Goal: Task Accomplishment & Management: Manage account settings

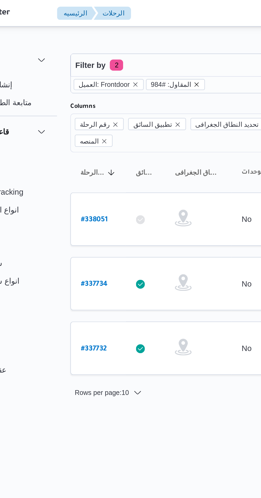
click at [128, 40] on icon "remove selected entity" at bounding box center [129, 40] width 3 height 3
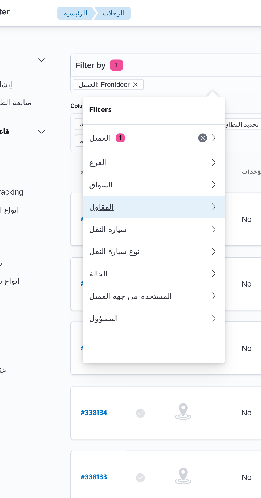
click at [113, 101] on div "المقاول" at bounding box center [105, 99] width 55 height 4
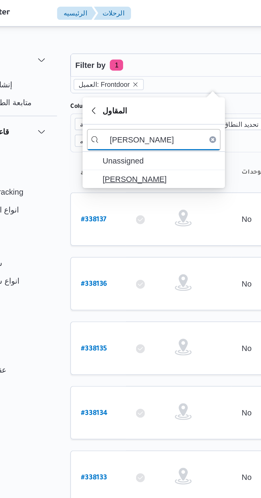
type input "[PERSON_NAME]"
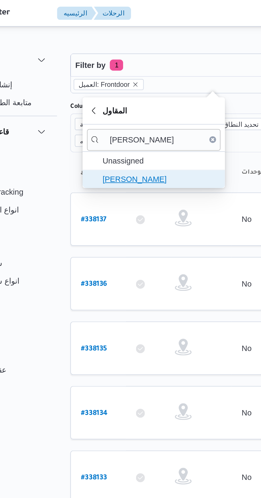
click at [123, 86] on span "[PERSON_NAME]" at bounding box center [112, 86] width 55 height 6
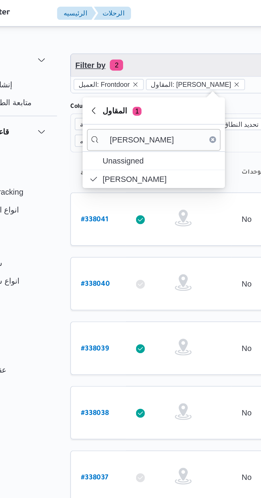
click at [124, 28] on span "Filter by 2" at bounding box center [138, 31] width 136 height 11
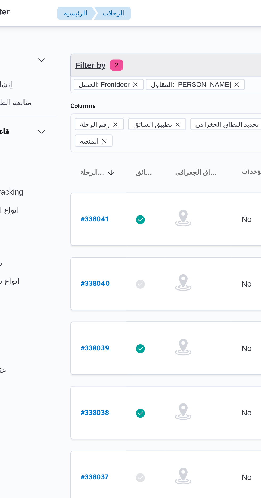
click at [126, 31] on span "Filter by 2" at bounding box center [138, 31] width 136 height 11
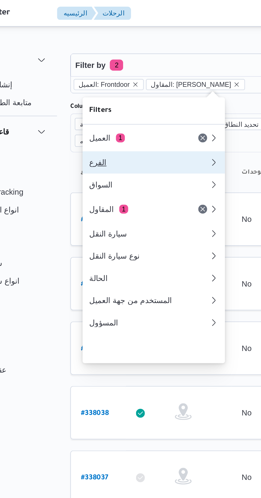
click at [118, 77] on div "الفرع" at bounding box center [107, 78] width 58 height 4
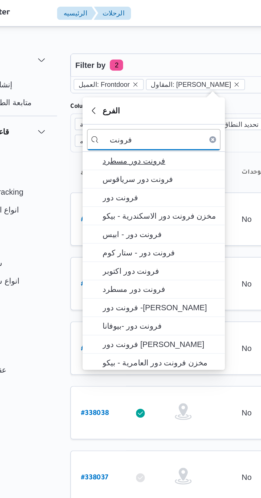
type input "فرونت"
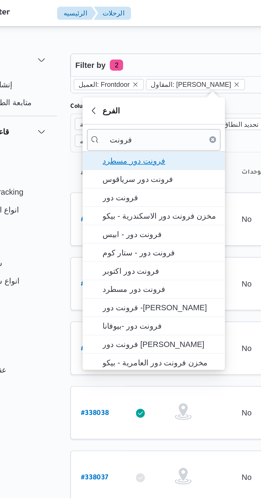
click at [124, 75] on span "فرونت دور مسطرد" at bounding box center [112, 77] width 55 height 6
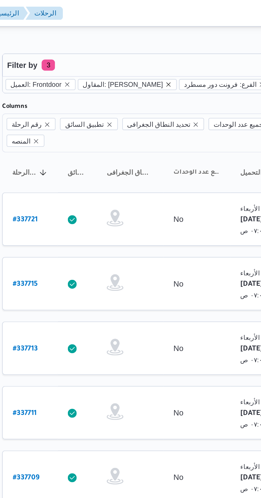
click at [150, 40] on icon "remove selected entity" at bounding box center [149, 40] width 2 height 2
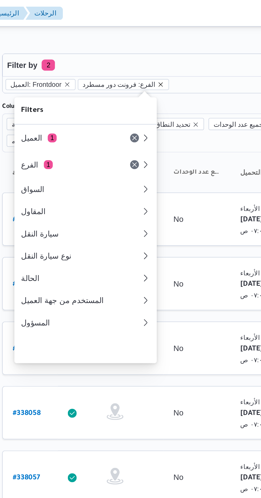
click at [144, 40] on icon "remove selected entity" at bounding box center [145, 40] width 3 height 3
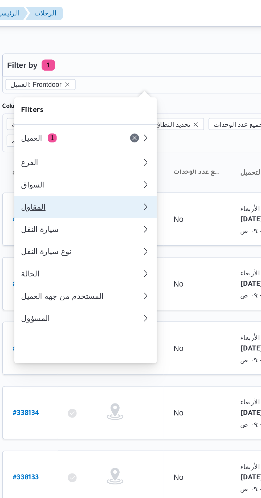
click at [96, 101] on div "المقاول" at bounding box center [105, 99] width 55 height 4
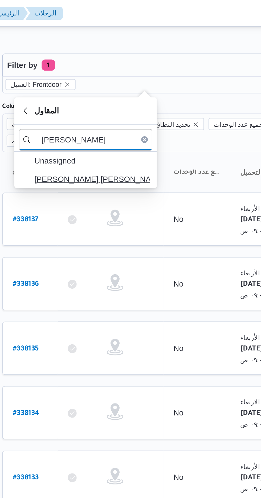
type input "[PERSON_NAME]"
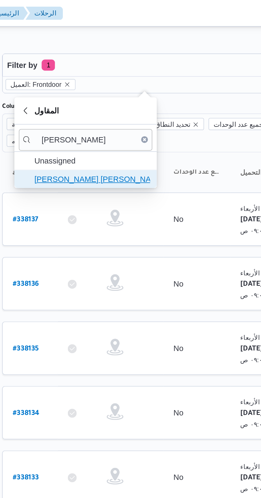
click at [124, 87] on span "[PERSON_NAME] [PERSON_NAME]" at bounding box center [112, 86] width 55 height 6
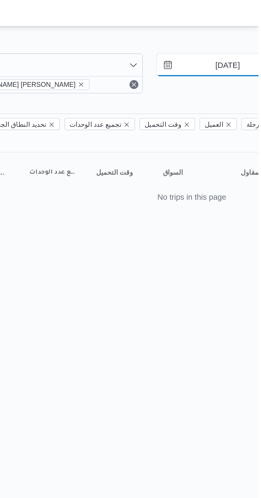
click at [240, 33] on input "[DATE]" at bounding box center [242, 31] width 60 height 11
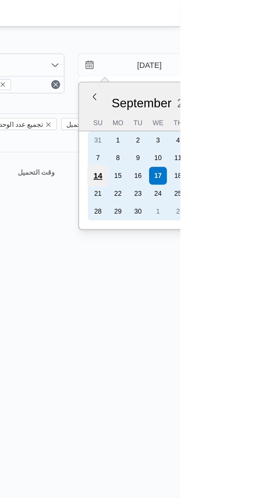
click at [221, 83] on div "14" at bounding box center [222, 84] width 10 height 10
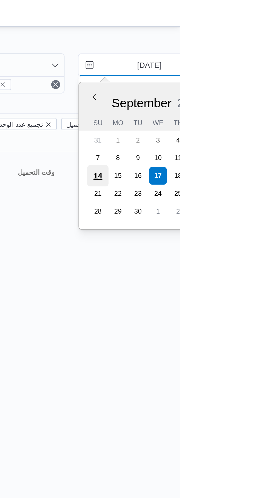
type input "[DATE]"
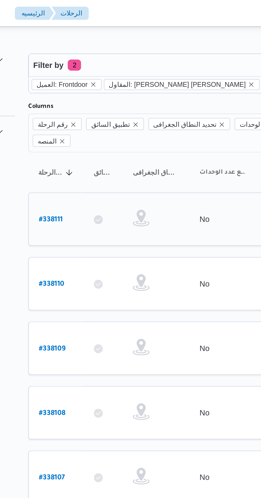
click at [83, 104] on b "# 338111" at bounding box center [79, 106] width 11 height 4
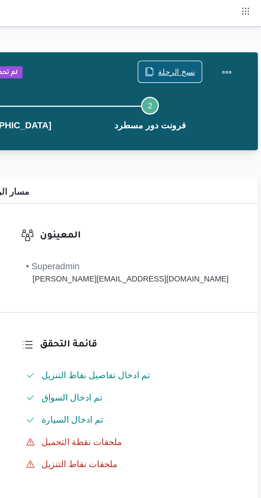
click at [214, 35] on span "نسخ الرحلة" at bounding box center [221, 34] width 18 height 6
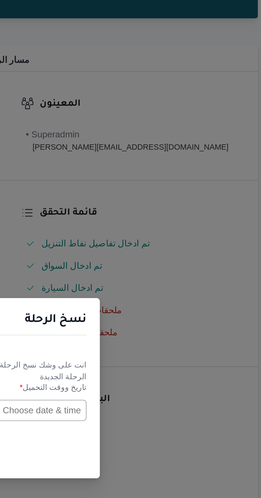
click at [159, 260] on input "text" at bounding box center [148, 260] width 59 height 10
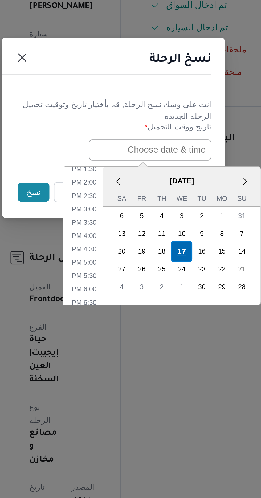
click at [164, 309] on div "17" at bounding box center [163, 308] width 10 height 10
type input "[DATE] 12:00AM"
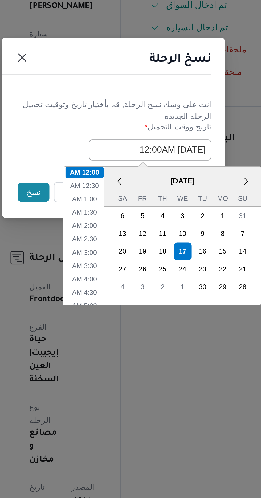
click at [155, 220] on h1 "نسخ الرحلة" at bounding box center [163, 216] width 30 height 9
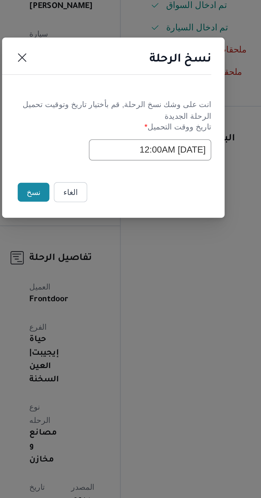
click at [90, 283] on button "نسخ" at bounding box center [92, 279] width 15 height 9
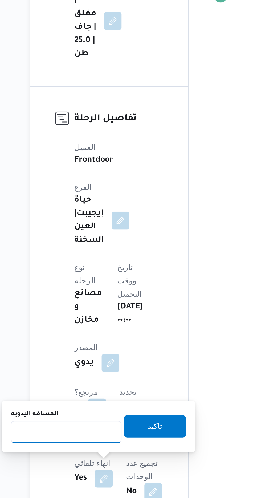
click at [92, 462] on input "المسافه اليدويه" at bounding box center [86, 463] width 53 height 11
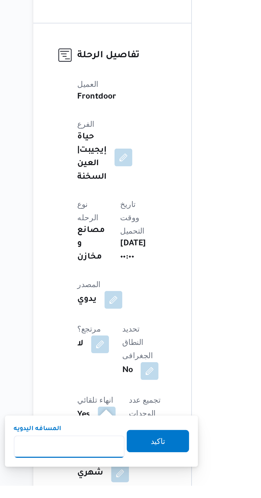
scroll to position [84, 0]
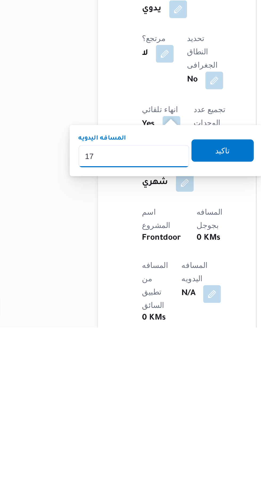
type input "175"
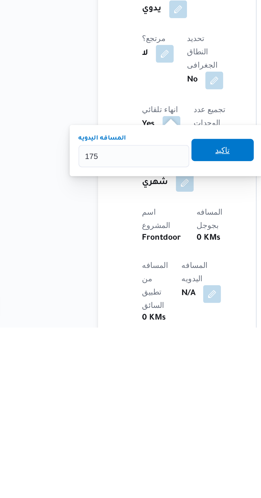
click at [129, 412] on span "تاكيد" at bounding box center [129, 413] width 30 height 11
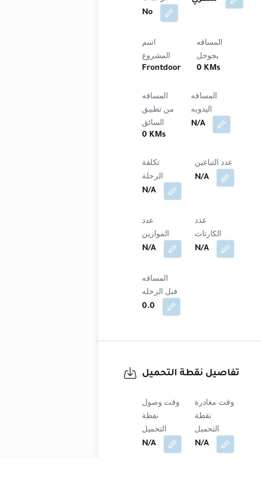
scroll to position [165, 0]
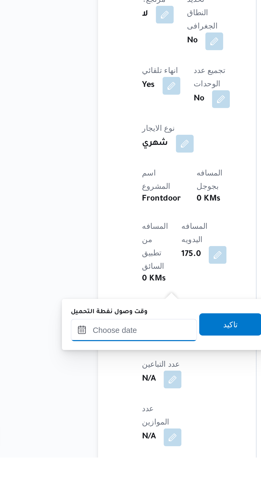
click at [100, 436] on input "وقت وصول نفطة التحميل" at bounding box center [86, 437] width 60 height 11
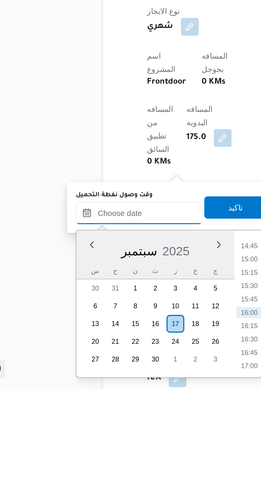
scroll to position [189, 0]
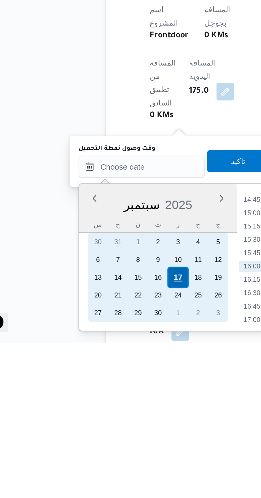
click at [105, 467] on div "17" at bounding box center [104, 467] width 10 height 10
type input "[DATE] ٠٠:٠٠"
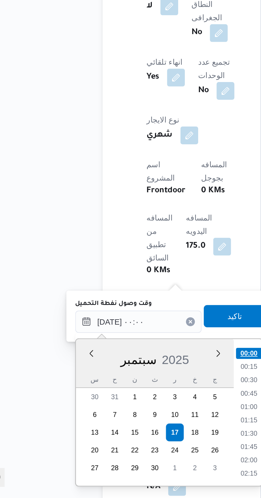
click at [140, 428] on li "00:00" at bounding box center [139, 428] width 13 height 5
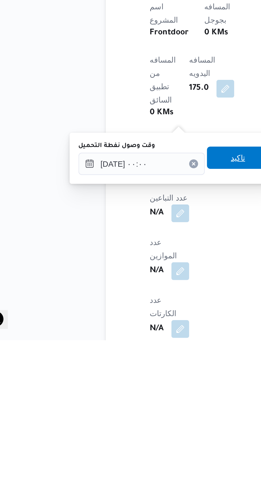
click at [134, 416] on span "تاكيد" at bounding box center [133, 410] width 30 height 11
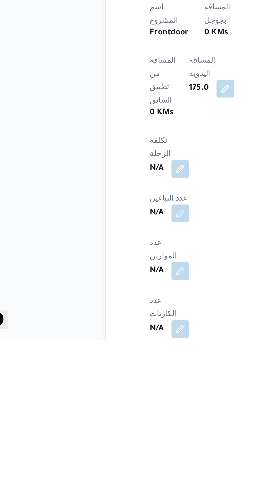
scroll to position [189, 0]
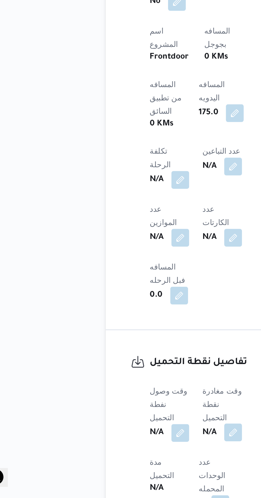
click at [133, 462] on button "button" at bounding box center [130, 466] width 9 height 9
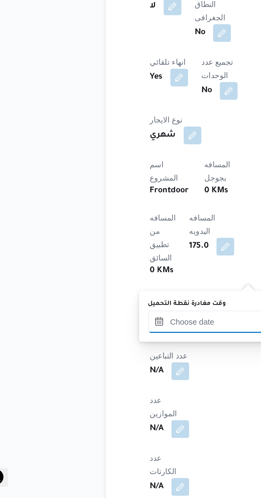
click at [114, 413] on input "وقت مغادرة نقطة التحميل" at bounding box center [120, 413] width 60 height 11
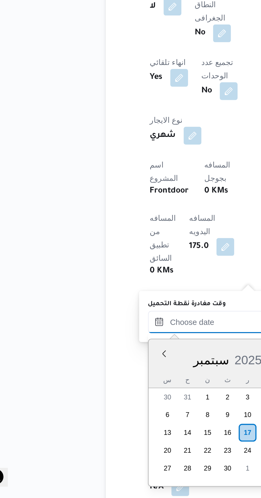
scroll to position [188, 0]
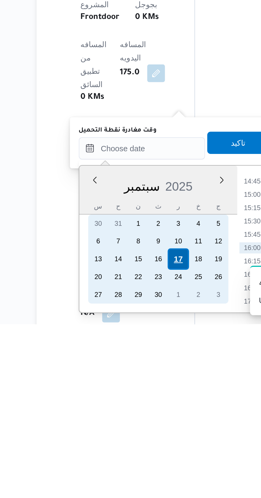
click at [139, 466] on div "17" at bounding box center [137, 467] width 10 height 10
type input "[DATE] ٠٠:٠٠"
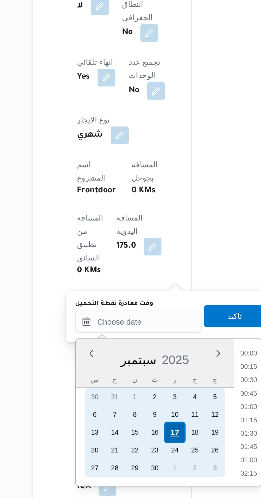
click at [137, 466] on div "17" at bounding box center [137, 467] width 10 height 10
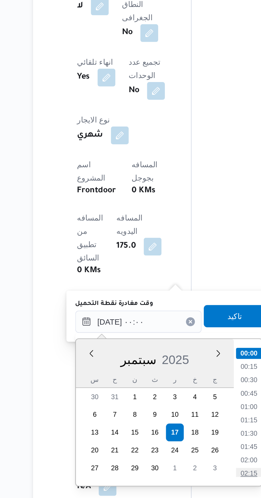
click at [173, 486] on li "02:15" at bounding box center [172, 486] width 12 height 5
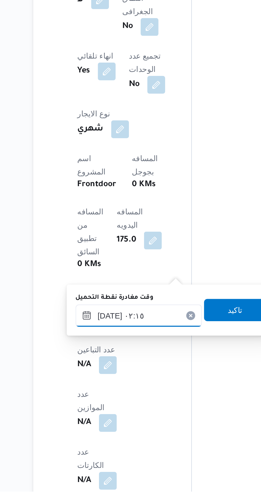
scroll to position [188, 0]
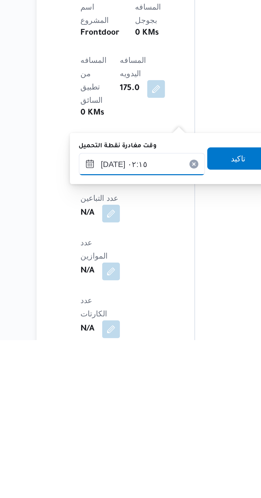
click at [97, 416] on input "[DATE] ٠٢:١٥" at bounding box center [120, 414] width 60 height 11
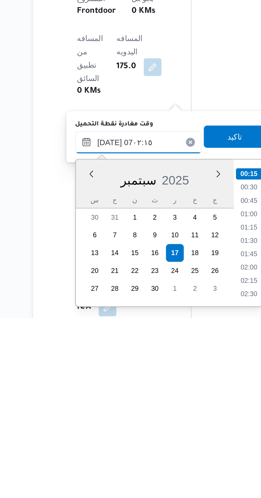
scroll to position [129, 0]
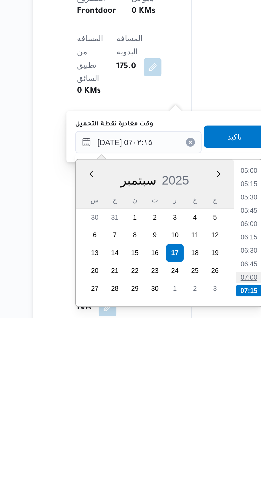
click at [174, 478] on li "07:00" at bounding box center [172, 478] width 12 height 5
type input "[DATE] ٠٧:٠٠"
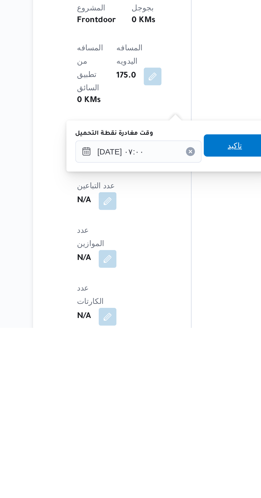
click at [165, 409] on span "تاكيد" at bounding box center [166, 410] width 30 height 11
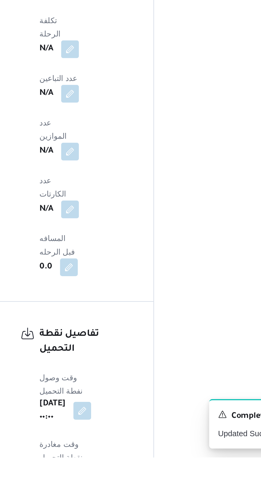
scroll to position [302, 0]
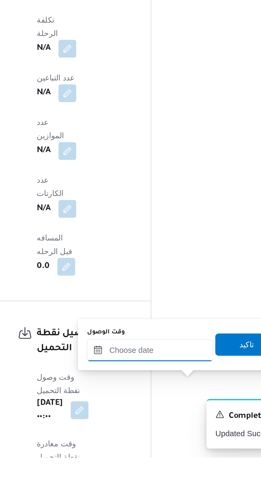
click at [157, 447] on input "وقت الوصول" at bounding box center [144, 446] width 60 height 11
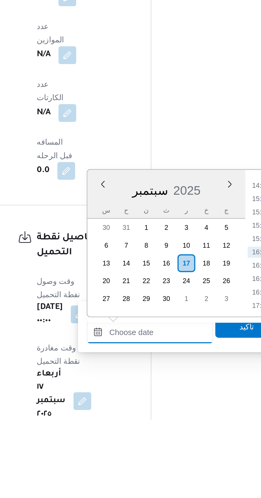
scroll to position [330, 0]
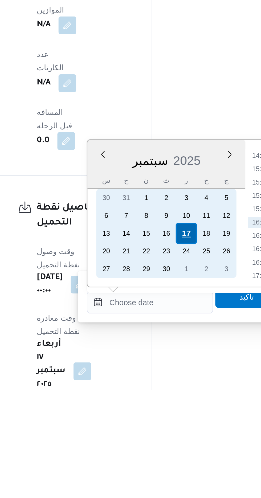
click at [164, 423] on div "17" at bounding box center [162, 423] width 10 height 10
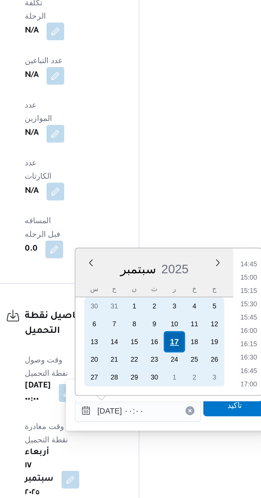
scroll to position [0, 0]
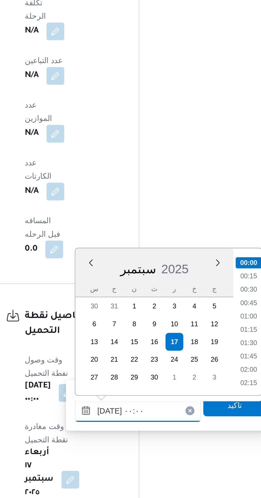
click at [116, 457] on input "[DATE] ٠٠:٠٠" at bounding box center [144, 456] width 60 height 11
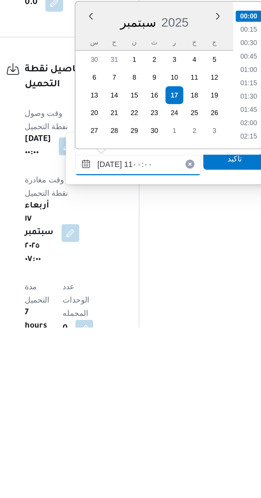
scroll to position [225, 0]
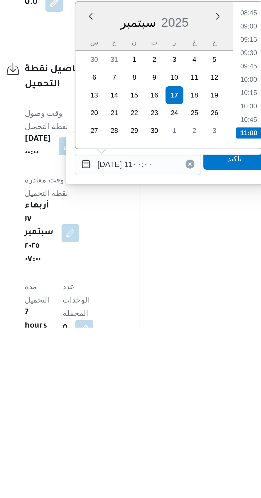
click at [196, 406] on li "11:00" at bounding box center [197, 404] width 13 height 5
type input "[DATE] ١١:٠٠"
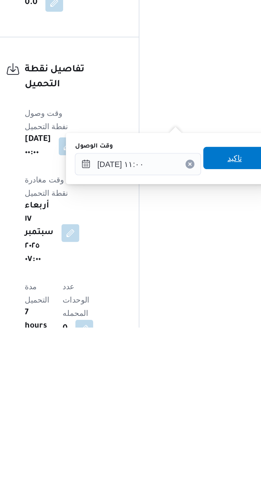
click at [191, 418] on span "تاكيد" at bounding box center [191, 417] width 30 height 11
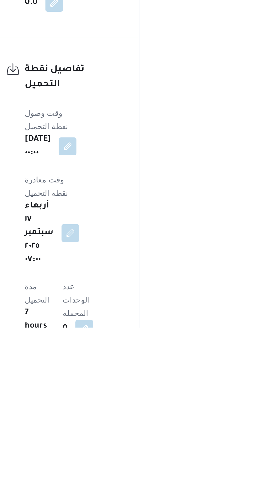
scroll to position [0, 0]
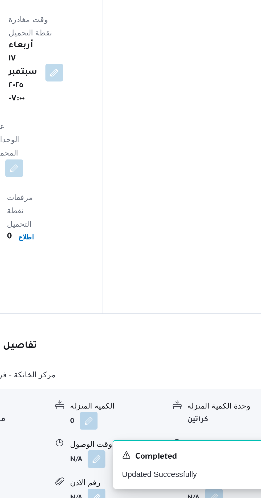
click at [222, 475] on button "button" at bounding box center [220, 479] width 9 height 9
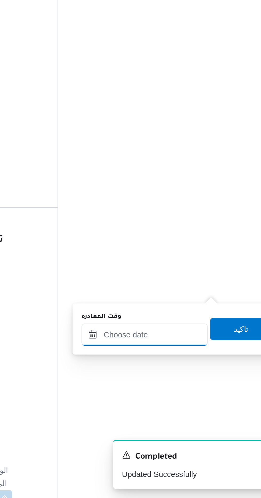
click at [198, 419] on input "وقت المغادره" at bounding box center [186, 419] width 60 height 11
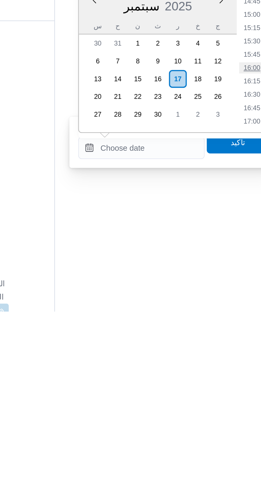
click at [240, 381] on li "16:00" at bounding box center [239, 381] width 12 height 5
type input "[DATE] ١٦:٠٠"
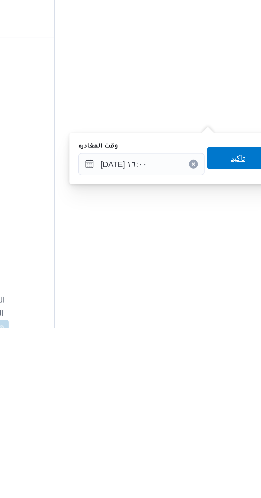
click at [234, 418] on span "تاكيد" at bounding box center [233, 417] width 30 height 11
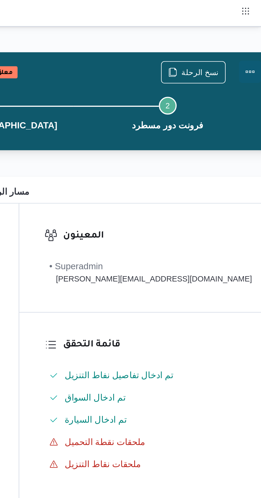
click at [250, 32] on button "Actions" at bounding box center [255, 34] width 11 height 11
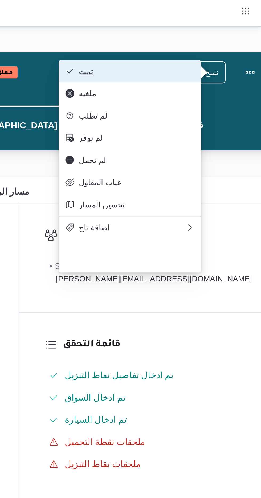
click at [227, 34] on span "تمت" at bounding box center [201, 34] width 55 height 4
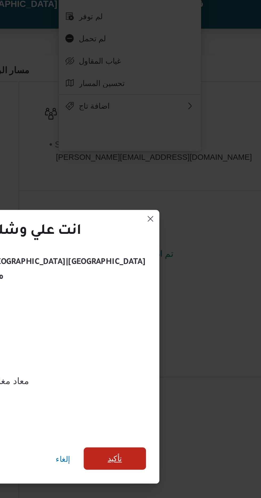
click at [184, 278] on span "تأكيد" at bounding box center [191, 278] width 30 height 11
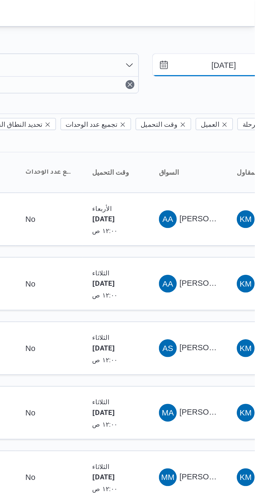
click at [241, 29] on input "[DATE]" at bounding box center [242, 31] width 60 height 11
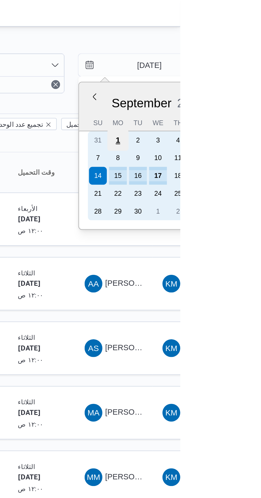
click at [231, 67] on div "1" at bounding box center [231, 67] width 10 height 10
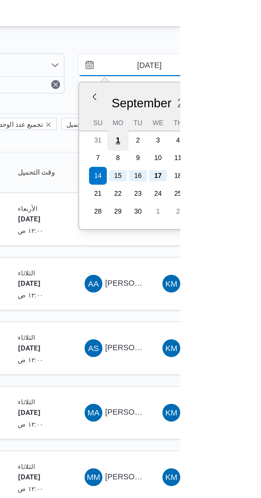
type input "[DATE]"
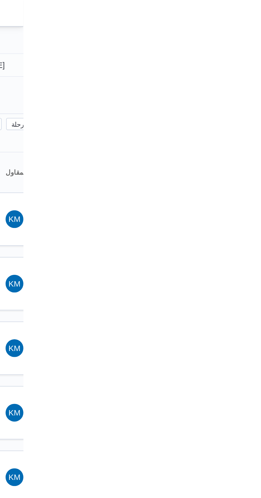
type input "[DATE]"
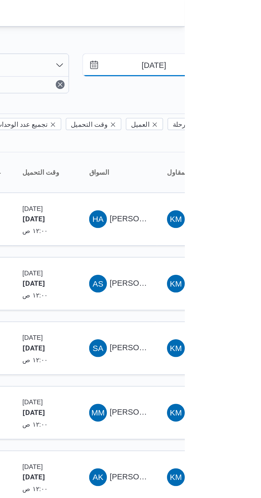
click at [243, 31] on input "[DATE]" at bounding box center [242, 31] width 60 height 11
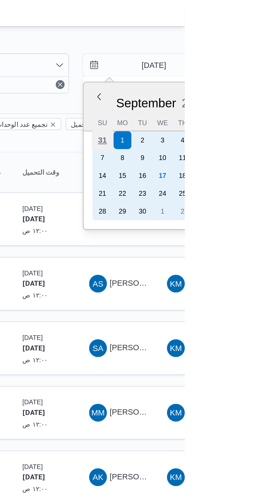
click at [222, 66] on div "31" at bounding box center [222, 67] width 10 height 10
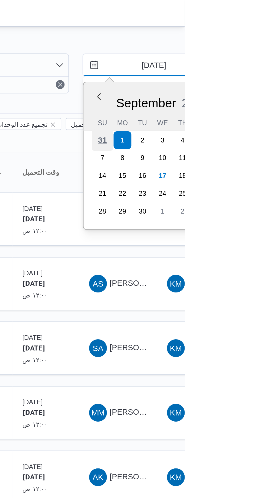
type input "[DATE]"
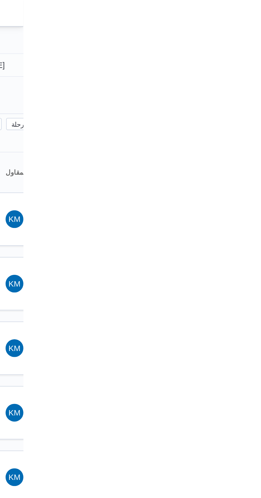
type input "[DATE]"
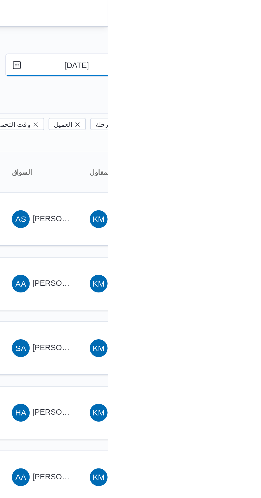
click at [247, 30] on input "[DATE]" at bounding box center [242, 31] width 60 height 11
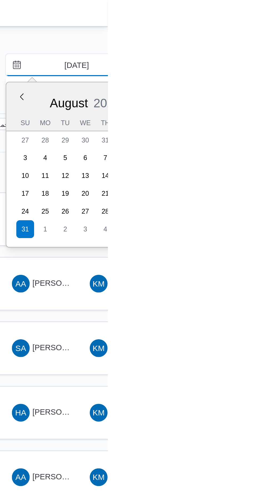
type input "[DATE]"
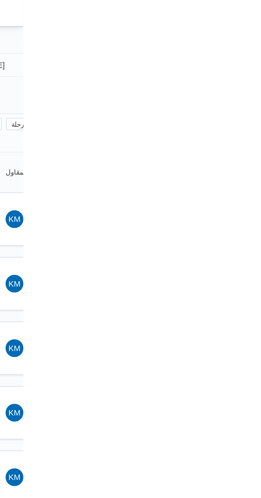
type input "[DATE]"
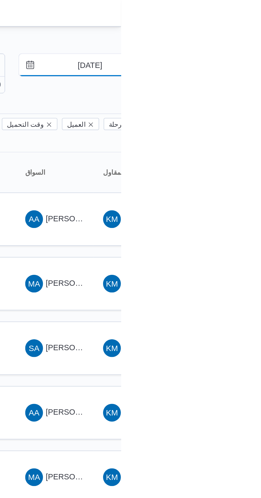
click at [243, 30] on input "[DATE]" at bounding box center [242, 31] width 60 height 11
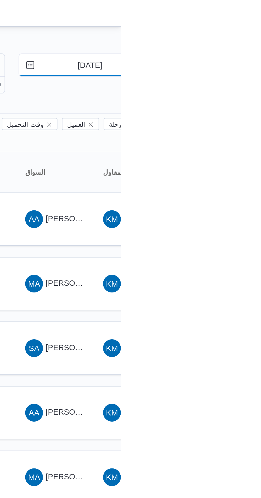
click at [245, 30] on input "[DATE]" at bounding box center [242, 31] width 60 height 11
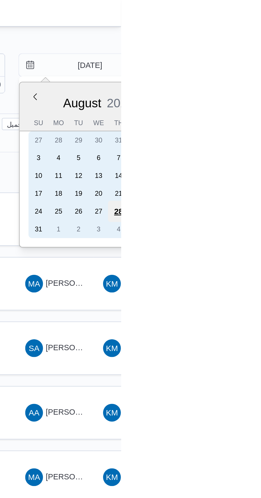
click at [261, 100] on div "28" at bounding box center [260, 101] width 10 height 10
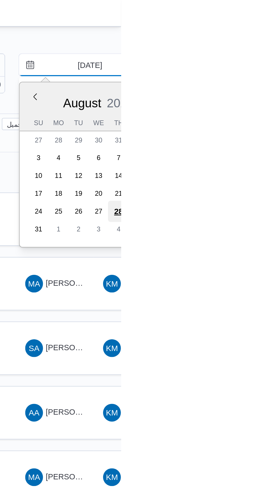
type input "[DATE]"
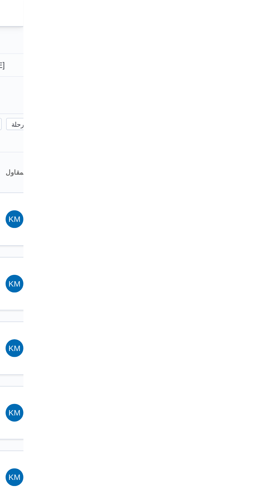
type input "[DATE]"
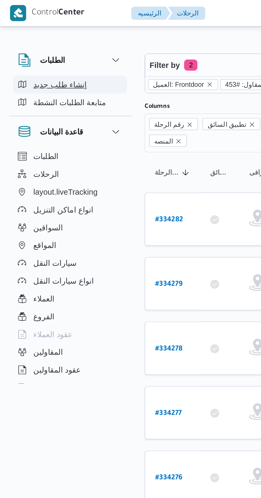
click at [34, 40] on span "إنشاء طلب جديد" at bounding box center [29, 40] width 26 height 6
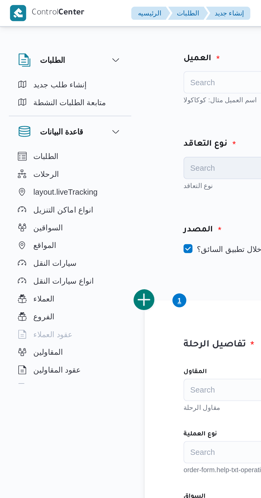
click at [105, 36] on div "Search" at bounding box center [121, 39] width 66 height 11
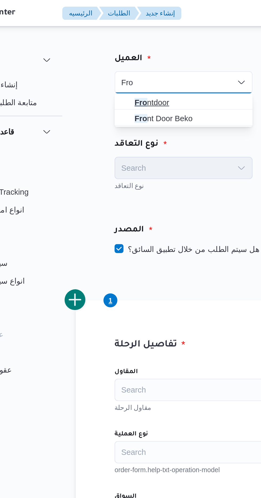
type input "Fro"
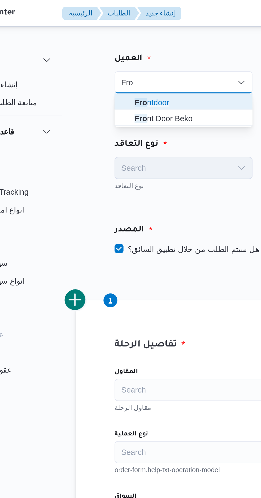
click at [123, 47] on span "Fro ntdoor" at bounding box center [123, 49] width 53 height 6
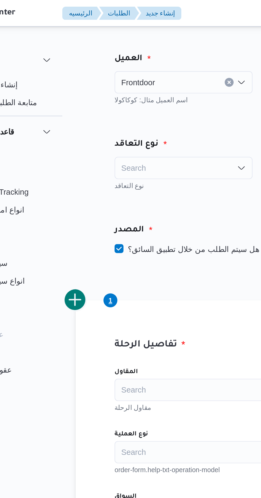
click at [128, 79] on div "Search" at bounding box center [121, 80] width 66 height 11
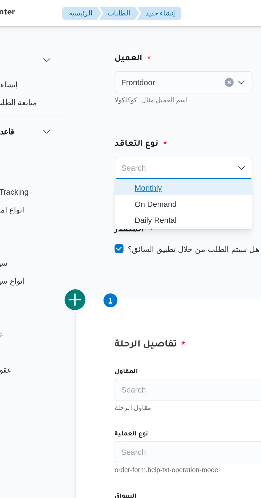
click at [133, 91] on span "Monthly" at bounding box center [123, 90] width 53 height 6
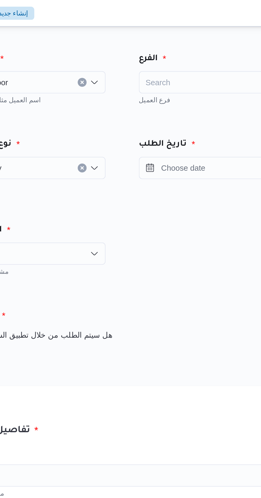
click at [200, 38] on div "Search" at bounding box center [203, 39] width 66 height 11
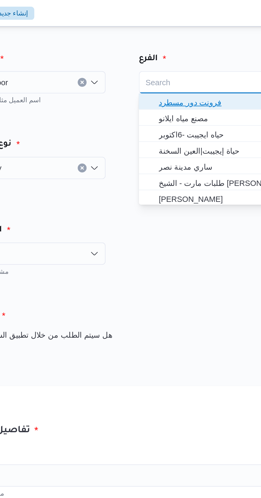
click at [209, 49] on span "فرونت دور مسطرد" at bounding box center [206, 49] width 53 height 6
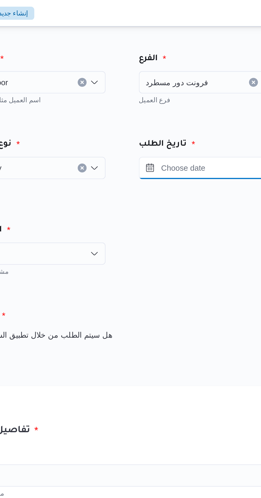
click at [201, 79] on input "Press the down key to open a popover containing a calendar." at bounding box center [200, 80] width 60 height 11
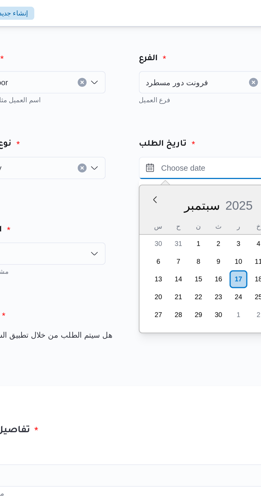
scroll to position [377, 0]
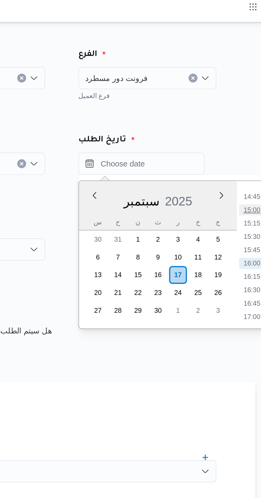
click at [255, 102] on li "15:00" at bounding box center [253, 102] width 12 height 5
type input "[DATE] ١٥:٠٠"
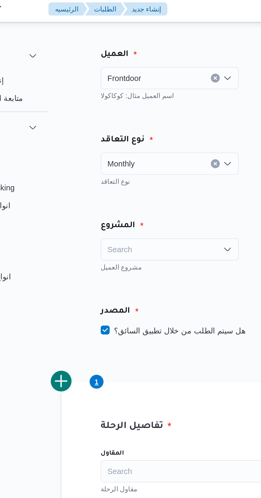
click at [131, 118] on div "Search" at bounding box center [121, 121] width 66 height 11
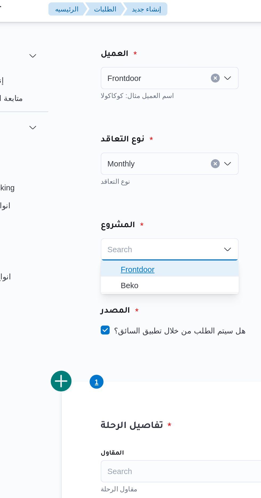
click at [131, 130] on span "Frontdoor" at bounding box center [123, 131] width 53 height 6
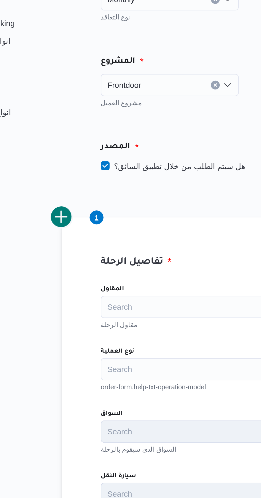
click at [119, 158] on label "هل سيتم الطلب من خلال تطبيق السائق؟" at bounding box center [122, 160] width 69 height 6
checkbox input "false"
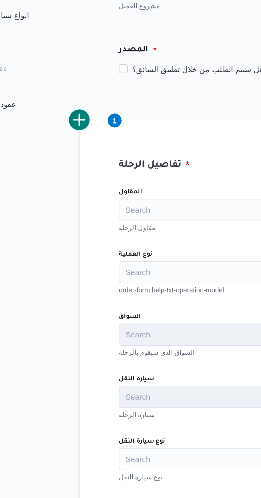
click at [132, 230] on div "Search" at bounding box center [162, 227] width 148 height 11
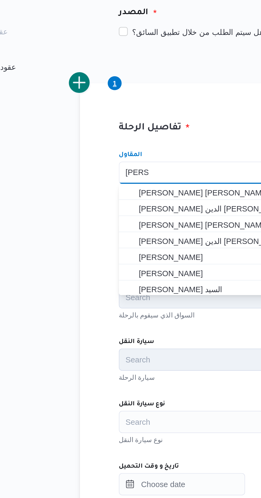
scroll to position [0, 0]
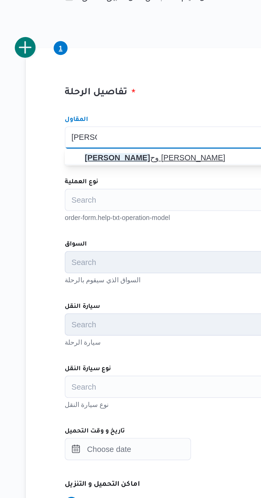
type input "[PERSON_NAME]"
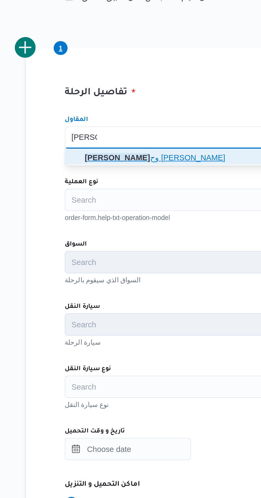
click at [139, 237] on span "[PERSON_NAME] [PERSON_NAME]" at bounding box center [164, 237] width 135 height 6
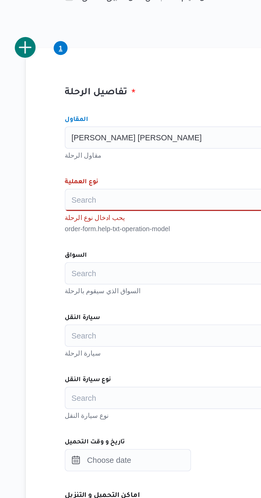
click at [141, 259] on div "Search" at bounding box center [162, 257] width 148 height 11
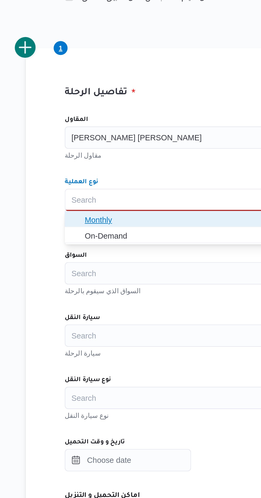
click at [139, 268] on span "Monthly" at bounding box center [164, 267] width 135 height 6
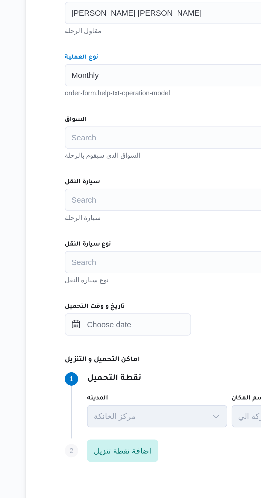
click at [143, 292] on div "Search" at bounding box center [162, 287] width 148 height 11
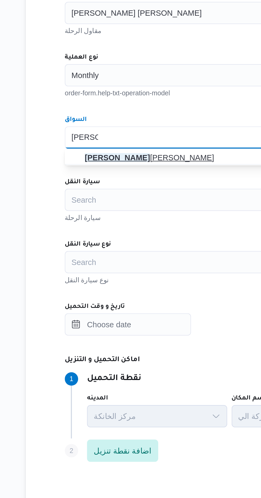
type input "[PERSON_NAME]"
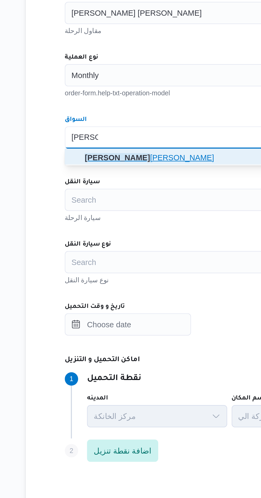
click at [136, 298] on span "[PERSON_NAME]" at bounding box center [164, 297] width 135 height 6
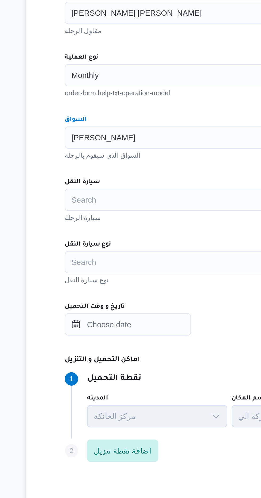
click at [135, 316] on div "Search" at bounding box center [162, 317] width 148 height 11
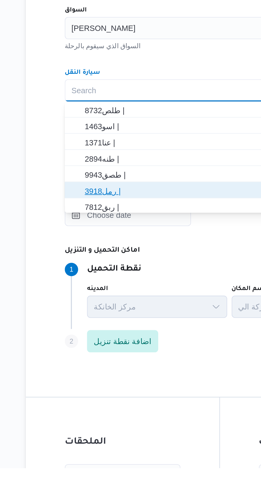
click at [141, 362] on span "رمل3918 |" at bounding box center [162, 365] width 144 height 9
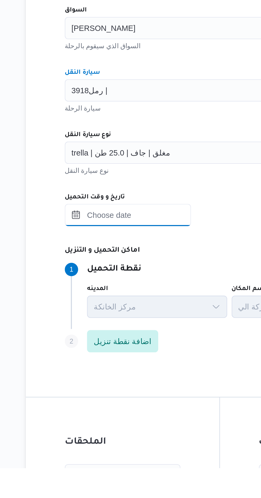
click at [146, 376] on input "تاريخ و وقت التحميل" at bounding box center [118, 377] width 60 height 11
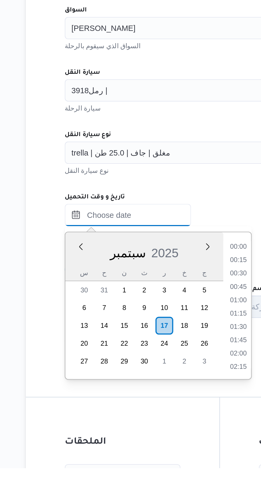
scroll to position [377, 0]
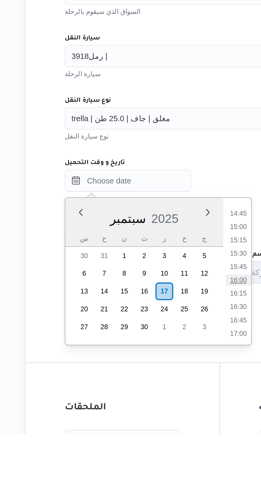
click at [172, 424] on li "16:00" at bounding box center [171, 424] width 12 height 5
type input "[DATE] ١٦:٠٠"
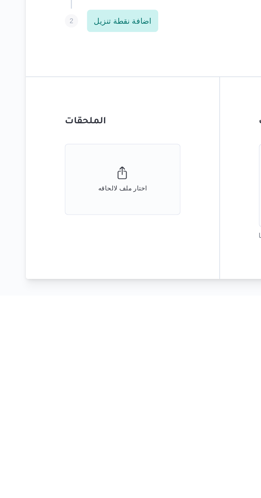
scroll to position [91, 0]
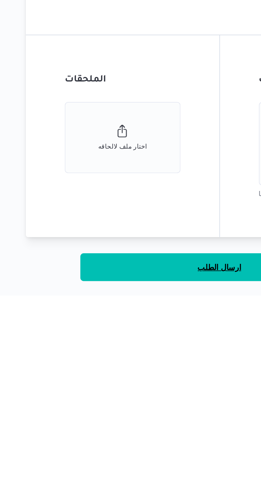
click at [156, 485] on span "ارسال الطلب" at bounding box center [162, 484] width 21 height 6
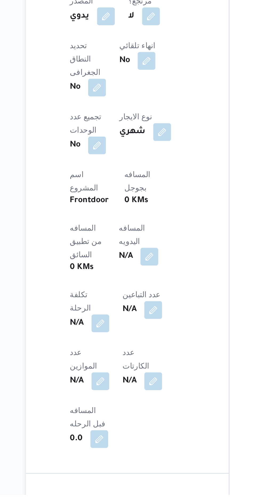
scroll to position [91, 0]
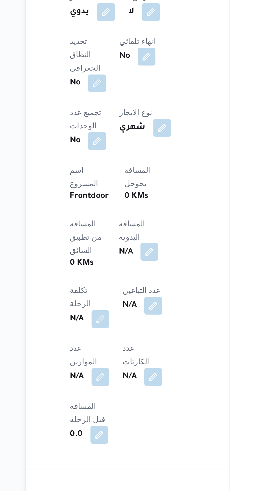
click at [124, 380] on button "button" at bounding box center [128, 384] width 9 height 9
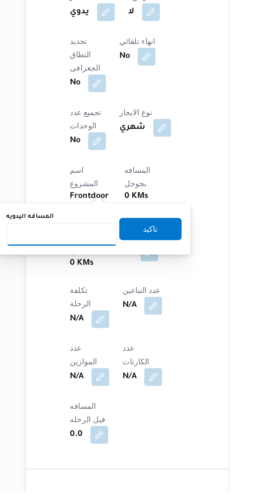
click at [98, 377] on input "المسافه اليدويه" at bounding box center [86, 375] width 53 height 11
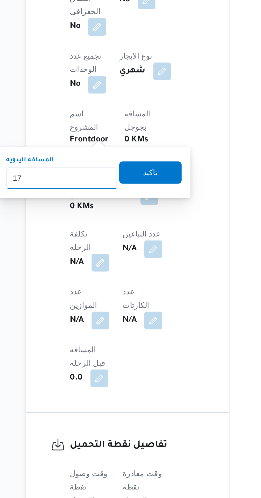
type input "175"
click at [138, 346] on span "تاكيد" at bounding box center [129, 342] width 30 height 11
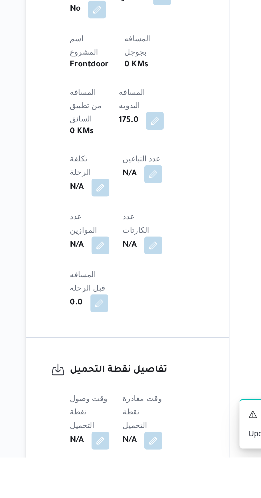
scroll to position [138, 0]
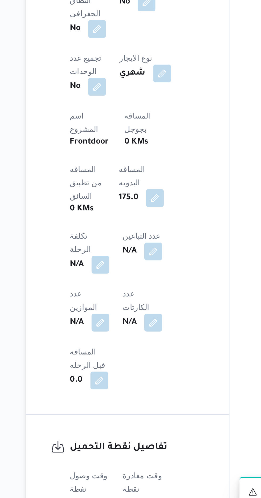
click at [106, 485] on button "button" at bounding box center [105, 489] width 9 height 9
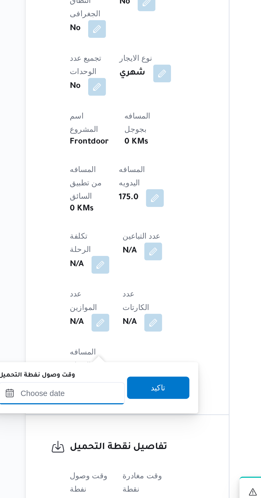
click at [104, 428] on input "وقت وصول نفطة التحميل" at bounding box center [86, 430] width 60 height 11
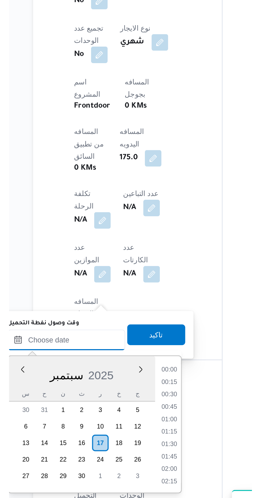
scroll to position [377, 0]
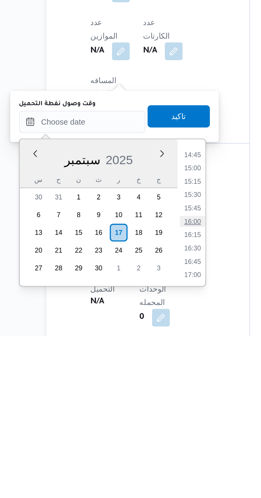
click at [143, 443] on li "16:00" at bounding box center [139, 443] width 12 height 5
type input "[DATE] ١٦:٠٠"
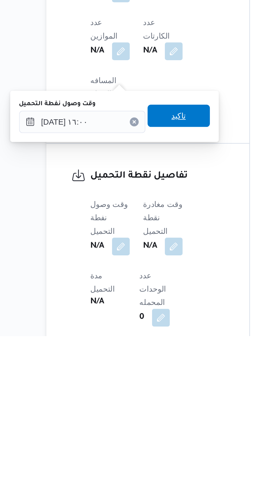
click at [141, 395] on span "تاكيد" at bounding box center [133, 392] width 30 height 11
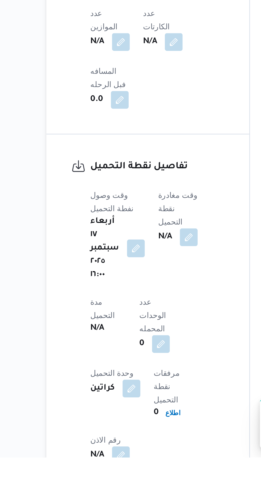
scroll to position [273, 0]
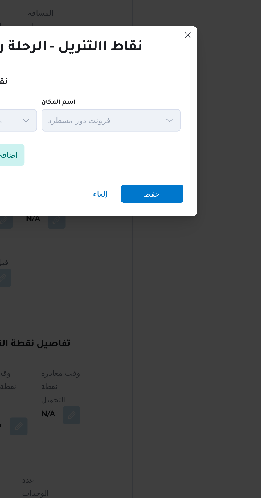
scroll to position [273, 0]
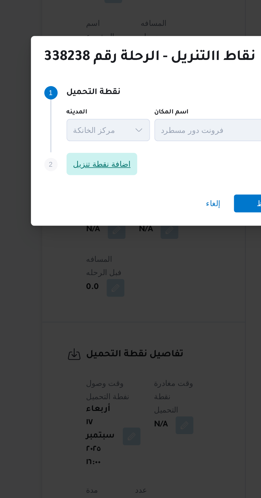
click at [97, 243] on span "اضافة نقطة تنزيل" at bounding box center [98, 240] width 28 height 6
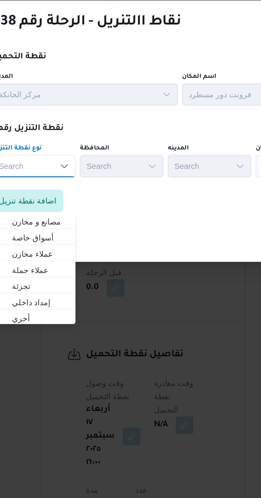
scroll to position [273, 0]
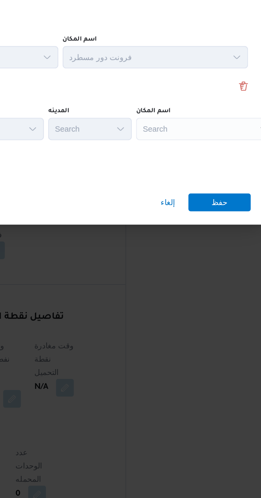
click at [206, 242] on div "Search" at bounding box center [205, 241] width 67 height 11
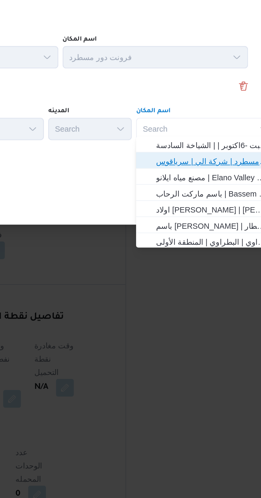
click at [218, 256] on span "فرونت دور مسطرد | شركة الي | سرياقوس" at bounding box center [208, 256] width 54 height 6
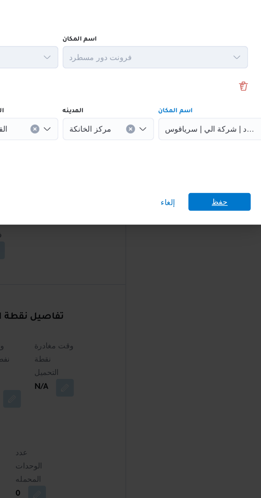
click at [216, 275] on span "حفظ" at bounding box center [212, 276] width 30 height 9
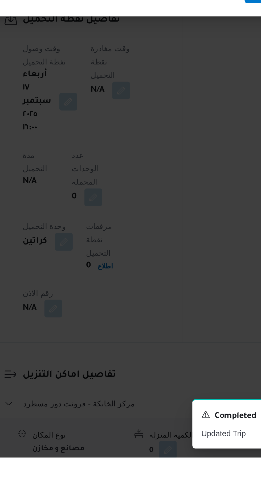
scroll to position [333, 0]
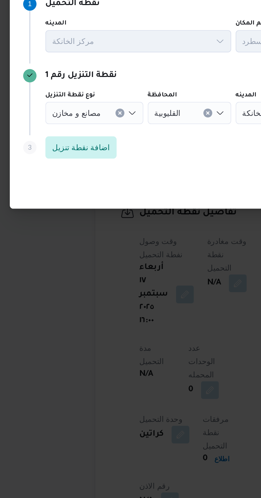
click at [79, 243] on button "Clear input" at bounding box center [81, 241] width 4 height 4
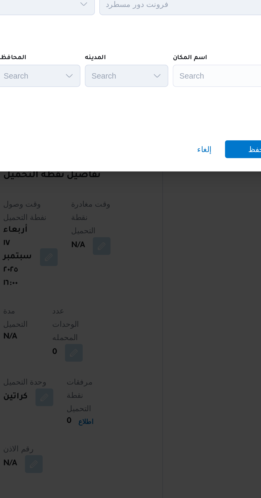
click at [189, 240] on div "Search" at bounding box center [205, 241] width 67 height 11
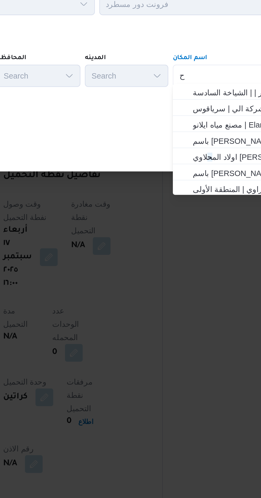
scroll to position [0, 0]
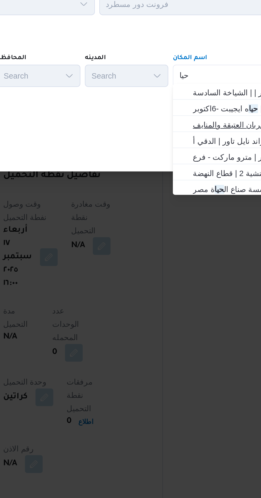
type input "حيا"
click at [200, 265] on span "حيا ه ايجيبت -السويس | عربان العتيقة والمنايف | عربان العتيقة والمنايف" at bounding box center [208, 264] width 54 height 6
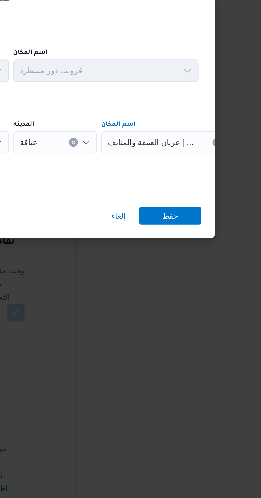
scroll to position [333, 0]
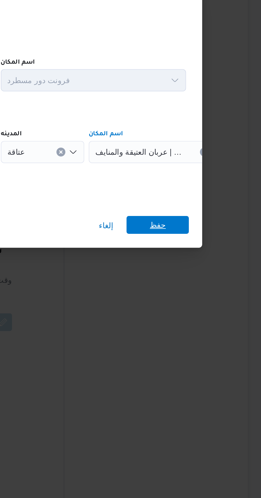
click at [218, 276] on span "حفظ" at bounding box center [212, 276] width 30 height 9
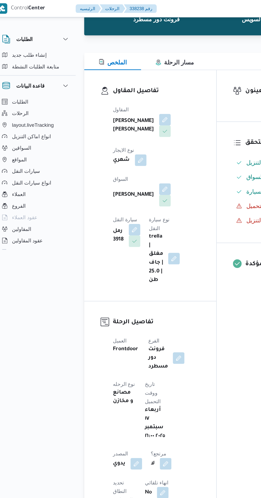
scroll to position [0, 0]
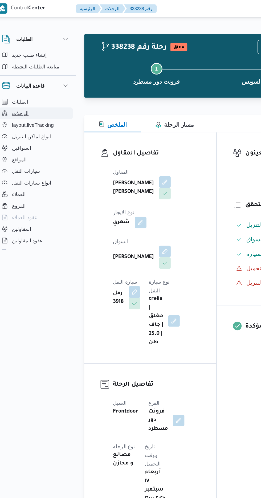
click at [33, 83] on button "الرحلات" at bounding box center [33, 83] width 54 height 9
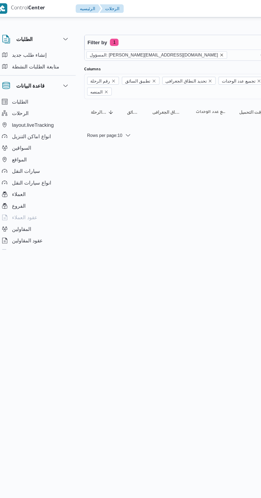
click at [169, 40] on icon "remove selected entity" at bounding box center [170, 40] width 3 height 3
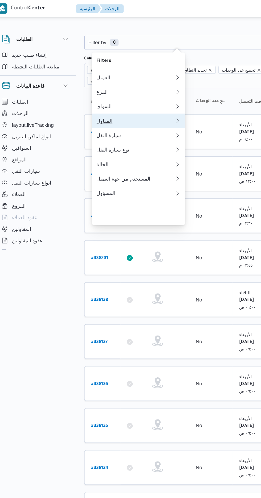
click at [120, 91] on div "المقاول" at bounding box center [107, 89] width 58 height 4
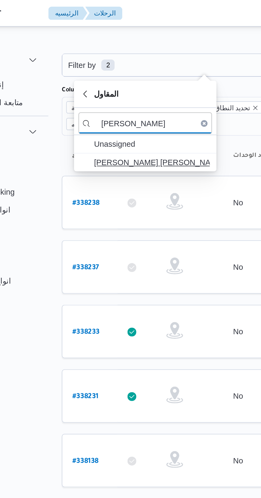
type input "[PERSON_NAME]"
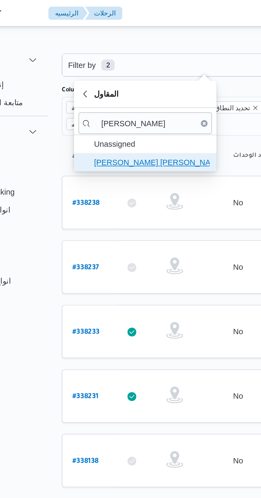
click at [123, 76] on span "[PERSON_NAME] [PERSON_NAME]" at bounding box center [112, 78] width 55 height 6
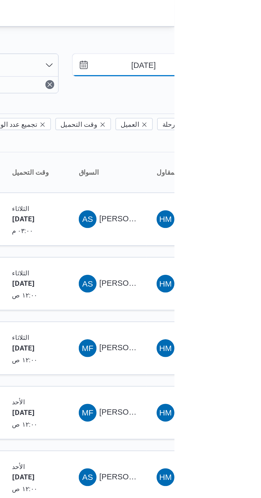
click at [249, 33] on input "[DATE]" at bounding box center [242, 31] width 60 height 11
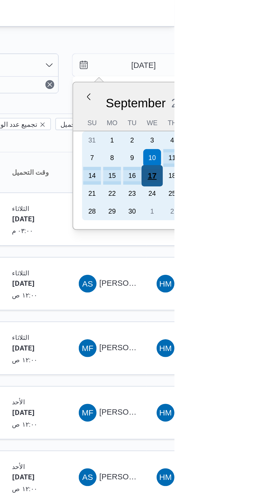
click at [252, 84] on div "17" at bounding box center [250, 84] width 10 height 10
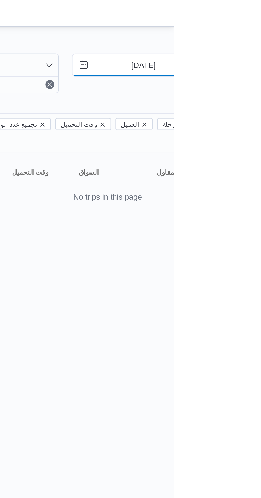
click at [246, 31] on input "[DATE]" at bounding box center [242, 31] width 60 height 11
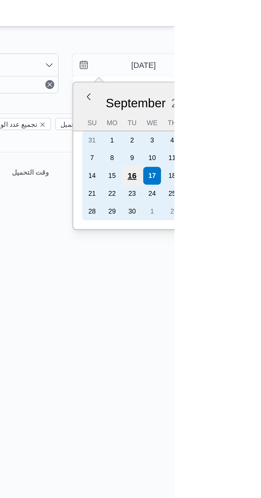
click at [244, 83] on div "16" at bounding box center [241, 84] width 10 height 10
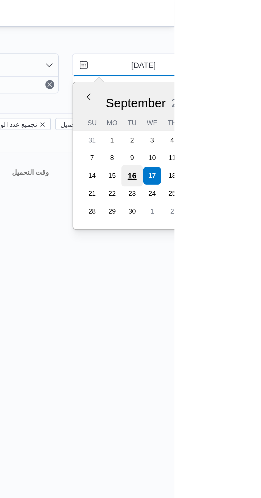
type input "[DATE]"
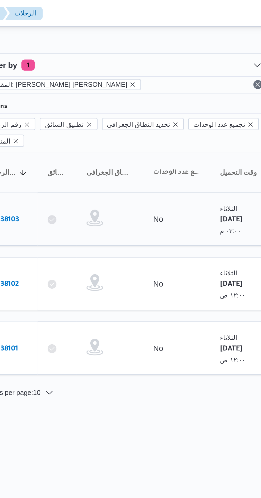
click at [91, 99] on div "# 338103" at bounding box center [82, 104] width 21 height 11
click at [85, 104] on b "# 338103" at bounding box center [80, 106] width 13 height 4
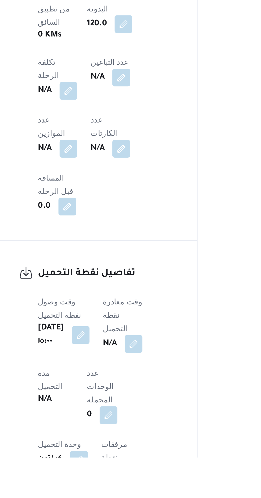
scroll to position [200, 0]
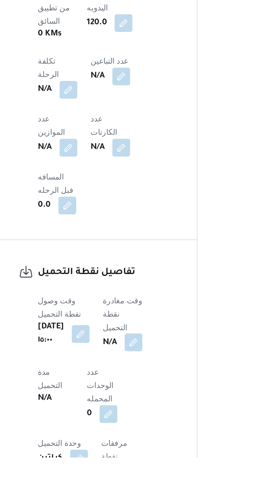
click at [140, 439] on button "button" at bounding box center [136, 443] width 9 height 9
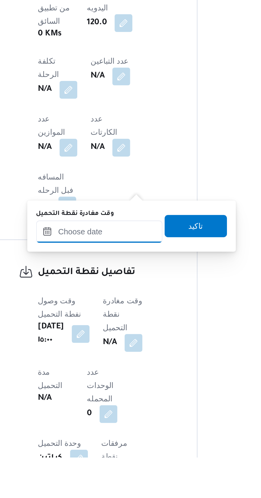
click at [131, 392] on input "وقت مغادرة نقطة التحميل" at bounding box center [120, 390] width 60 height 11
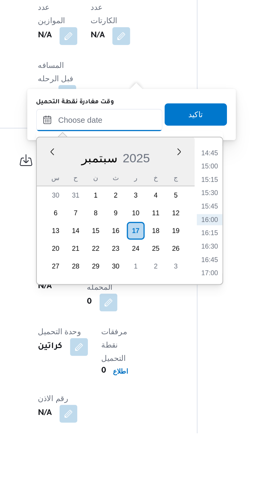
scroll to position [241, 0]
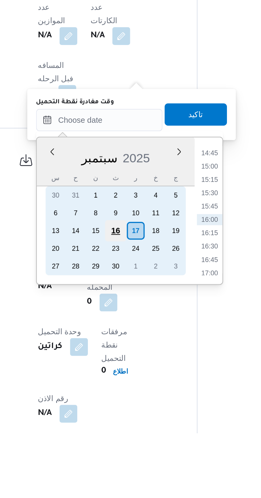
click at [128, 401] on div "16" at bounding box center [127, 401] width 10 height 10
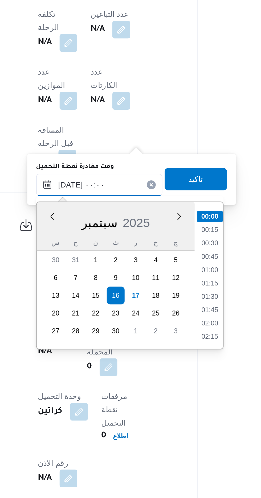
click at [93, 350] on input "[DATE] ٠٠:٠٠" at bounding box center [120, 348] width 60 height 11
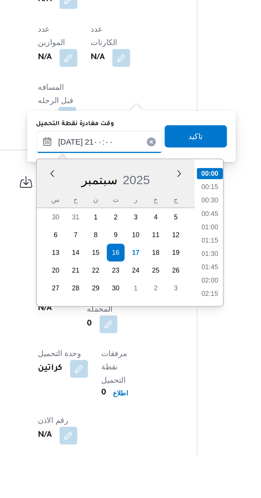
scroll to position [481, 0]
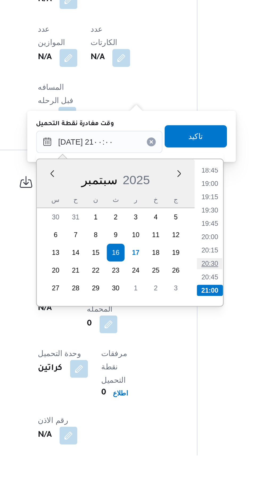
click at [174, 405] on li "20:30" at bounding box center [172, 406] width 12 height 5
type input "[DATE] ٢٠:٣٠"
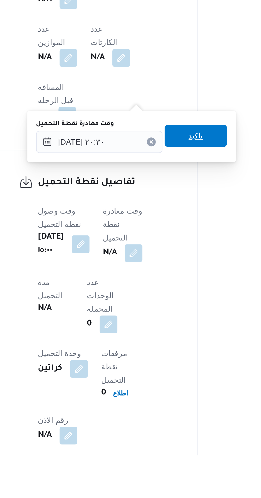
click at [175, 342] on span "تاكيد" at bounding box center [166, 345] width 30 height 11
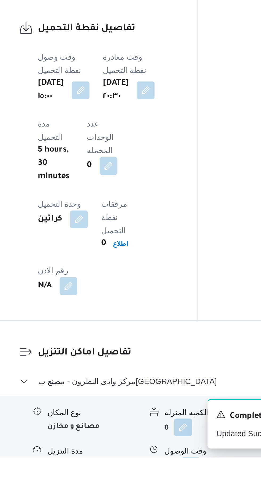
scroll to position [317, 0]
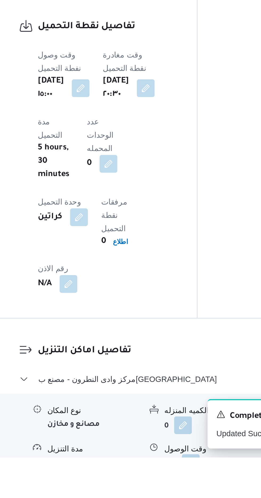
click at [168, 497] on button "button" at bounding box center [163, 501] width 9 height 9
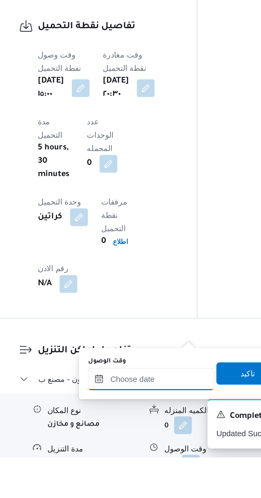
click at [153, 461] on input "وقت الوصول" at bounding box center [144, 460] width 60 height 11
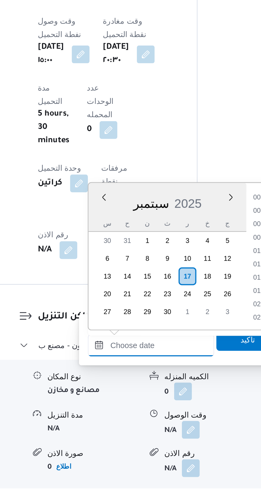
scroll to position [354, 0]
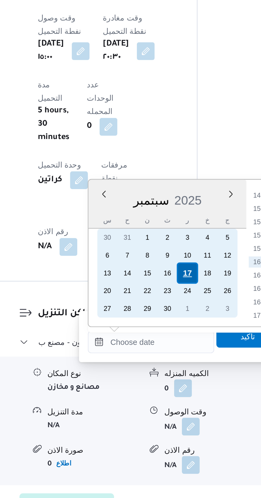
click at [164, 389] on div "17" at bounding box center [162, 390] width 10 height 10
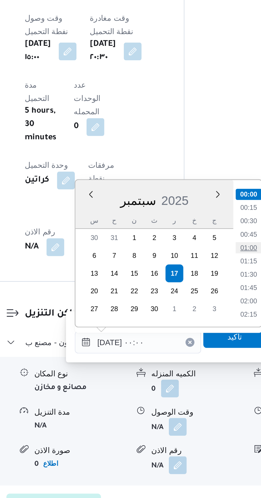
click at [201, 379] on li "01:00" at bounding box center [198, 378] width 12 height 5
type input "[DATE] ٠١:٠٠"
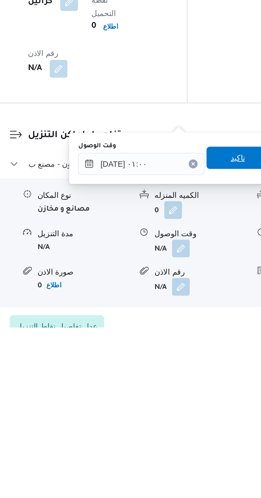
click at [194, 418] on span "تاكيد" at bounding box center [190, 417] width 7 height 6
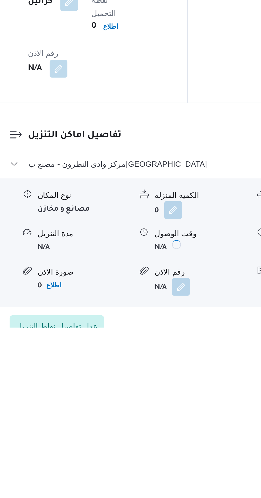
scroll to position [358, 0]
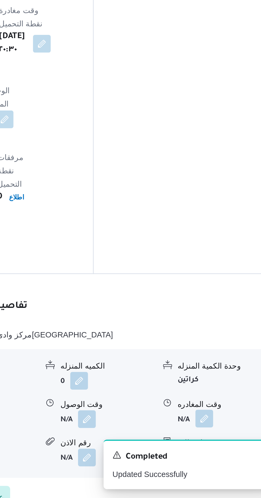
click at [223, 456] on button "button" at bounding box center [220, 460] width 9 height 9
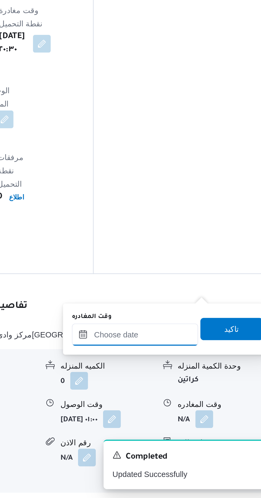
click at [200, 419] on input "وقت المغادره" at bounding box center [186, 419] width 60 height 11
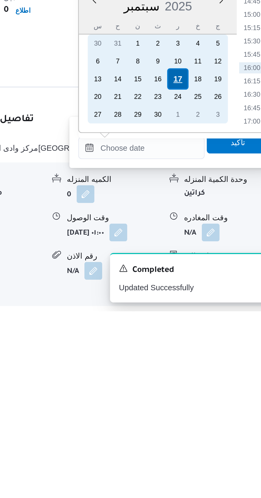
click at [203, 387] on div "17" at bounding box center [204, 387] width 10 height 10
type input "[DATE] ٠٠:٠٠"
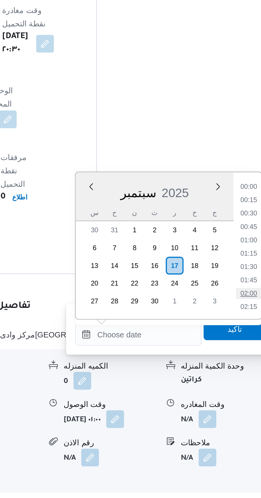
click at [240, 400] on li "02:00" at bounding box center [239, 399] width 12 height 5
type input "[DATE] ٠٢:٠٠"
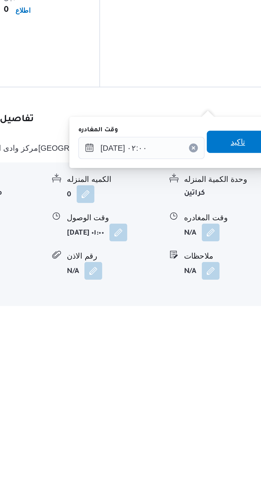
click at [236, 419] on span "تاكيد" at bounding box center [232, 417] width 7 height 6
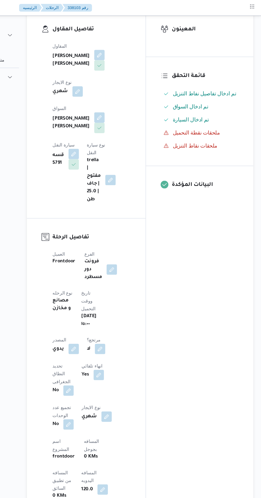
scroll to position [0, 0]
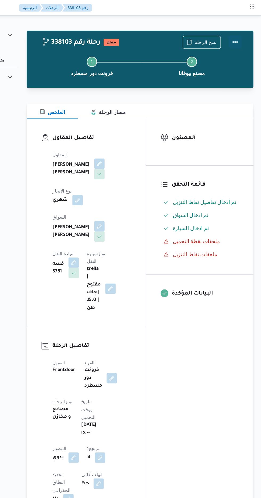
click at [241, 34] on button "Actions" at bounding box center [239, 34] width 11 height 11
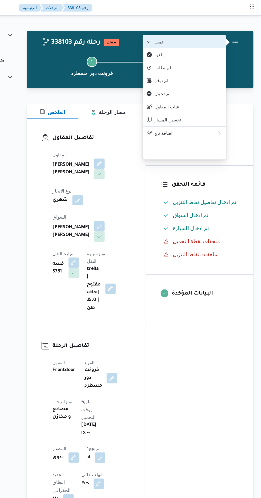
click at [223, 36] on span "تمت" at bounding box center [201, 34] width 55 height 4
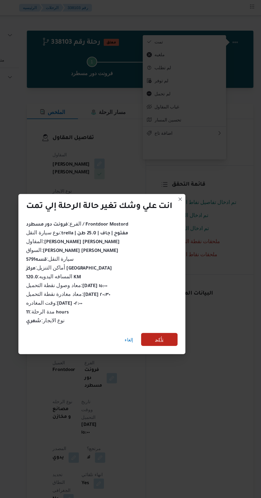
click at [178, 277] on span "تأكيد" at bounding box center [177, 278] width 7 height 6
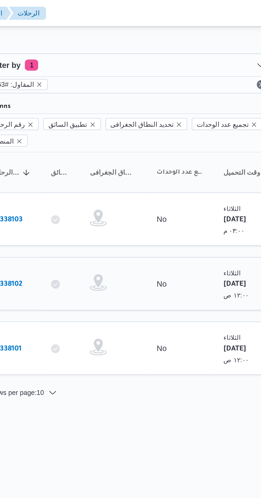
click at [83, 135] on b "# 338102" at bounding box center [80, 137] width 13 height 4
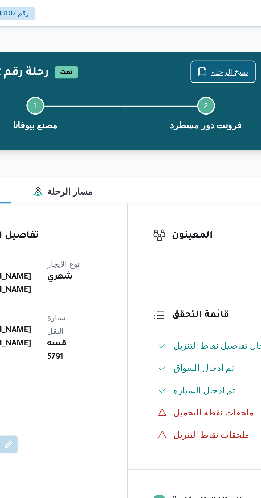
click at [212, 31] on span "نسخ الرحلة" at bounding box center [212, 34] width 31 height 10
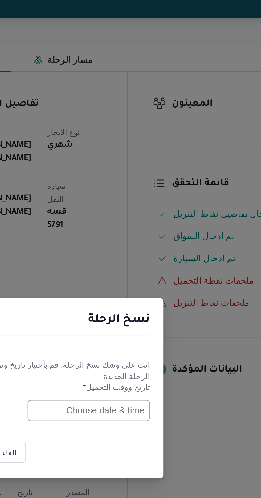
click at [149, 259] on input "text" at bounding box center [148, 260] width 59 height 10
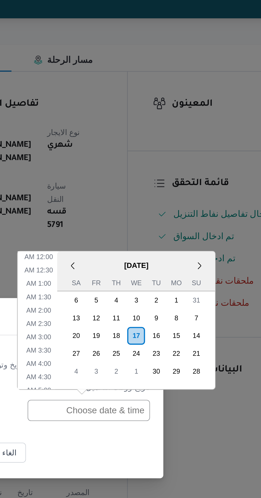
scroll to position [174, 0]
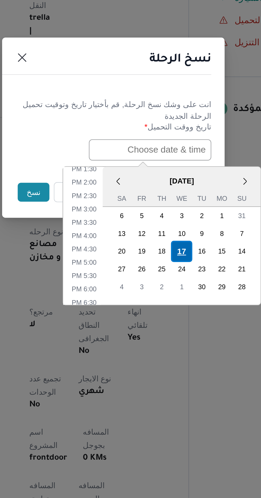
click at [165, 309] on div "17" at bounding box center [163, 308] width 10 height 10
type input "[DATE] 12:00AM"
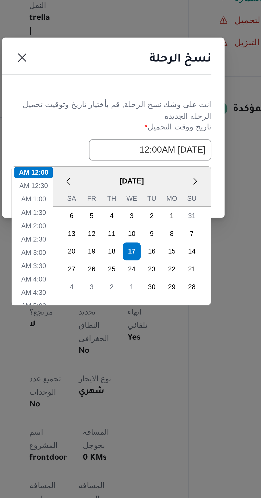
click at [162, 215] on h1 "نسخ الرحلة" at bounding box center [163, 216] width 30 height 9
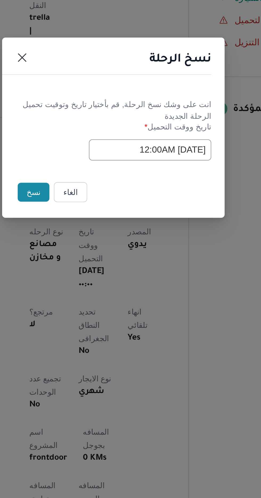
click at [90, 281] on button "نسخ" at bounding box center [92, 279] width 15 height 9
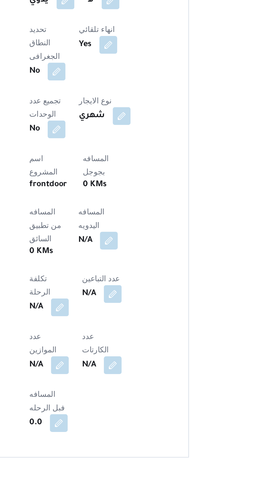
scroll to position [90, 0]
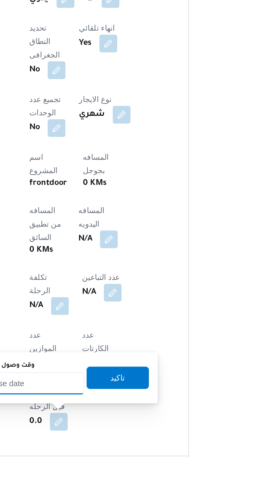
click at [92, 464] on input "وقت وصول نفطة التحميل" at bounding box center [86, 462] width 60 height 11
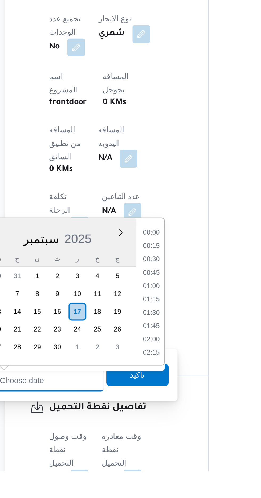
scroll to position [377, 0]
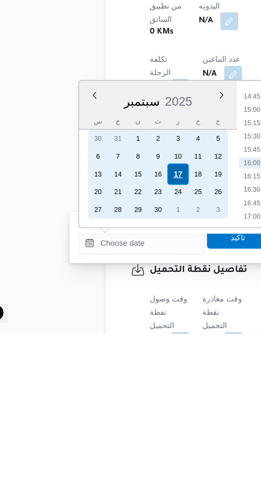
click at [104, 422] on div "17" at bounding box center [104, 422] width 10 height 10
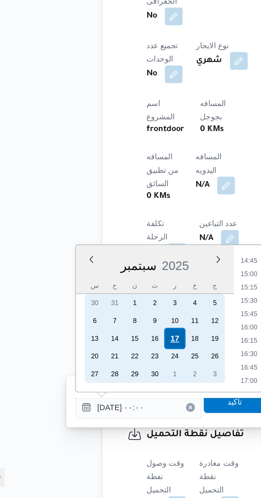
scroll to position [0, 0]
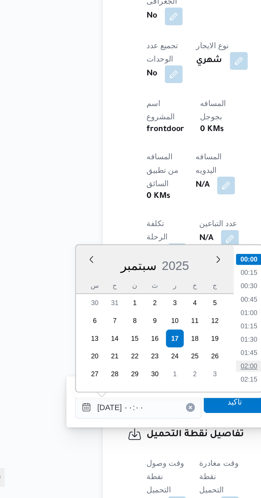
click at [143, 433] on li "02:00" at bounding box center [139, 434] width 12 height 5
type input "[DATE] ٠٢:٠٠"
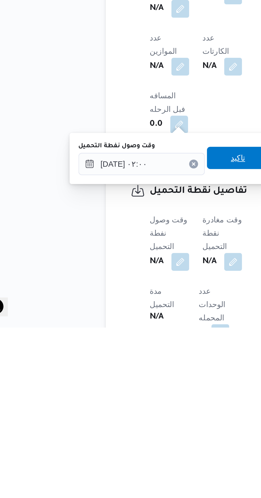
click at [136, 416] on span "تاكيد" at bounding box center [132, 417] width 7 height 6
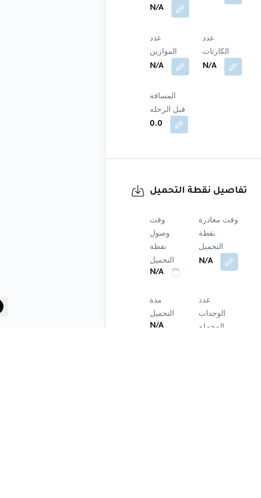
scroll to position [170, 0]
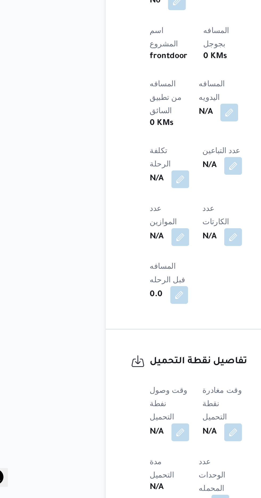
click at [132, 462] on span at bounding box center [128, 466] width 11 height 9
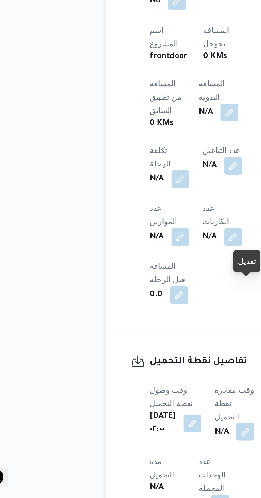
click at [140, 462] on button "button" at bounding box center [136, 466] width 9 height 9
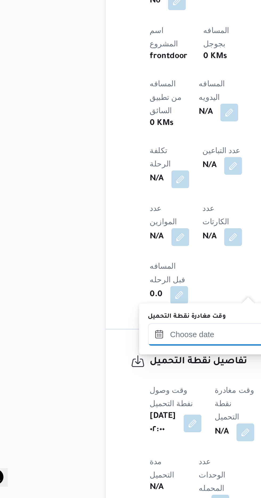
click at [126, 419] on input "وقت مغادرة نقطة التحميل" at bounding box center [120, 419] width 60 height 11
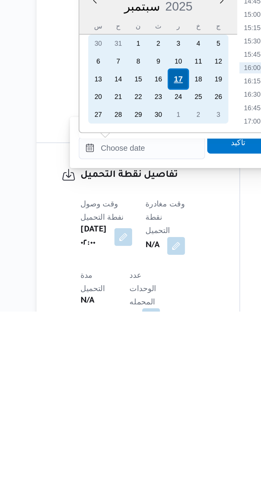
click at [138, 387] on div "17" at bounding box center [137, 387] width 10 height 10
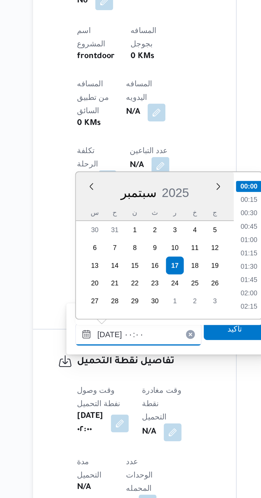
click at [93, 422] on input "[DATE] ٠٠:٠٠" at bounding box center [120, 419] width 60 height 11
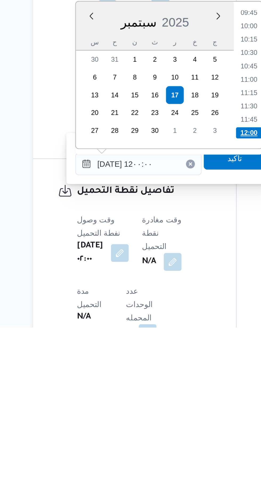
click at [169, 407] on li "12:00" at bounding box center [172, 404] width 13 height 5
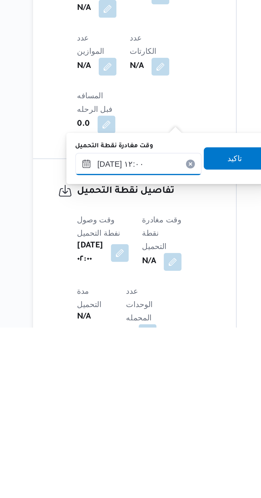
click at [133, 418] on input "[DATE] ١٢:٠٠" at bounding box center [120, 419] width 60 height 11
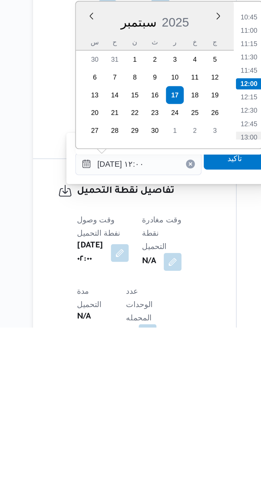
click at [175, 407] on li "13:00" at bounding box center [172, 406] width 12 height 5
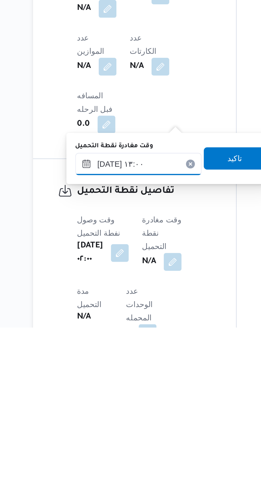
click at [138, 417] on input "[DATE] ١٣:٠٠" at bounding box center [120, 419] width 60 height 11
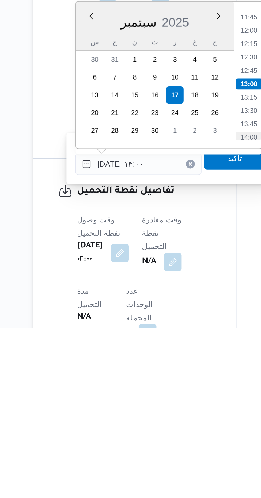
click at [174, 405] on li "14:00" at bounding box center [172, 406] width 12 height 5
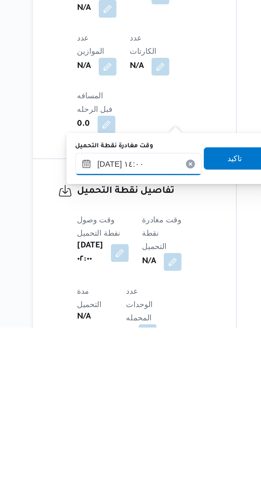
click at [140, 418] on input "[DATE] ١٤:٠٠" at bounding box center [120, 419] width 60 height 11
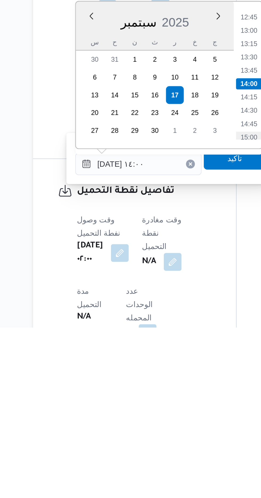
click at [174, 406] on li "15:00" at bounding box center [172, 406] width 12 height 5
type input "[DATE] ١٥:٠٠"
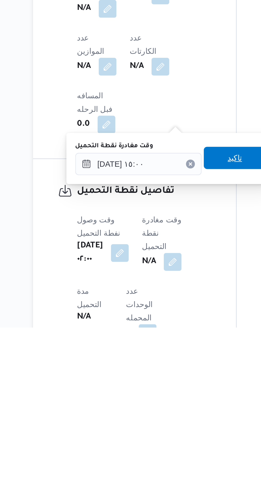
click at [165, 420] on span "تاكيد" at bounding box center [166, 417] width 30 height 11
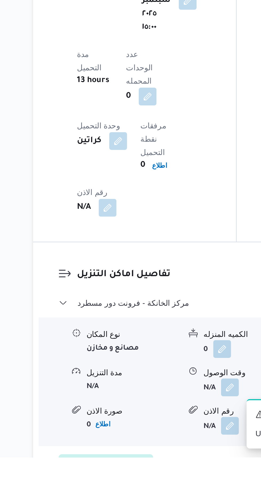
scroll to position [364, 0]
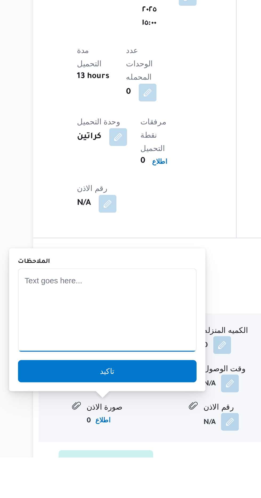
click at [87, 436] on textarea "الملاحظات" at bounding box center [105, 428] width 86 height 40
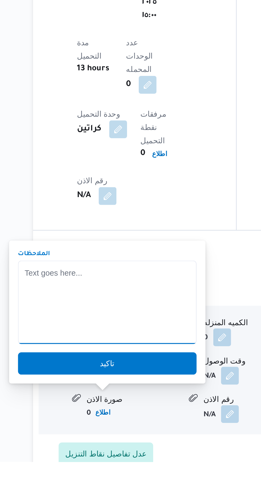
scroll to position [416, 0]
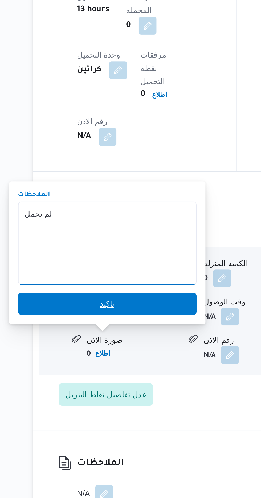
type textarea "لم تحمل"
click at [127, 404] on span "تاكيد" at bounding box center [105, 405] width 86 height 11
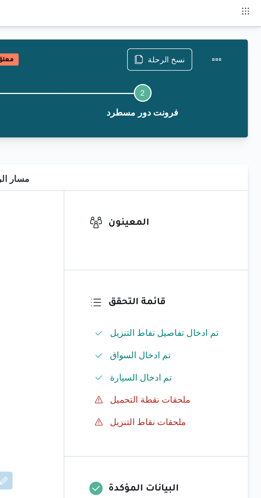
scroll to position [0, 0]
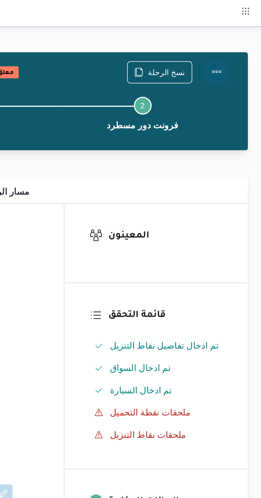
click at [242, 35] on button "Actions" at bounding box center [239, 34] width 11 height 11
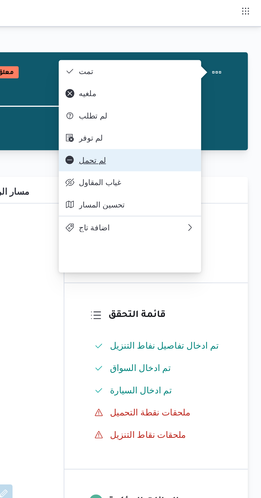
click at [207, 79] on span "لم تحمل" at bounding box center [201, 77] width 55 height 4
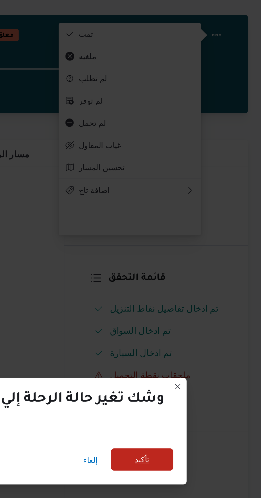
click at [201, 239] on span "تأكيد" at bounding box center [204, 238] width 7 height 6
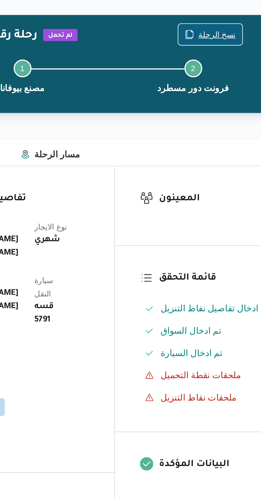
click at [218, 33] on span "نسخ الرحلة" at bounding box center [216, 34] width 18 height 6
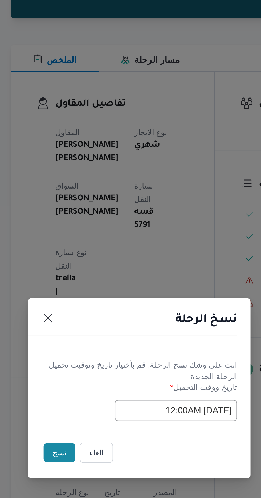
click at [93, 283] on button "نسخ" at bounding box center [92, 279] width 15 height 9
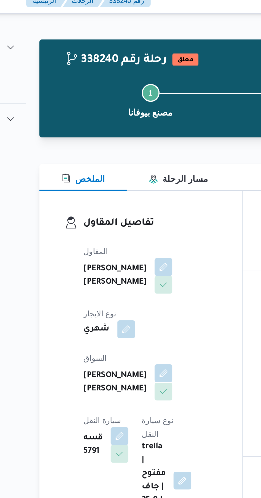
click at [124, 181] on button "button" at bounding box center [128, 185] width 9 height 9
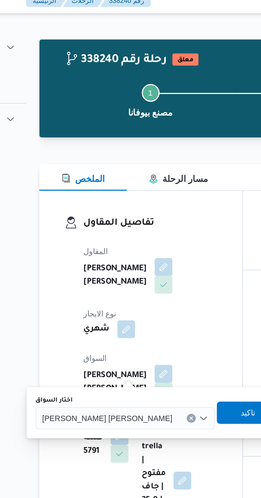
click at [98, 209] on span "[PERSON_NAME] [PERSON_NAME]" at bounding box center [102, 206] width 62 height 6
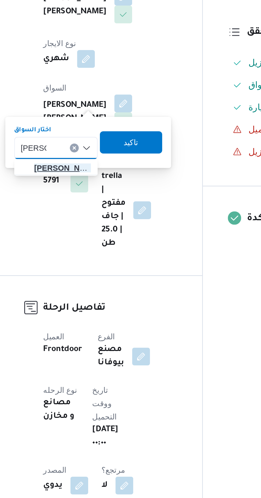
type input "[PERSON_NAME]"
click at [104, 217] on mark "[PERSON_NAME]" at bounding box center [101, 216] width 31 height 4
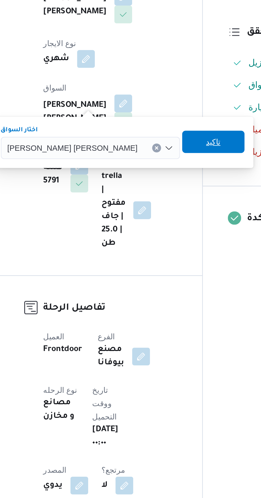
click at [157, 208] on span "تاكيد" at bounding box center [172, 203] width 30 height 11
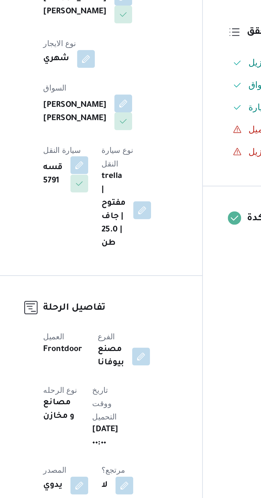
click at [112, 210] on button "button" at bounding box center [107, 214] width 9 height 9
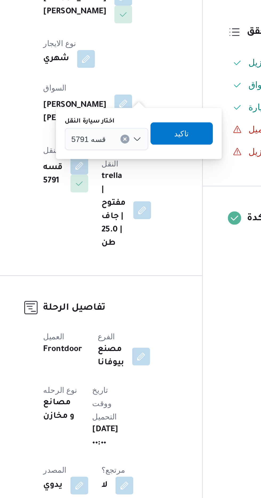
click at [128, 203] on icon "Clear input" at bounding box center [129, 202] width 2 height 2
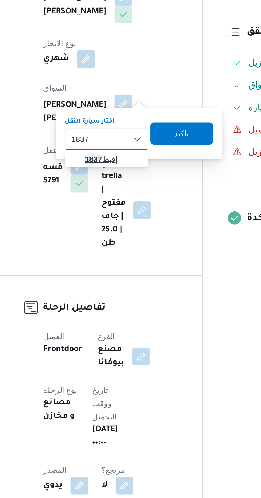
type input "1837"
click at [122, 211] on span "قبط 1837 |" at bounding box center [123, 212] width 27 height 6
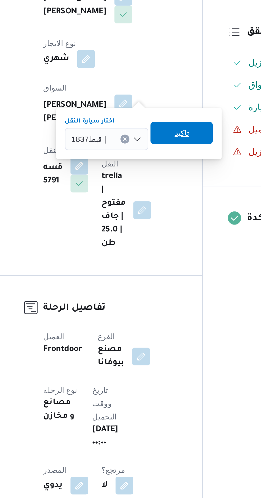
click at [159, 201] on span "تاكيد" at bounding box center [156, 199] width 7 height 6
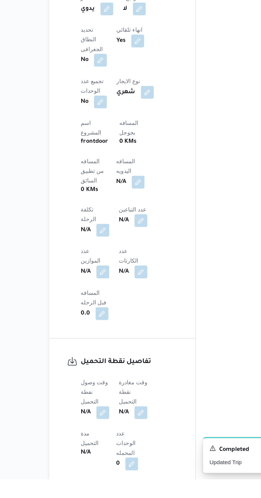
scroll to position [183, 0]
click at [107, 449] on button "button" at bounding box center [105, 453] width 9 height 9
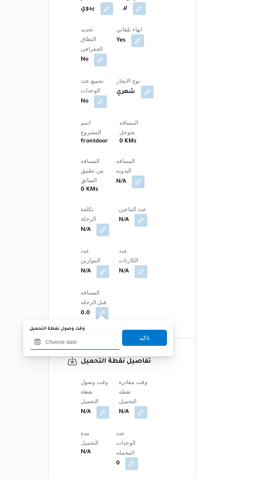
click at [107, 408] on input "وقت وصول نفطة التحميل" at bounding box center [86, 406] width 60 height 11
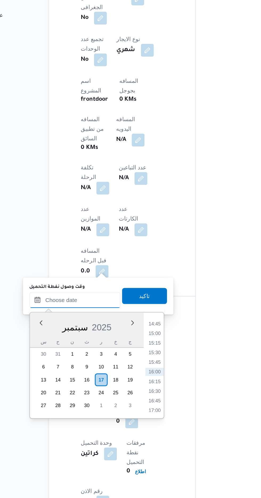
scroll to position [223, 0]
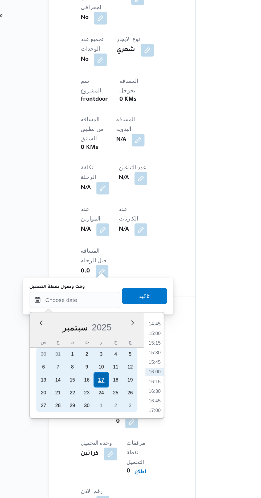
click at [104, 419] on div "17" at bounding box center [104, 419] width 10 height 10
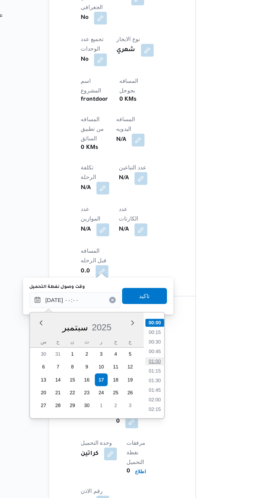
click at [140, 408] on li "01:00" at bounding box center [139, 407] width 12 height 5
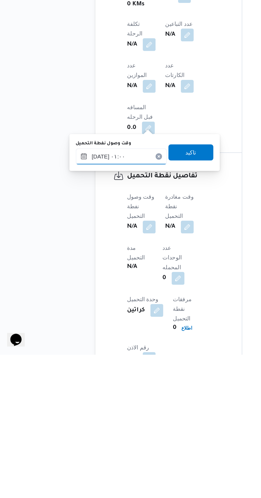
scroll to position [223, 0]
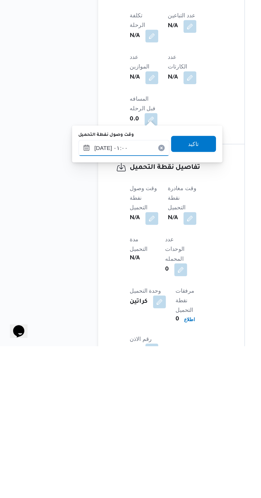
click at [91, 365] on input "[DATE] ٠١:٠٠" at bounding box center [86, 366] width 60 height 11
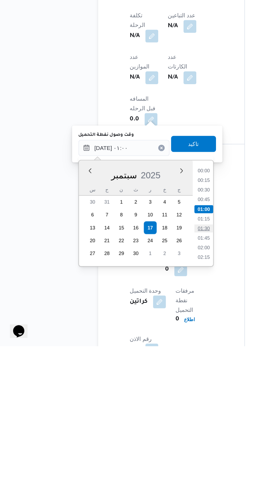
click at [142, 421] on li "01:30" at bounding box center [139, 419] width 12 height 5
type input "[DATE] ٠١:٣٠"
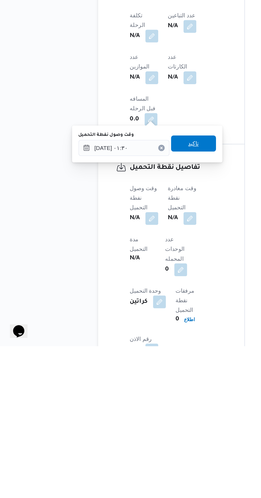
click at [142, 364] on span "تاكيد" at bounding box center [133, 363] width 30 height 11
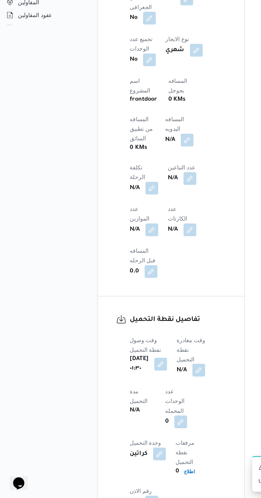
click at [140, 409] on button "button" at bounding box center [136, 413] width 9 height 9
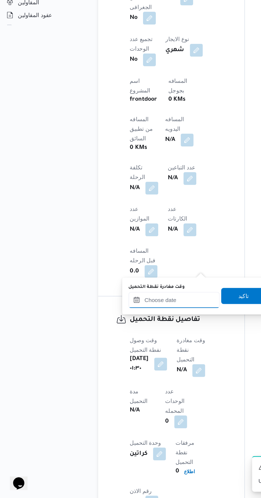
click at [117, 365] on input "وقت مغادرة نقطة التحميل" at bounding box center [120, 366] width 60 height 11
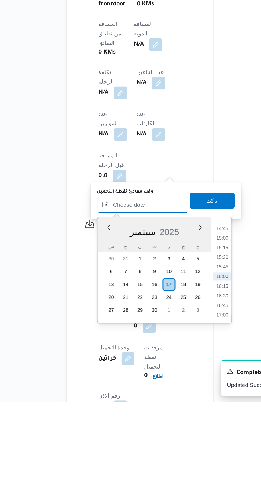
scroll to position [223, 0]
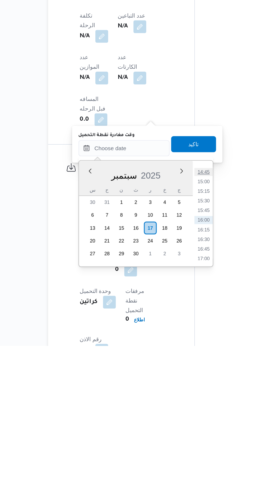
click at [175, 384] on li "14:45" at bounding box center [172, 382] width 12 height 5
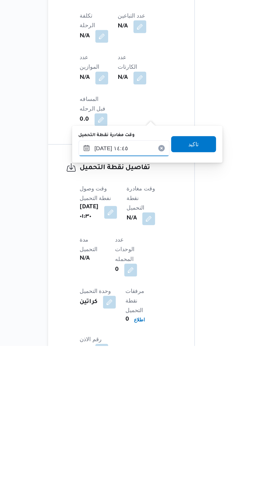
click at [133, 364] on input "[DATE] ١٤:٤٥" at bounding box center [120, 366] width 60 height 11
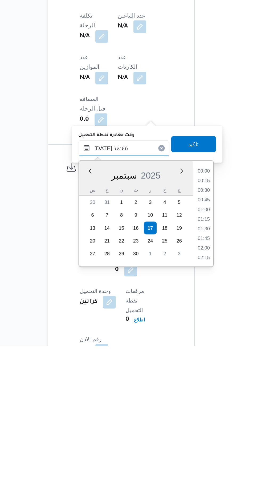
scroll to position [345, 0]
click at [175, 396] on li "14:00" at bounding box center [172, 395] width 12 height 5
type input "[DATE] ١٤:٠٠"
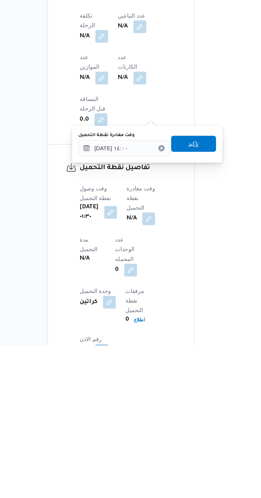
click at [172, 367] on span "تاكيد" at bounding box center [166, 364] width 30 height 11
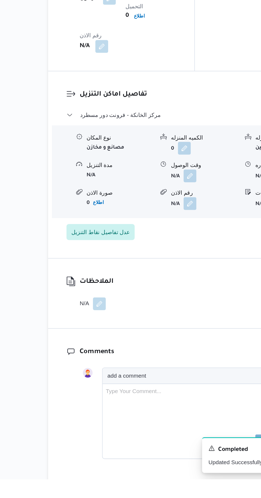
scroll to position [535, 0]
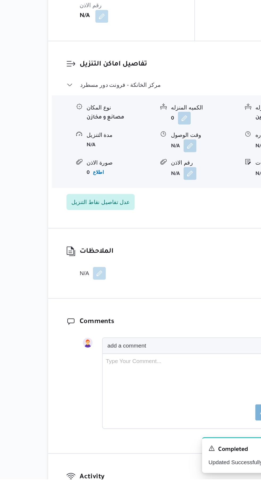
click at [103, 357] on button "button" at bounding box center [103, 361] width 9 height 9
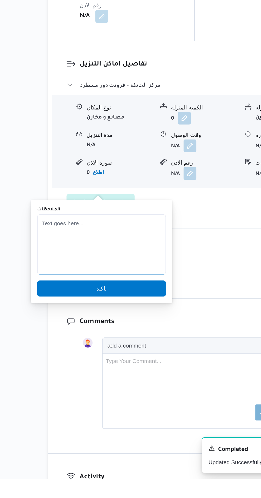
click at [110, 341] on textarea "الملاحظات" at bounding box center [105, 342] width 86 height 40
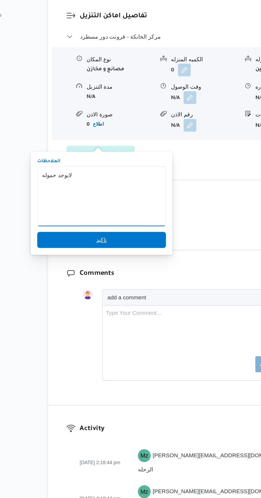
type textarea "لايوجد حموله"
click at [118, 325] on span "تاكيد" at bounding box center [105, 327] width 86 height 11
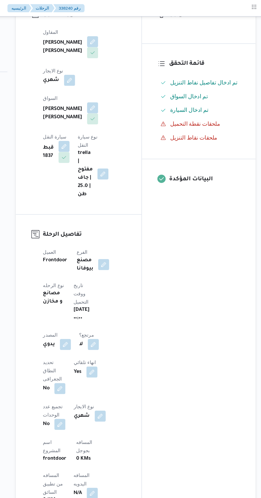
scroll to position [0, 0]
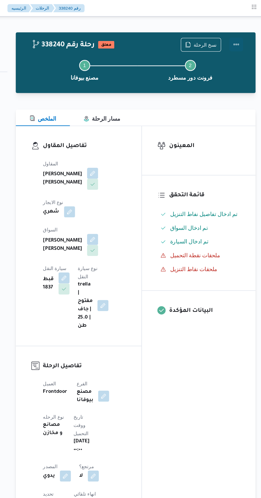
click at [240, 32] on button "Actions" at bounding box center [239, 34] width 11 height 11
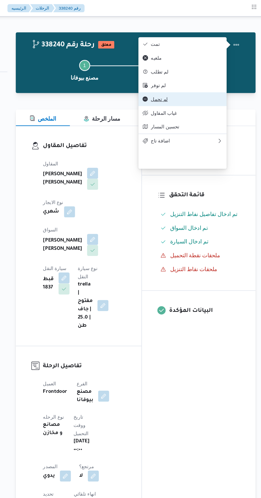
click at [203, 79] on span "لم تحمل" at bounding box center [201, 77] width 55 height 4
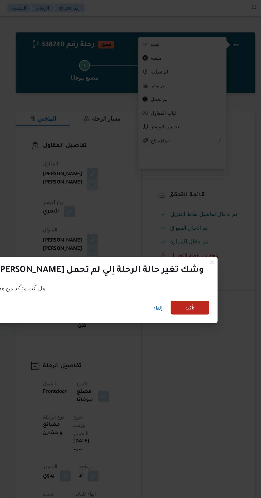
click at [201, 239] on span "تأكيد" at bounding box center [204, 238] width 7 height 6
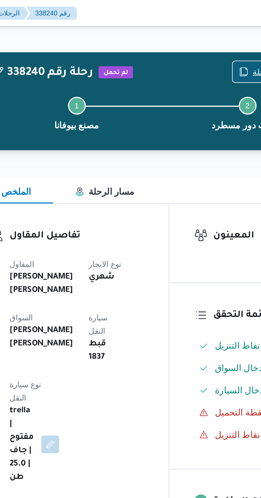
click at [202, 34] on icon "button" at bounding box center [202, 34] width 4 height 4
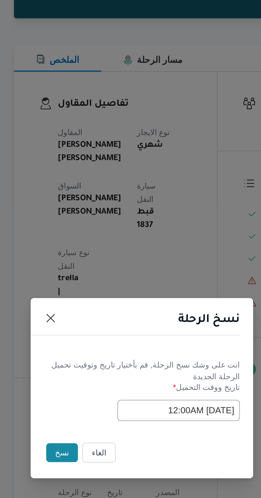
click at [91, 281] on button "نسخ" at bounding box center [92, 279] width 15 height 9
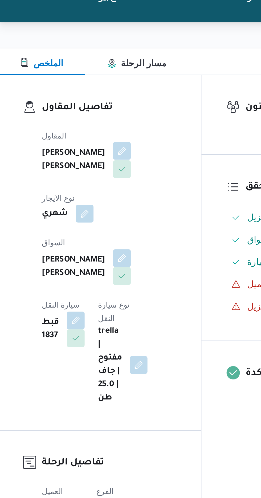
click at [124, 137] on button "button" at bounding box center [128, 133] width 9 height 9
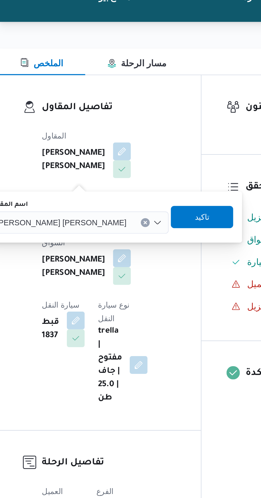
click at [133, 168] on input "اسم المقاول" at bounding box center [133, 168] width 1 height 6
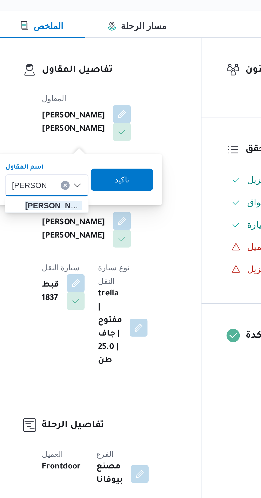
type input "[PERSON_NAME]"
click at [100, 178] on span "[PERSON_NAME] [PERSON_NAME]" at bounding box center [95, 177] width 27 height 6
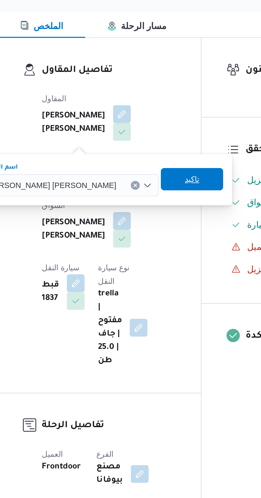
click at [159, 166] on span "تاكيد" at bounding box center [162, 165] width 7 height 6
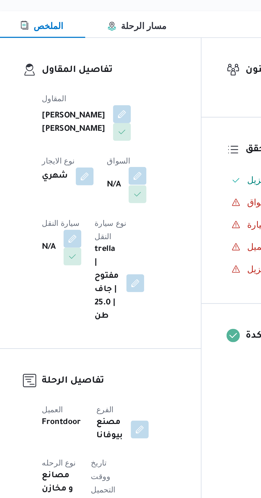
click at [132, 168] on button "button" at bounding box center [136, 163] width 9 height 9
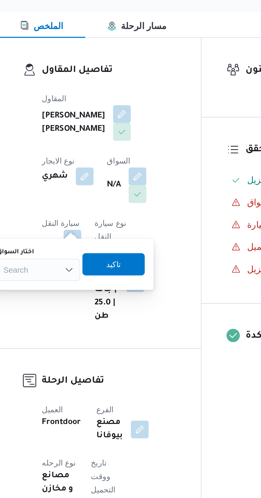
click at [98, 208] on div "Search" at bounding box center [89, 208] width 40 height 11
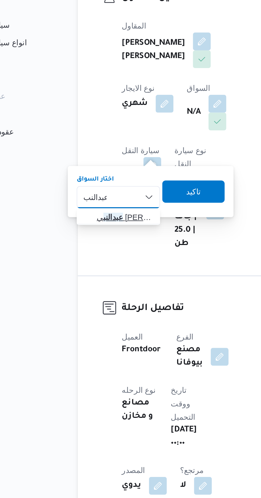
type input "عبدالنب"
click at [95, 219] on span "[PERSON_NAME] ي [PERSON_NAME]" at bounding box center [91, 218] width 27 height 6
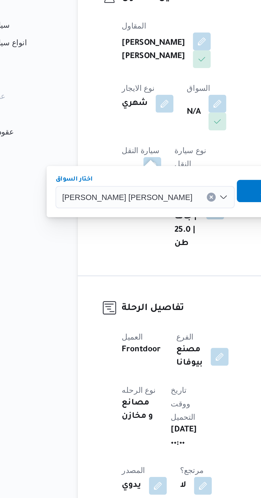
click at [157, 205] on span "تاكيد" at bounding box center [160, 205] width 7 height 6
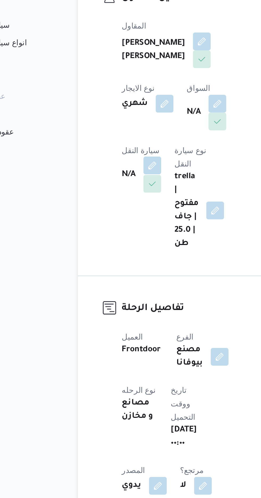
click at [109, 189] on button "button" at bounding box center [105, 193] width 9 height 9
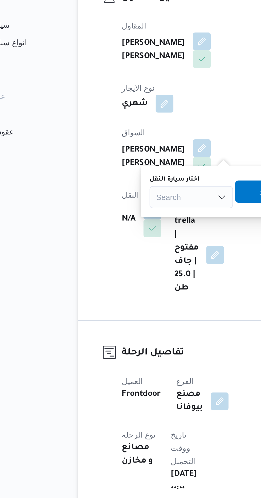
click at [120, 207] on div "Search" at bounding box center [124, 208] width 40 height 11
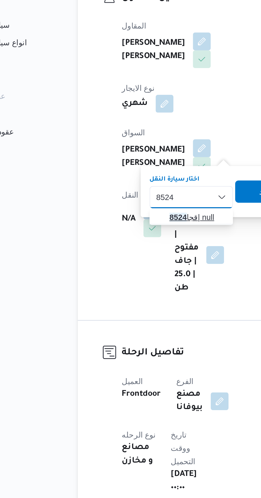
type input "8524"
click at [126, 215] on span "قجا 8524 | null" at bounding box center [126, 218] width 27 height 6
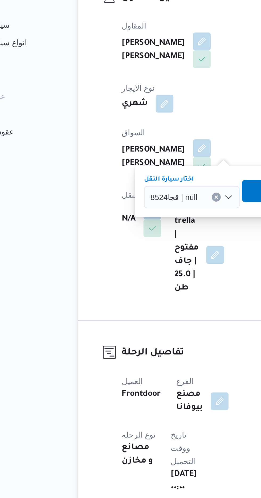
click at [155, 202] on span "تاكيد" at bounding box center [163, 205] width 30 height 11
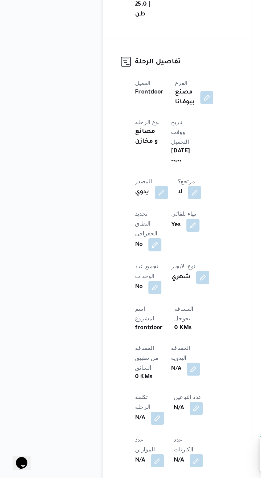
scroll to position [88, 0]
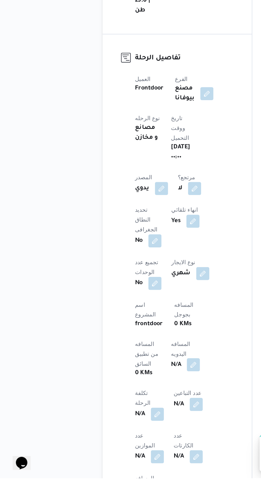
click at [124, 420] on button "button" at bounding box center [128, 424] width 9 height 9
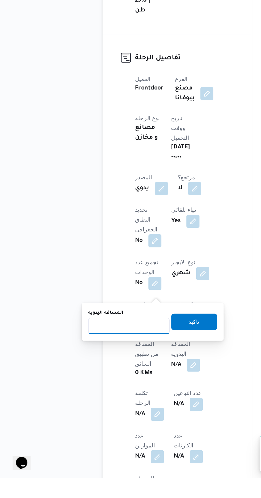
click at [97, 400] on input "المسافه اليدويه" at bounding box center [86, 399] width 53 height 11
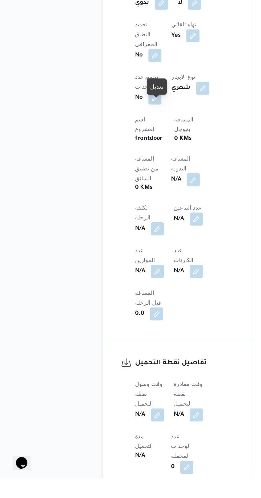
scroll to position [210, 0]
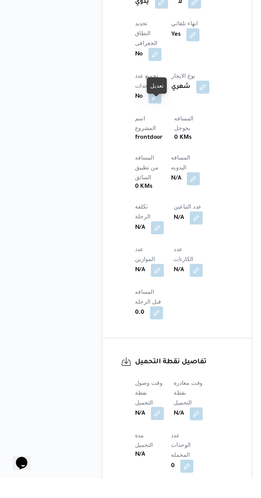
click at [108, 452] on button "button" at bounding box center [105, 456] width 9 height 9
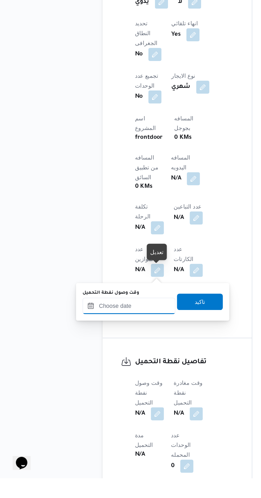
click at [98, 386] on input "وقت وصول نفطة التحميل" at bounding box center [86, 386] width 60 height 11
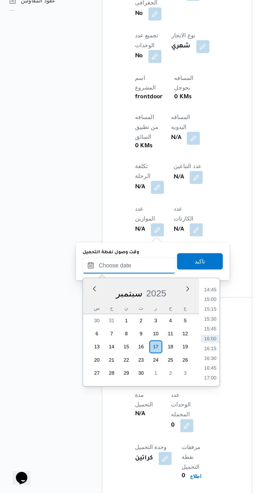
scroll to position [246, 0]
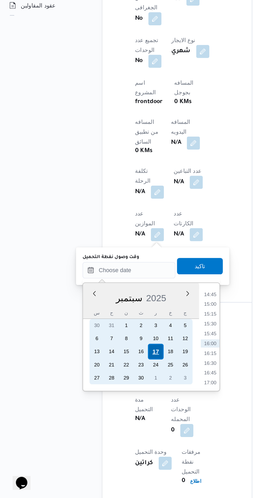
click at [104, 404] on div "17" at bounding box center [104, 403] width 10 height 10
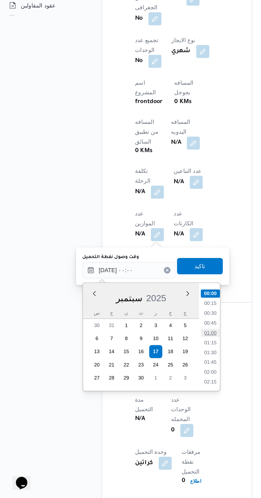
click at [141, 391] on li "01:00" at bounding box center [139, 390] width 12 height 5
type input "[DATE] ٠١:٠٠"
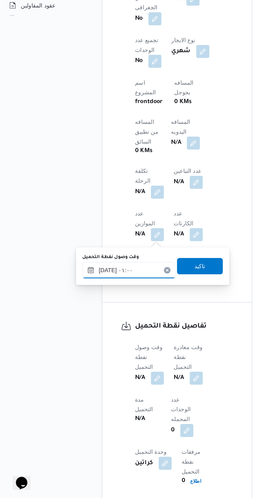
scroll to position [246, 0]
click at [144, 348] on span "تاكيد" at bounding box center [133, 347] width 30 height 11
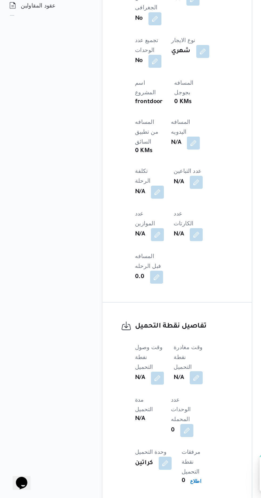
click at [132, 416] on button "button" at bounding box center [130, 420] width 9 height 9
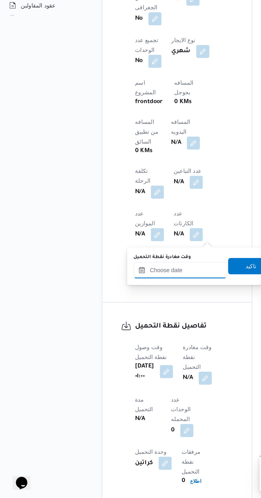
click at [119, 348] on input "وقت مغادرة نقطة التحميل" at bounding box center [120, 349] width 60 height 11
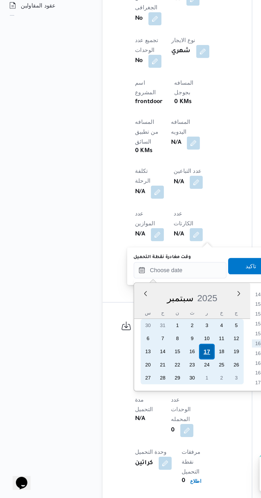
click at [137, 402] on div "17" at bounding box center [137, 403] width 10 height 10
type input "[DATE] ٠٠:٠٠"
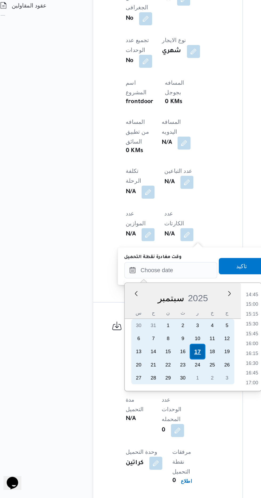
scroll to position [0, 0]
click at [138, 402] on div "17" at bounding box center [137, 403] width 10 height 10
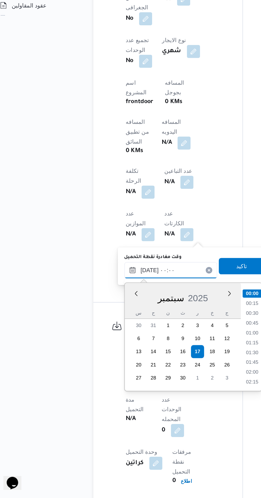
click at [92, 350] on input "[DATE] ٠٠:٠٠" at bounding box center [120, 349] width 60 height 11
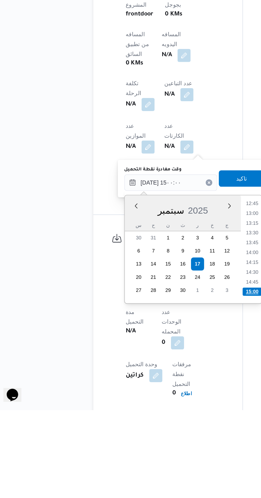
click at [172, 420] on li "15:00" at bounding box center [172, 420] width 13 height 5
type input "[DATE] ١٥:٠٠"
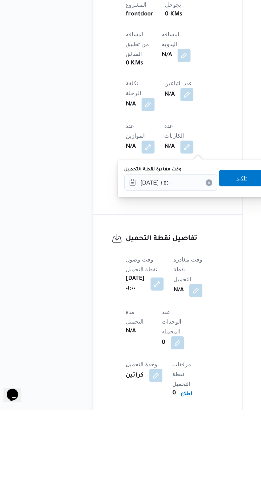
click at [174, 342] on span "تاكيد" at bounding box center [166, 347] width 30 height 11
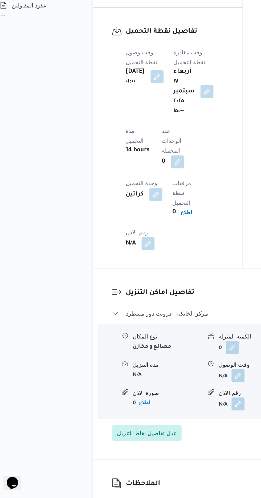
scroll to position [459, 0]
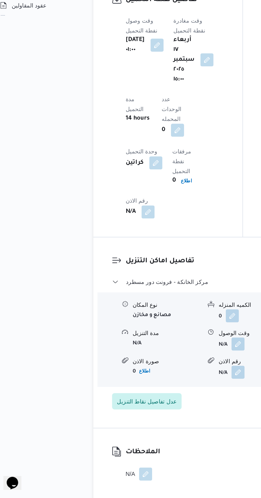
click at [101, 478] on button "button" at bounding box center [103, 482] width 9 height 9
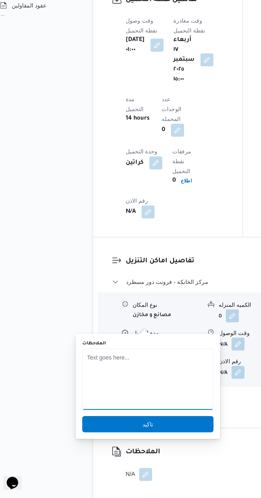
click at [94, 409] on textarea "الملاحظات" at bounding box center [105, 421] width 86 height 40
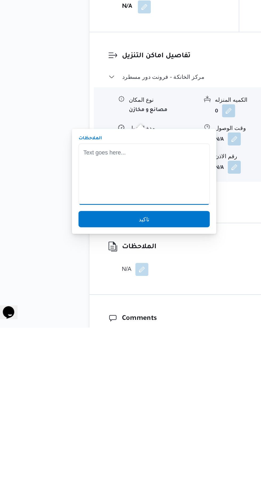
scroll to position [488, 0]
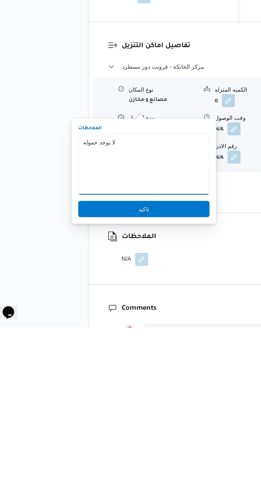
type textarea "لا يوجد حموله"
click at [120, 427] on div "You are in a dialog. To close this dialog, hit escape. الملاحظات لا يوجد حموله …" at bounding box center [105, 396] width 94 height 68
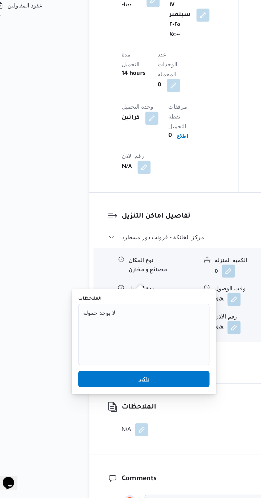
click at [83, 422] on span "تاكيد" at bounding box center [105, 420] width 86 height 11
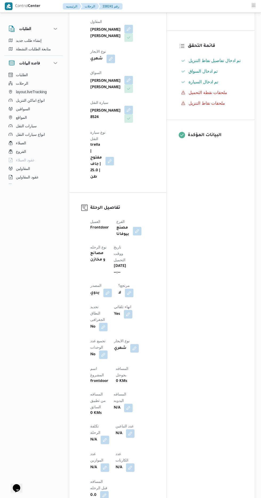
scroll to position [0, 0]
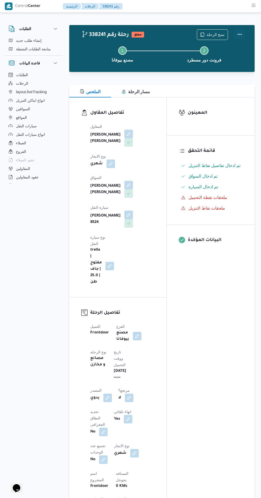
click at [243, 34] on button "Actions" at bounding box center [239, 34] width 11 height 11
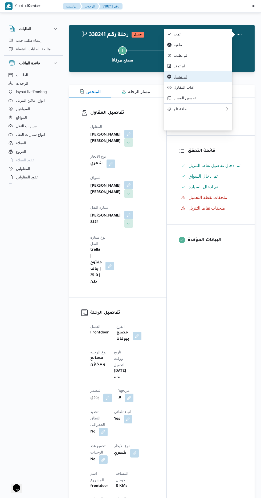
click at [196, 79] on span "لم تحمل" at bounding box center [201, 77] width 55 height 4
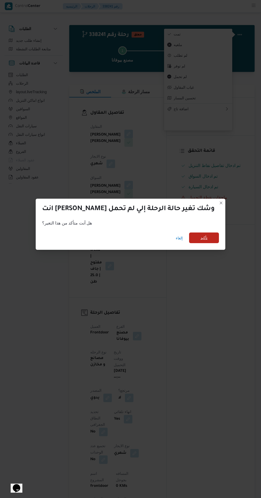
click at [192, 239] on span "تأكيد" at bounding box center [204, 238] width 30 height 11
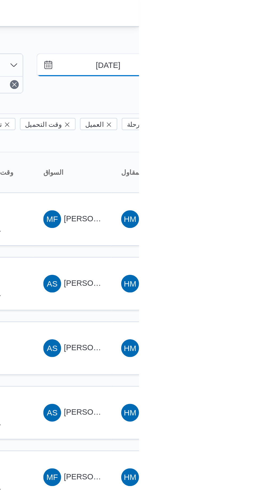
click at [246, 32] on input "[DATE]" at bounding box center [242, 31] width 60 height 11
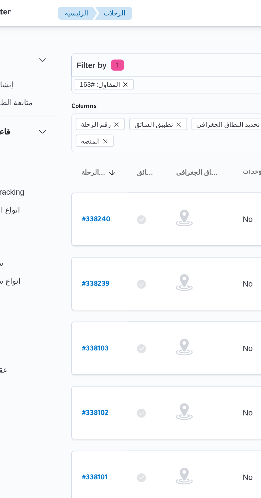
click at [94, 40] on icon "remove selected entity" at bounding box center [95, 40] width 3 height 3
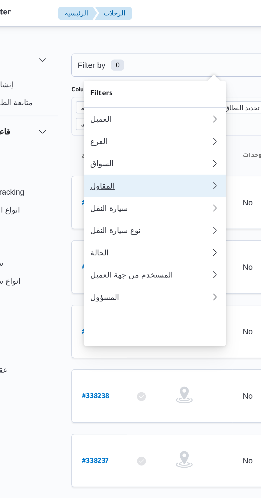
click at [100, 91] on div "المقاول" at bounding box center [105, 89] width 55 height 4
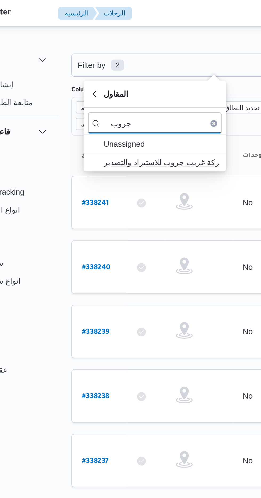
type input "جروب"
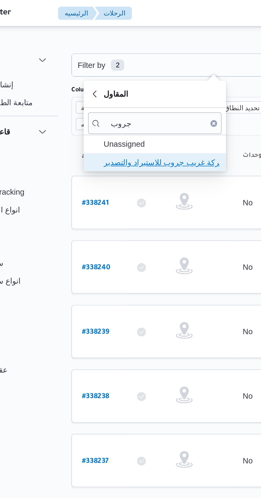
click at [122, 76] on span "شركة غريب جروب للاستيراد والتصدير" at bounding box center [112, 78] width 55 height 6
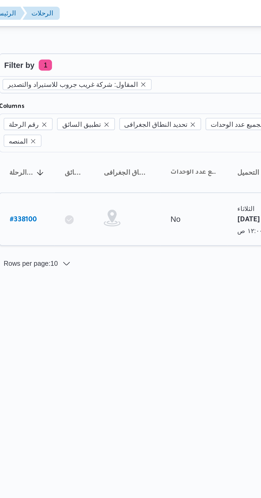
click at [80, 104] on b "# 338100" at bounding box center [80, 106] width 13 height 4
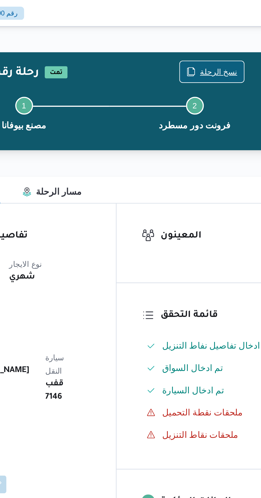
click at [211, 36] on span "نسخ الرحلة" at bounding box center [216, 34] width 18 height 6
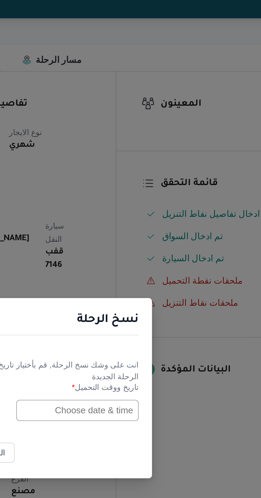
click at [155, 260] on input "text" at bounding box center [148, 260] width 59 height 10
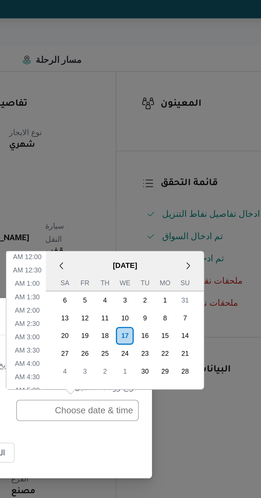
scroll to position [174, 0]
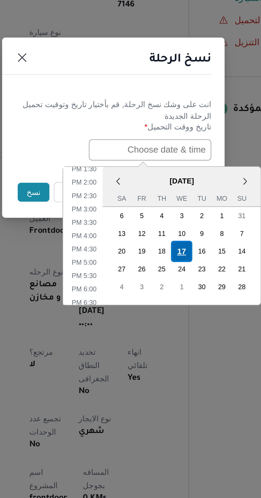
click at [162, 308] on div "17" at bounding box center [163, 308] width 10 height 10
type input "[DATE] 12:00AM"
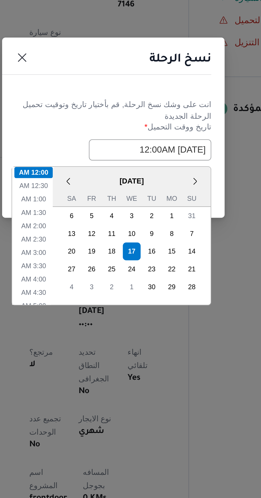
click at [152, 222] on header "نسخ الرحلة" at bounding box center [124, 217] width 107 height 11
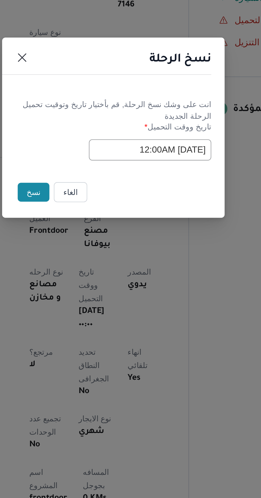
click at [91, 281] on button "نسخ" at bounding box center [92, 279] width 15 height 9
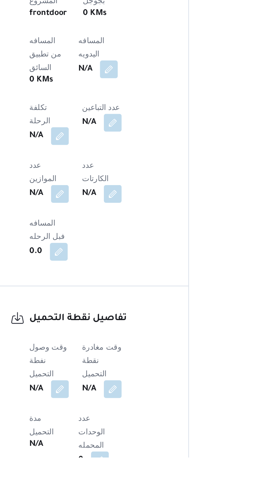
scroll to position [165, 0]
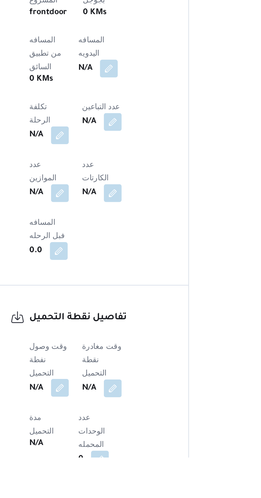
click at [105, 461] on button "button" at bounding box center [105, 465] width 9 height 9
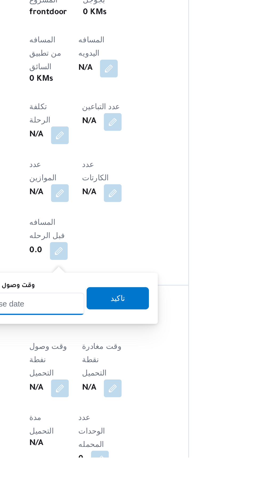
click at [104, 423] on input "وقت وصول نفطة التحميل" at bounding box center [86, 424] width 60 height 11
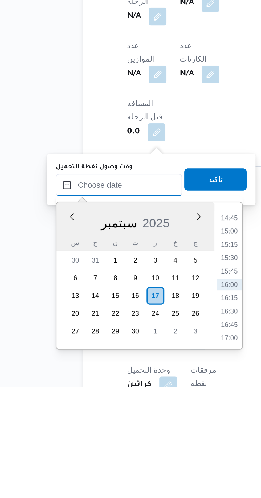
scroll to position [188, 0]
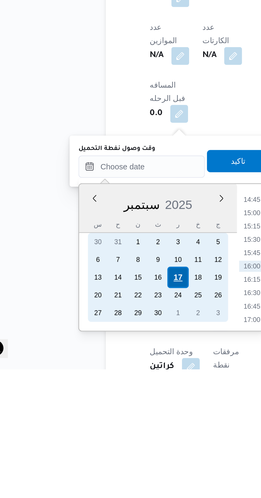
click at [105, 453] on div "17" at bounding box center [104, 454] width 10 height 10
type input "[DATE] ٠٠:٠٠"
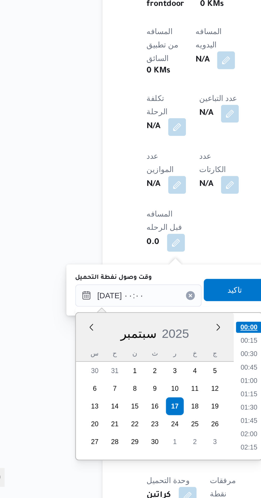
click at [138, 416] on li "00:00" at bounding box center [139, 416] width 13 height 5
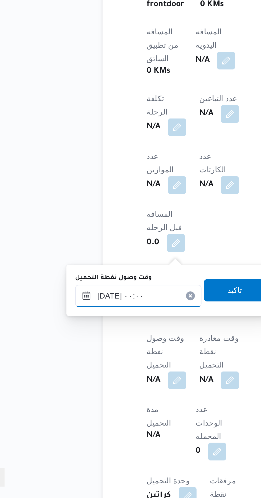
scroll to position [188, 0]
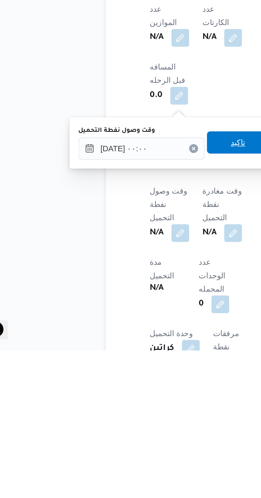
click at [133, 401] on span "تاكيد" at bounding box center [133, 398] width 30 height 11
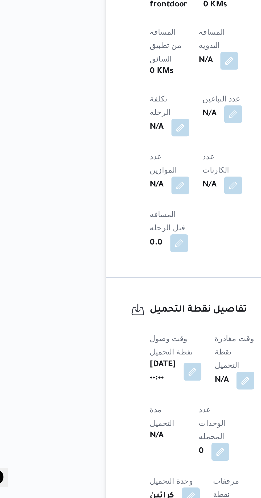
click at [131, 437] on div "N/A" at bounding box center [131, 442] width 20 height 10
click at [139, 437] on button "button" at bounding box center [136, 441] width 9 height 9
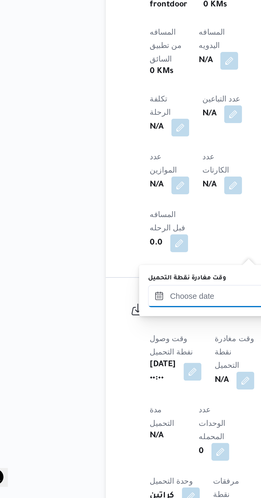
click at [120, 401] on input "وقت مغادرة نقطة التحميل" at bounding box center [120, 401] width 60 height 11
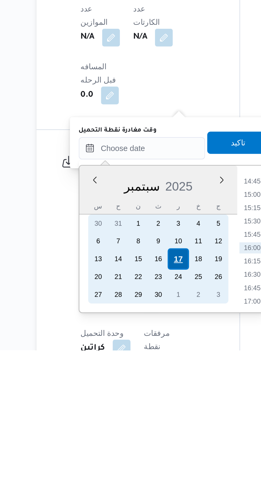
click at [137, 456] on div "17" at bounding box center [137, 454] width 10 height 10
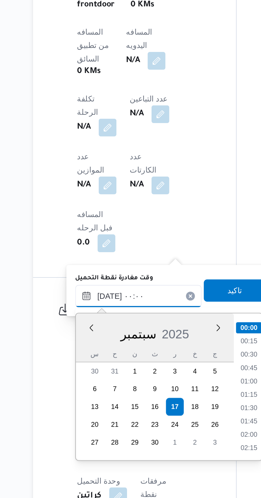
click at [92, 405] on input "[DATE] ٠٠:٠٠" at bounding box center [120, 401] width 60 height 11
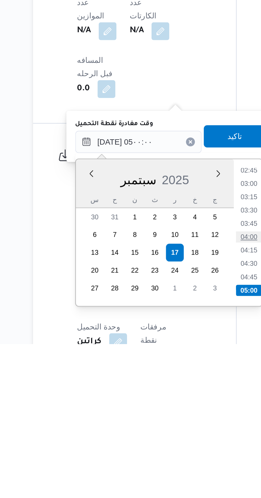
click at [171, 447] on li "04:00" at bounding box center [172, 446] width 12 height 5
type input "[DATE] ٠٤:٠٠"
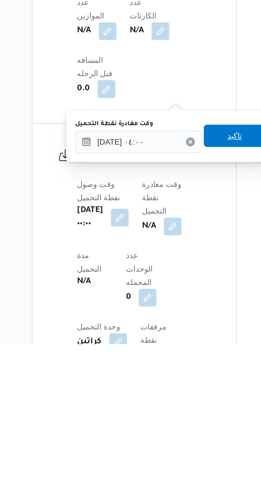
click at [167, 400] on span "تاكيد" at bounding box center [165, 398] width 7 height 6
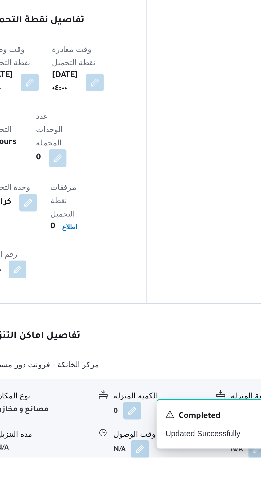
scroll to position [308, 0]
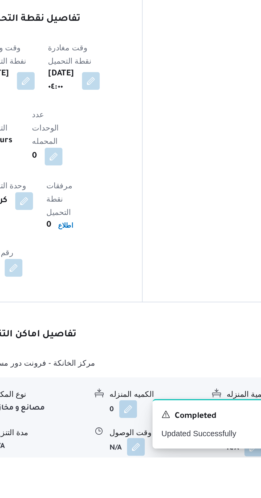
click at [166, 489] on button "button" at bounding box center [163, 493] width 9 height 9
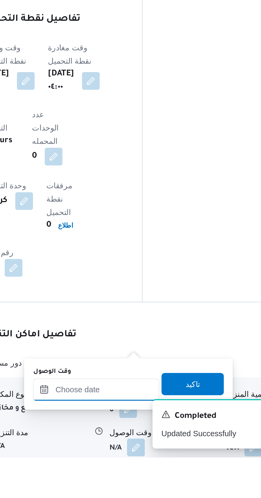
click at [158, 464] on input "وقت الوصول" at bounding box center [144, 465] width 60 height 11
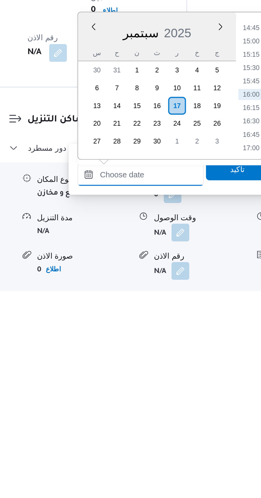
scroll to position [337, 0]
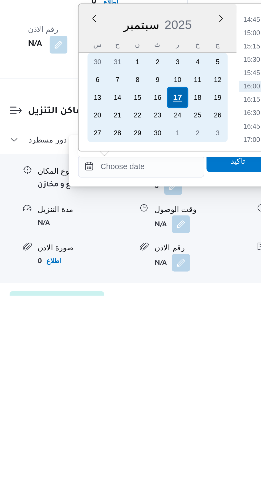
click at [164, 404] on div "17" at bounding box center [162, 403] width 10 height 10
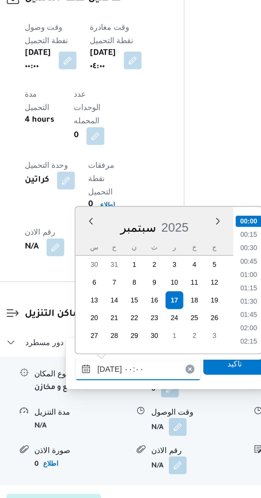
click at [115, 437] on input "[DATE] ٠٠:٠٠" at bounding box center [144, 436] width 60 height 11
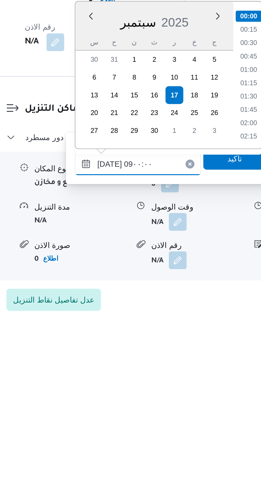
scroll to position [174, 0]
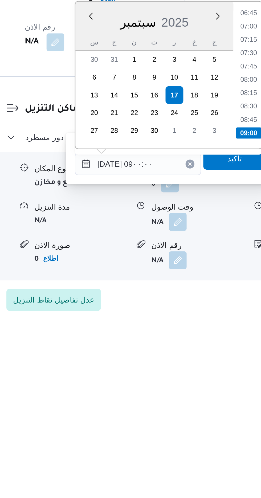
click at [194, 405] on li "09:00" at bounding box center [197, 404] width 13 height 5
type input "[DATE] ٠٩:٠٠"
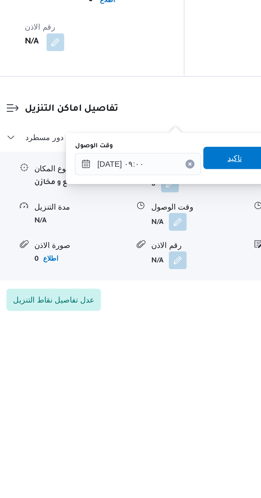
click at [192, 418] on span "تاكيد" at bounding box center [191, 417] width 30 height 11
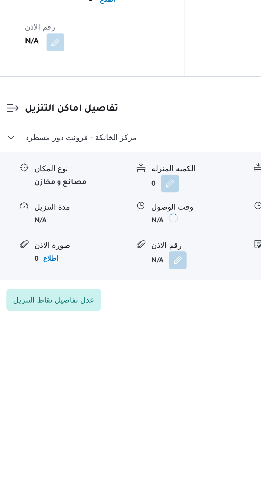
scroll to position [354, 0]
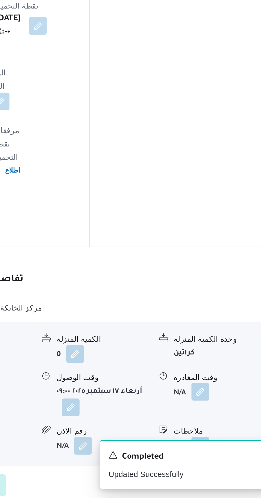
click at [220, 443] on button "button" at bounding box center [220, 447] width 9 height 9
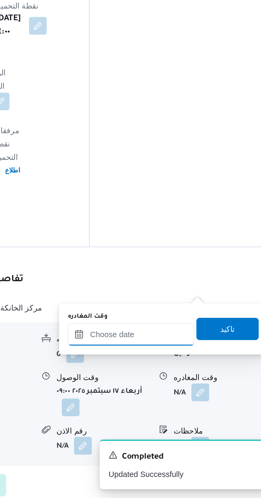
click at [197, 418] on input "وقت المغادره" at bounding box center [186, 419] width 60 height 11
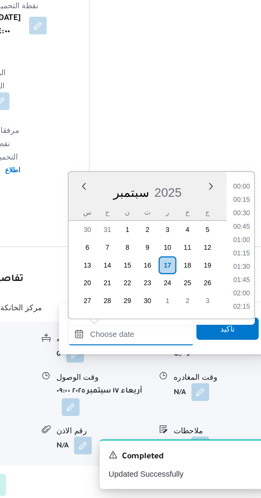
scroll to position [377, 0]
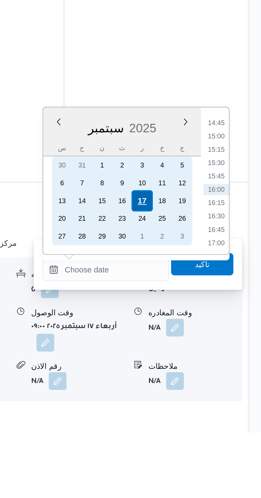
click at [204, 389] on div "17" at bounding box center [204, 387] width 10 height 10
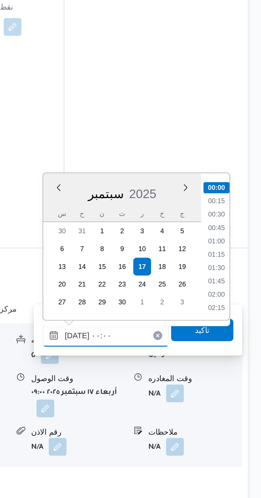
click at [161, 423] on input "[DATE] ٠٠:٠٠" at bounding box center [186, 420] width 60 height 11
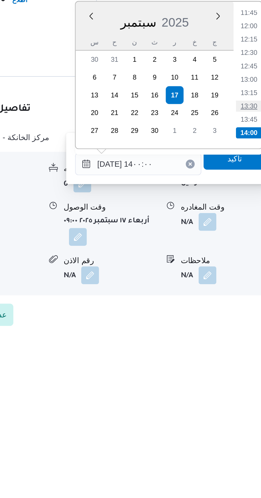
click at [239, 391] on li "13:30" at bounding box center [239, 391] width 12 height 5
type input "[DATE] ١٣:٣٠"
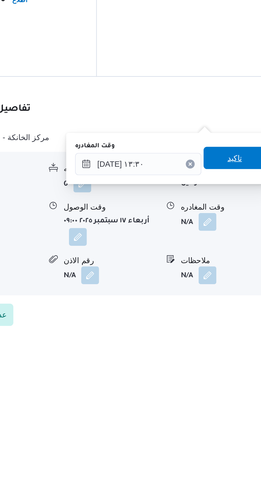
click at [235, 417] on span "تاكيد" at bounding box center [232, 417] width 7 height 6
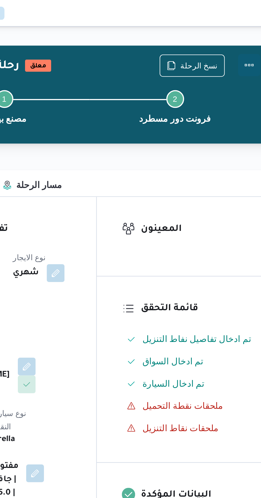
click at [239, 31] on button "Actions" at bounding box center [239, 31] width 11 height 11
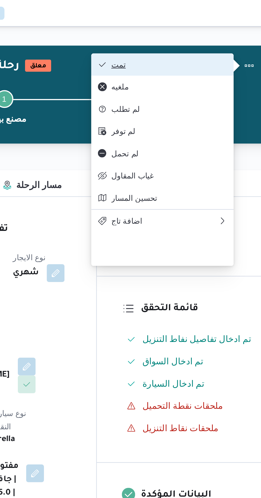
click at [223, 32] on span "تمت" at bounding box center [201, 31] width 55 height 4
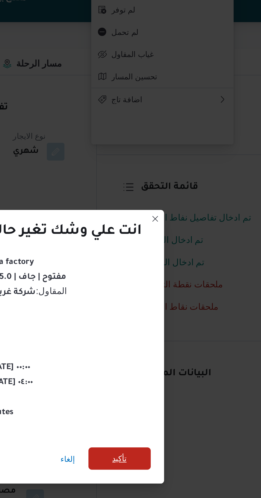
click at [174, 277] on span "تأكيد" at bounding box center [178, 278] width 30 height 11
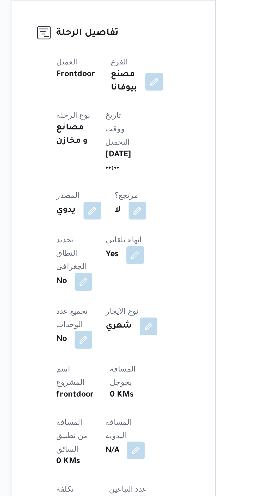
click at [124, 472] on button "button" at bounding box center [128, 476] width 9 height 9
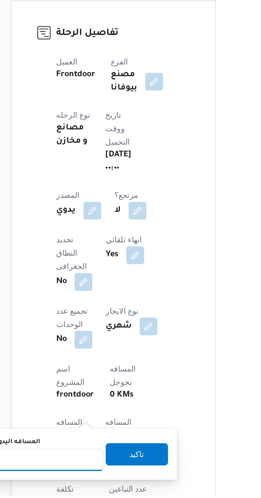
click at [97, 482] on input "المسافه اليدويه" at bounding box center [86, 481] width 53 height 11
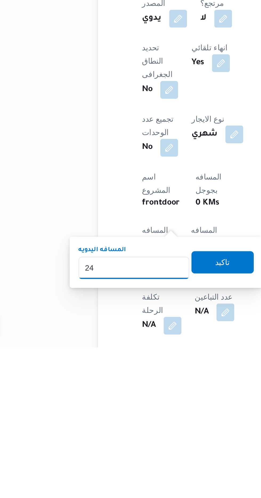
type input "240"
click at [132, 456] on span "تاكيد" at bounding box center [128, 457] width 7 height 6
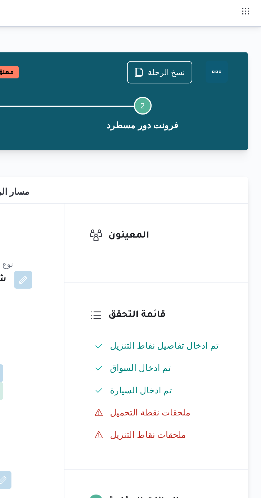
click at [242, 33] on button "Actions" at bounding box center [239, 34] width 11 height 11
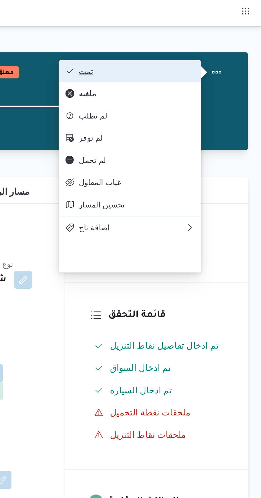
click at [225, 31] on button "تمت" at bounding box center [198, 34] width 68 height 11
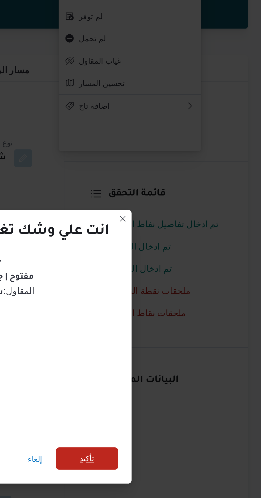
click at [186, 276] on span "تأكيد" at bounding box center [178, 278] width 30 height 11
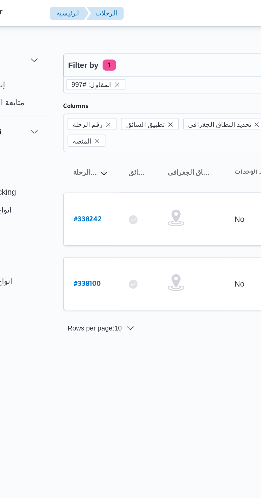
click at [94, 40] on icon "remove selected entity" at bounding box center [95, 40] width 2 height 2
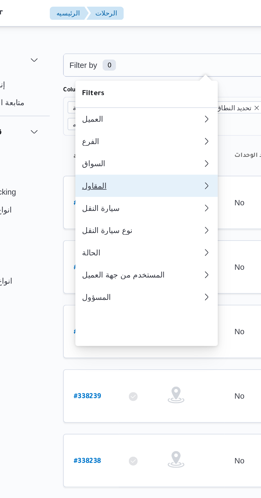
click at [100, 91] on div "المقاول" at bounding box center [105, 89] width 55 height 4
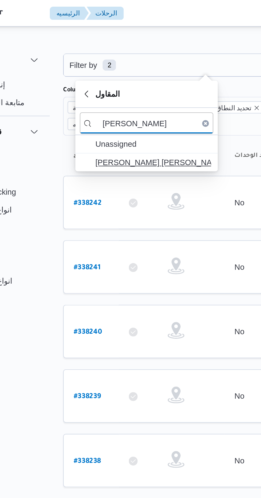
type input "[PERSON_NAME]"
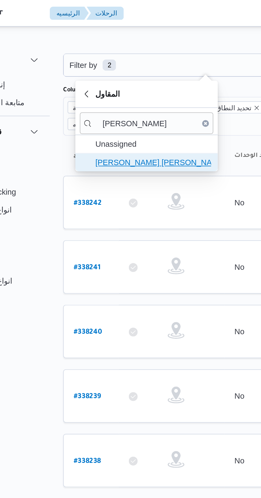
click at [122, 80] on span "[PERSON_NAME] [PERSON_NAME]" at bounding box center [112, 78] width 55 height 6
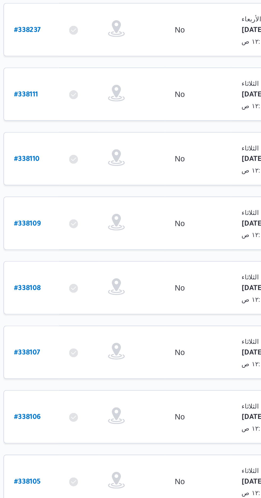
click at [87, 401] on span "Rows per page : 10" at bounding box center [84, 404] width 26 height 6
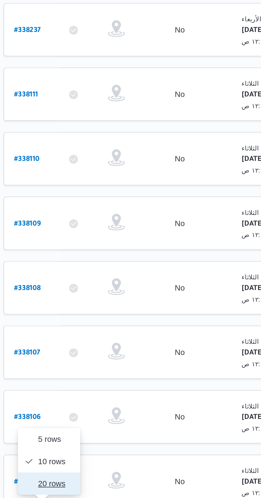
click at [94, 385] on span "20 rows" at bounding box center [94, 384] width 17 height 4
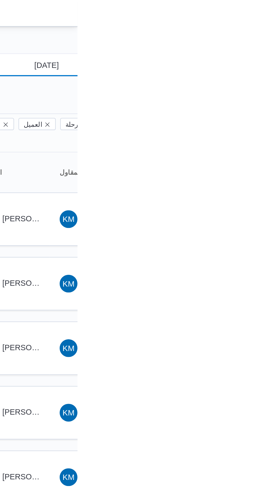
click at [246, 32] on input "[DATE]" at bounding box center [242, 31] width 60 height 11
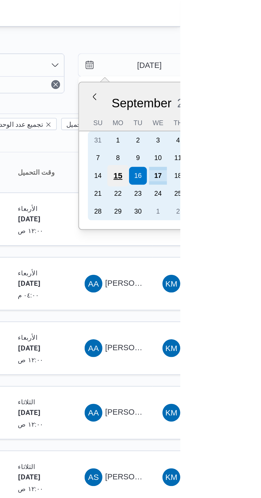
click at [230, 85] on div "15" at bounding box center [231, 84] width 10 height 10
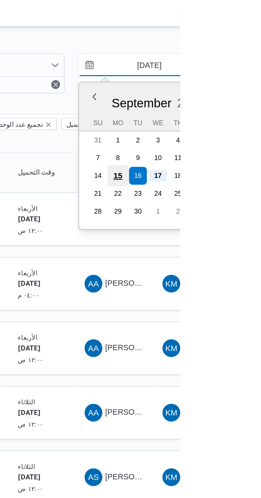
type input "[DATE]"
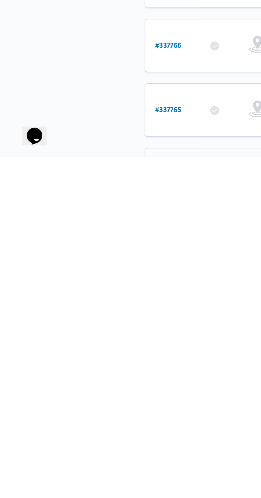
click at [82, 498] on b "# 337764" at bounding box center [80, 507] width 13 height 4
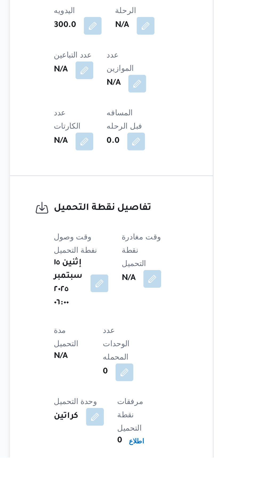
scroll to position [213, 0]
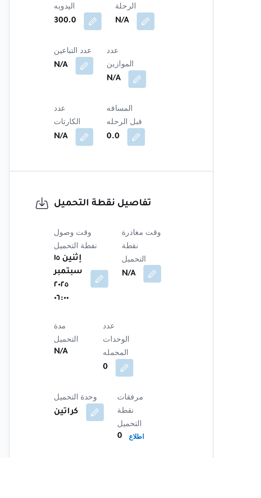
click at [138, 406] on button "button" at bounding box center [137, 410] width 9 height 9
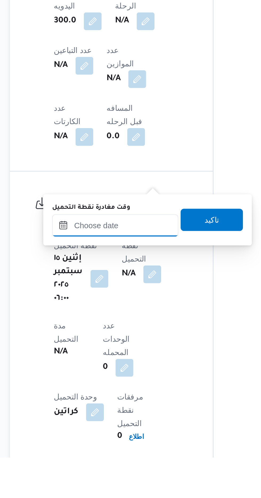
click at [126, 388] on input "وقت مغادرة نقطة التحميل" at bounding box center [120, 387] width 60 height 11
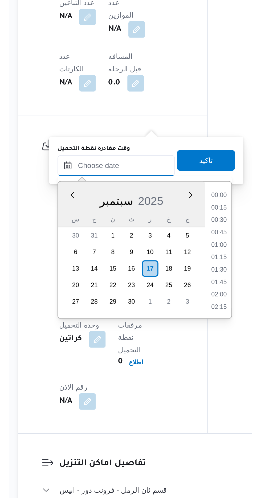
scroll to position [383, 0]
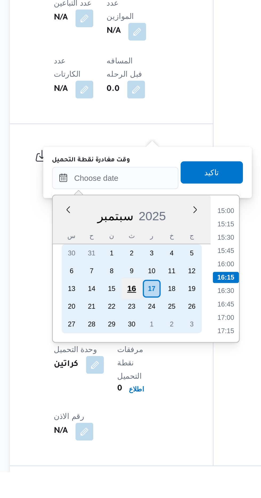
click at [127, 409] on div "16" at bounding box center [127, 410] width 10 height 10
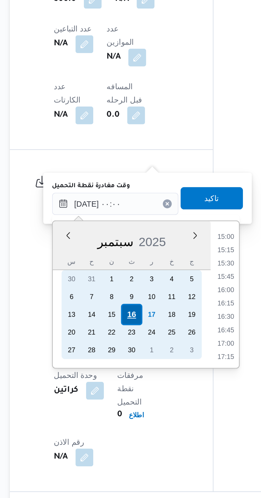
scroll to position [0, 0]
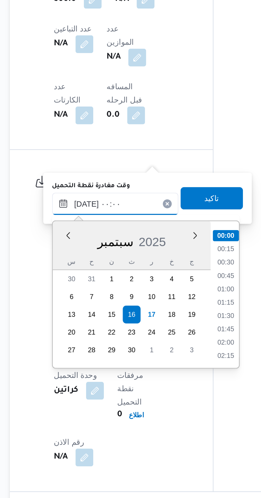
click at [94, 359] on input "[DATE] ٠٠:٠٠" at bounding box center [120, 357] width 60 height 11
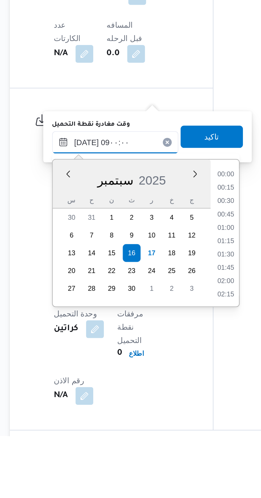
scroll to position [174, 0]
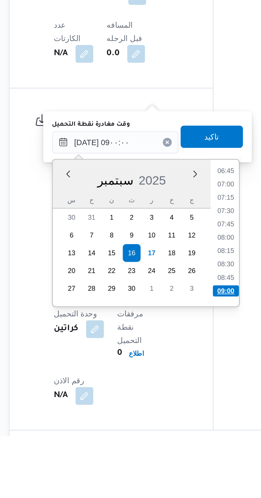
click at [171, 428] on li "09:00" at bounding box center [172, 428] width 13 height 5
type input "[DATE] ٠٩:٠٠"
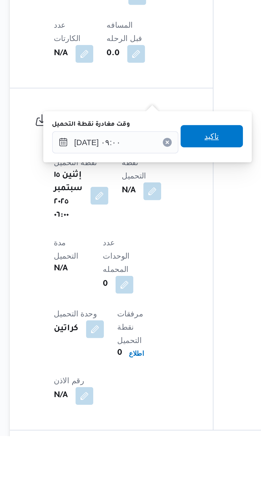
click at [170, 358] on span "تاكيد" at bounding box center [166, 354] width 30 height 11
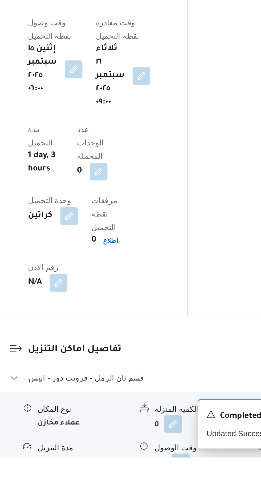
scroll to position [314, 0]
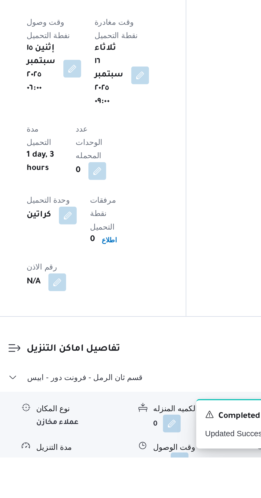
click at [166, 496] on button "button" at bounding box center [163, 500] width 9 height 9
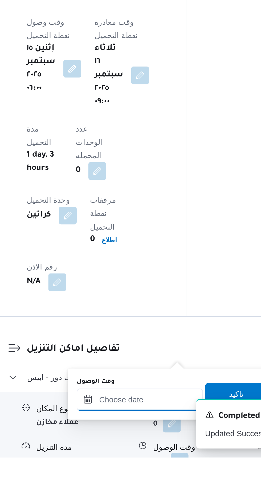
click at [157, 468] on input "وقت الوصول" at bounding box center [144, 470] width 60 height 11
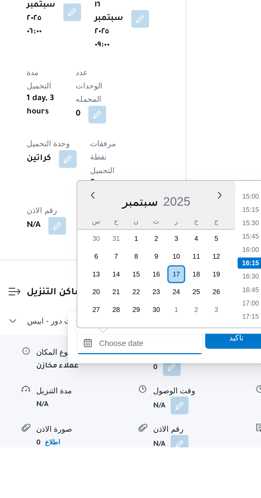
scroll to position [336, 0]
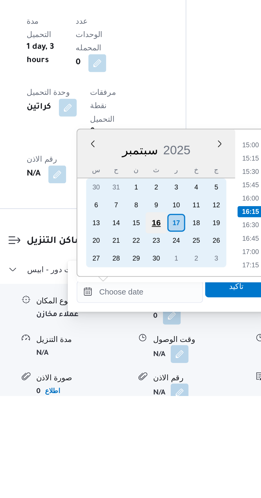
click at [154, 416] on div "16" at bounding box center [152, 415] width 10 height 10
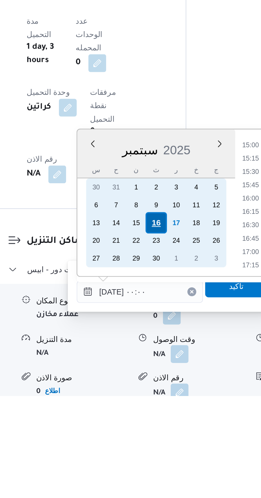
scroll to position [0, 0]
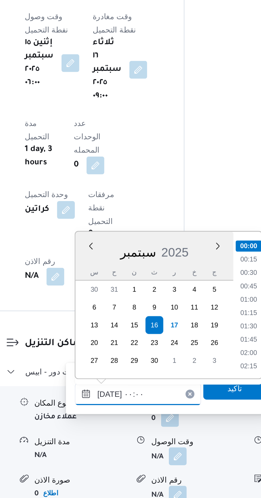
click at [116, 449] on input "[DATE] ٠٠:٠٠" at bounding box center [144, 448] width 60 height 11
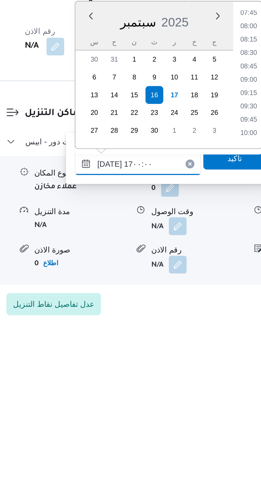
scroll to position [379, 0]
click at [195, 391] on li "16:30" at bounding box center [198, 391] width 12 height 5
type input "[DATE] ١٦:٣٠"
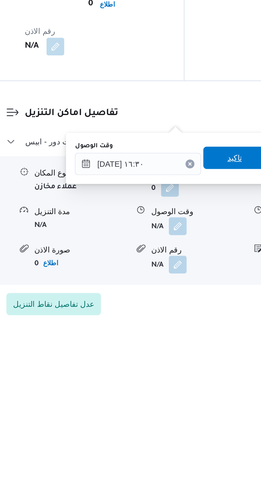
click at [192, 418] on span "تاكيد" at bounding box center [191, 417] width 30 height 11
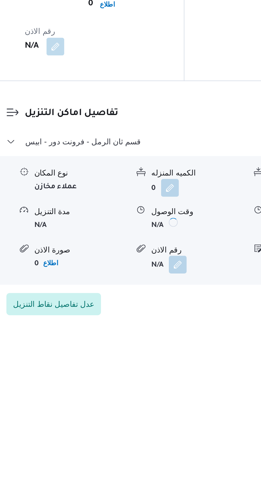
scroll to position [364, 0]
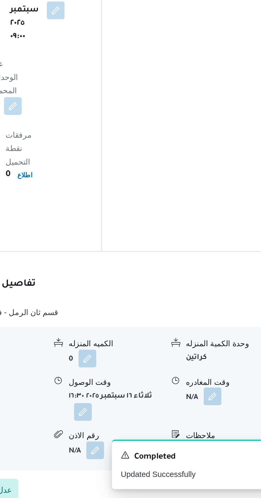
click at [221, 445] on button "button" at bounding box center [220, 449] width 9 height 9
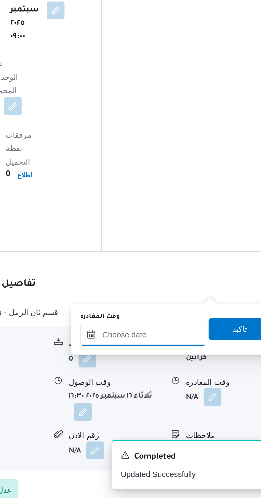
click at [199, 418] on input "وقت المغادره" at bounding box center [186, 419] width 60 height 11
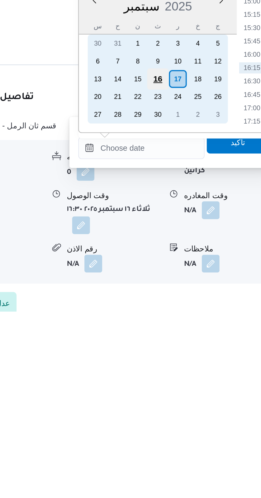
click at [193, 385] on div "16" at bounding box center [194, 387] width 10 height 10
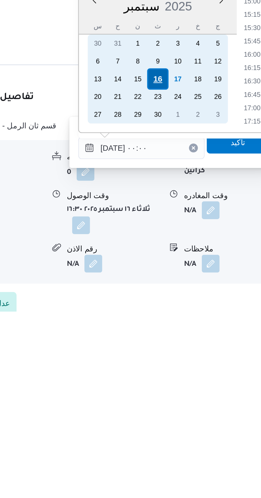
scroll to position [0, 0]
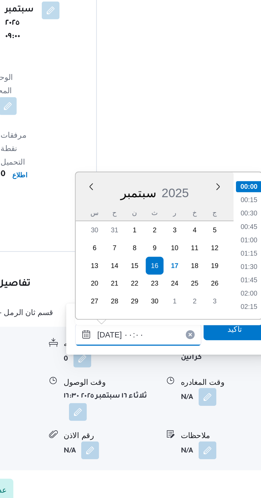
click at [159, 421] on input "[DATE] ٠٠:٠٠" at bounding box center [186, 419] width 60 height 11
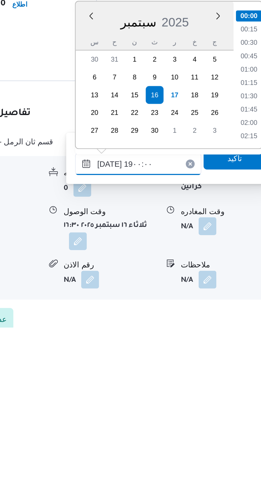
scroll to position [430, 0]
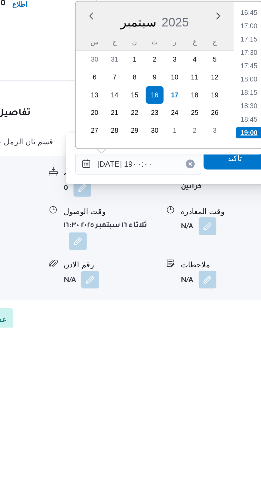
click at [237, 404] on li "19:00" at bounding box center [239, 404] width 13 height 5
type input "[DATE] ١٩:٠٠"
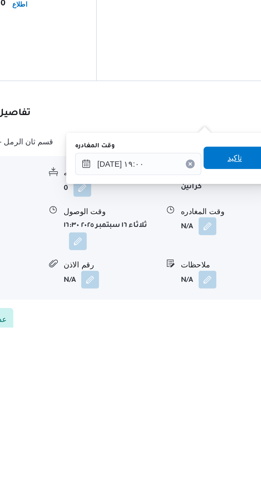
click at [234, 418] on span "تاكيد" at bounding box center [232, 417] width 7 height 6
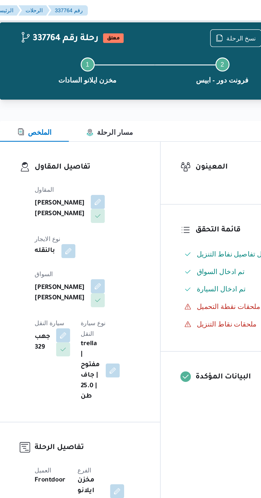
scroll to position [11, 0]
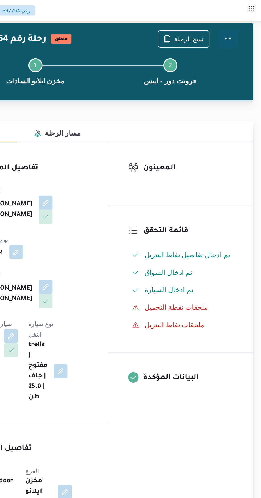
click at [241, 23] on button "Actions" at bounding box center [239, 23] width 11 height 11
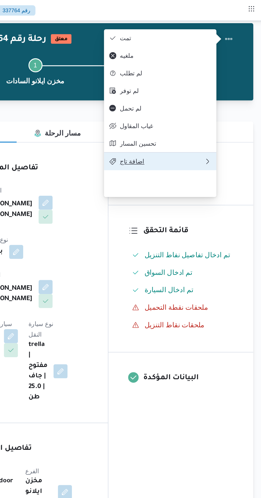
click at [210, 100] on span "اضافة تاج" at bounding box center [199, 98] width 51 height 4
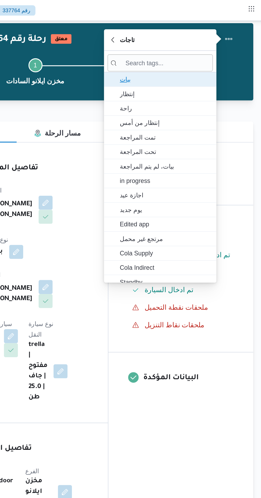
click at [205, 49] on span "بيات" at bounding box center [201, 48] width 55 height 6
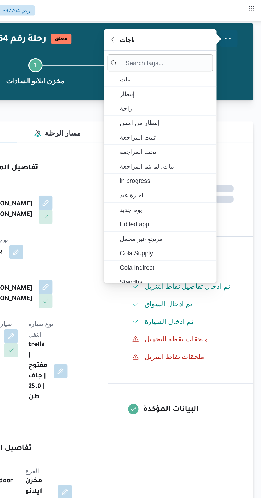
click at [243, 23] on button "Actions" at bounding box center [239, 23] width 11 height 11
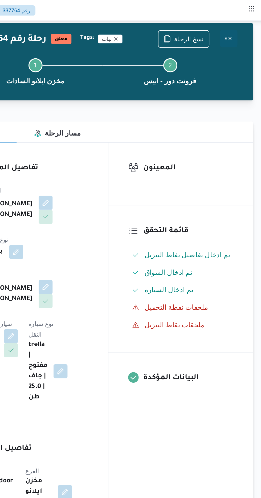
click at [240, 25] on button "Actions" at bounding box center [239, 23] width 11 height 11
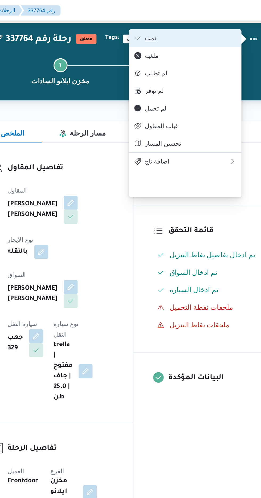
click at [216, 25] on span "تمت" at bounding box center [201, 23] width 55 height 4
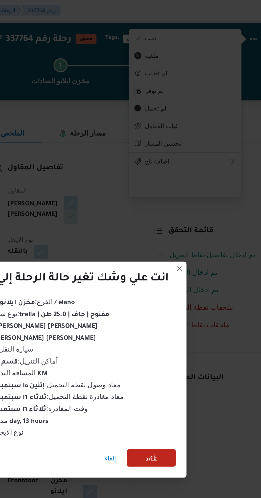
click at [179, 278] on span "تأكيد" at bounding box center [177, 278] width 7 height 6
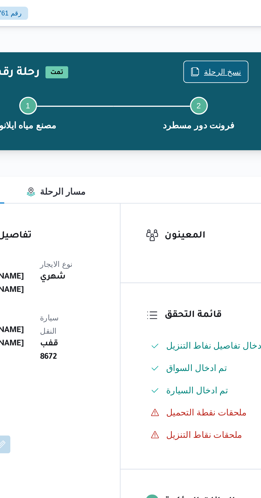
click at [216, 32] on span "نسخ الرحلة" at bounding box center [216, 34] width 18 height 6
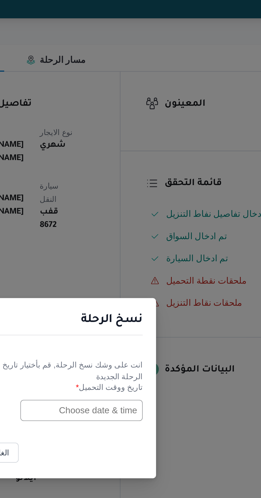
click at [144, 259] on input "text" at bounding box center [148, 260] width 59 height 10
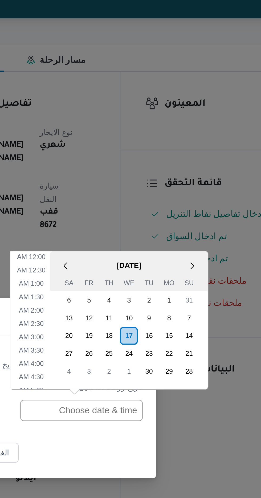
scroll to position [174, 0]
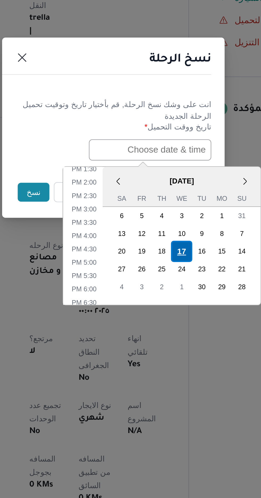
click at [162, 308] on div "17" at bounding box center [163, 308] width 10 height 10
type input "[DATE] 12:00AM"
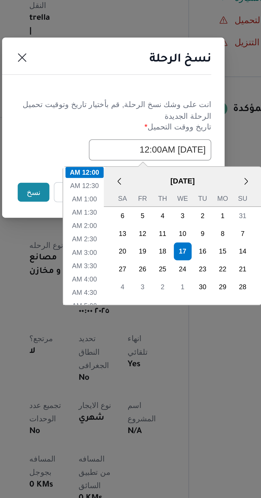
click at [151, 216] on h1 "نسخ الرحلة" at bounding box center [163, 216] width 30 height 9
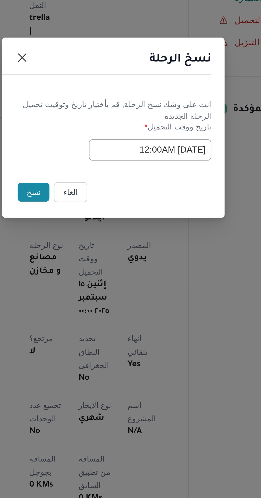
click at [89, 278] on button "نسخ" at bounding box center [92, 279] width 15 height 9
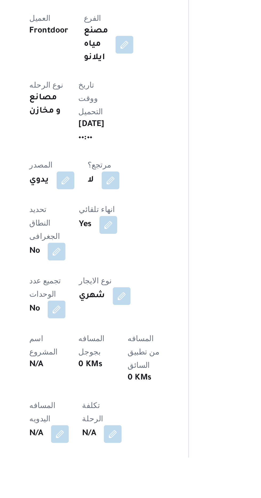
scroll to position [38, 0]
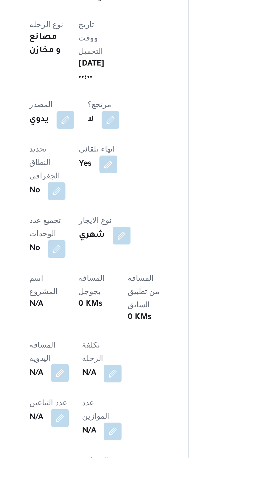
click at [102, 453] on button "button" at bounding box center [105, 457] width 9 height 9
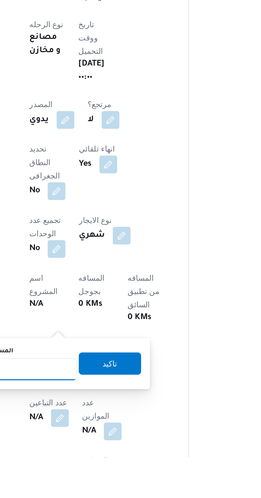
click at [107, 456] on input "المسافه اليدويه" at bounding box center [86, 455] width 53 height 11
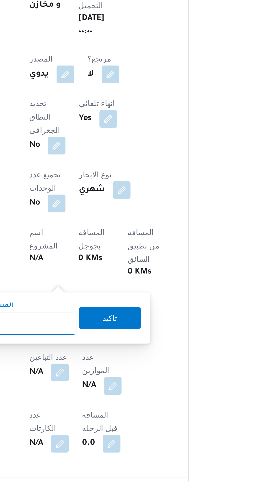
scroll to position [92, 0]
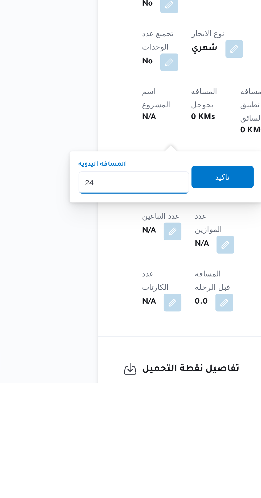
type input "240"
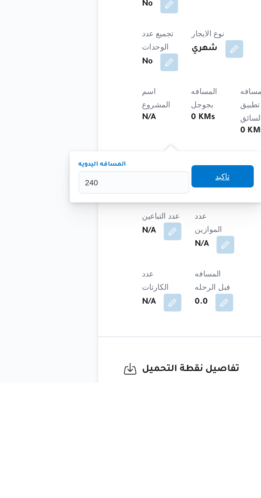
click at [131, 404] on span "تاكيد" at bounding box center [129, 399] width 30 height 11
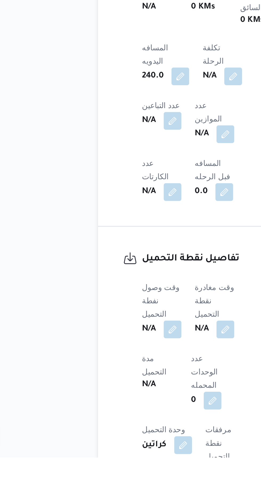
scroll to position [182, 0]
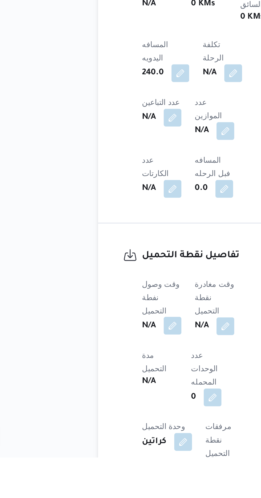
click at [107, 431] on button "button" at bounding box center [105, 435] width 9 height 9
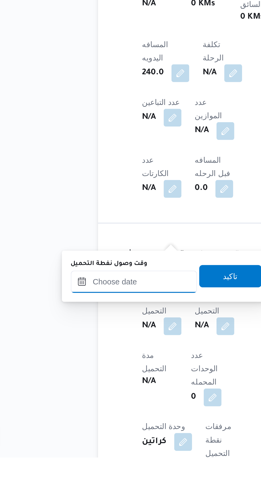
click at [96, 412] on input "وقت وصول نفطة التحميل" at bounding box center [86, 414] width 60 height 11
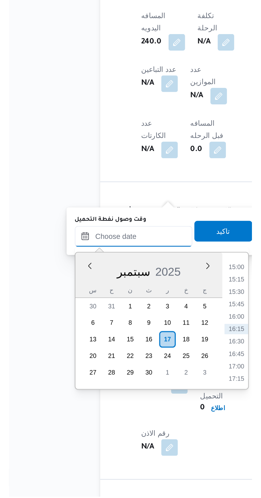
scroll to position [204, 0]
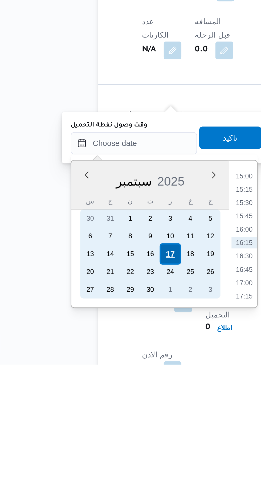
click at [104, 446] on div "17" at bounding box center [104, 445] width 10 height 10
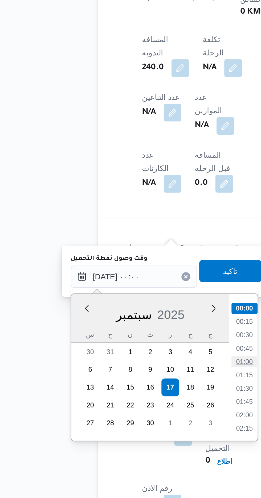
click at [140, 433] on li "01:00" at bounding box center [139, 432] width 12 height 5
type input "[DATE] ٠١:٠٠"
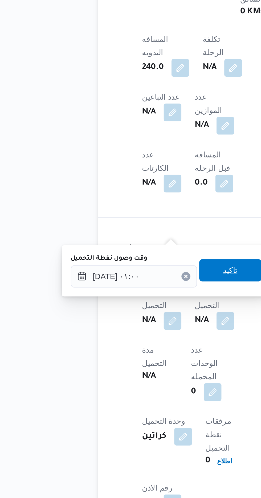
click at [136, 388] on span "تاكيد" at bounding box center [132, 389] width 7 height 6
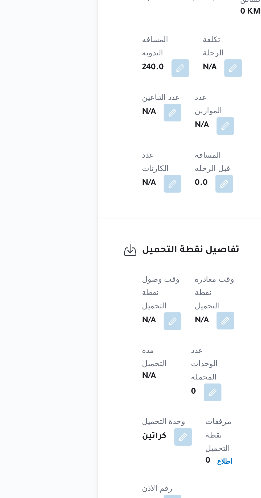
click at [130, 409] on button "button" at bounding box center [130, 413] width 9 height 9
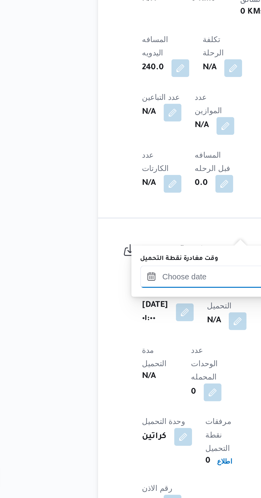
click at [116, 391] on input "وقت مغادرة نقطة التحميل" at bounding box center [120, 392] width 60 height 11
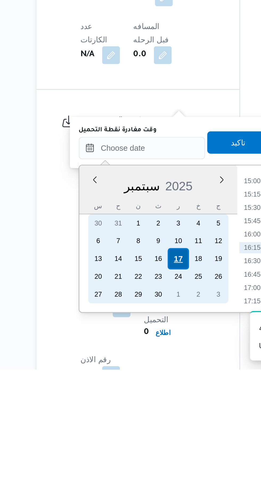
click at [137, 446] on div "17" at bounding box center [137, 445] width 10 height 10
type input "[DATE] ٠٠:٠٠"
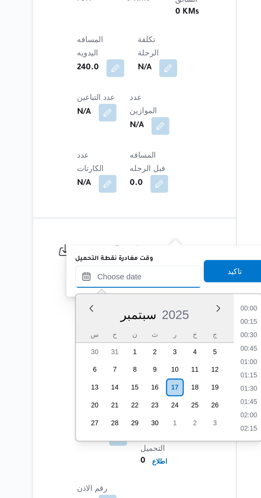
click at [93, 396] on input "وقت مغادرة نقطة التحميل" at bounding box center [120, 392] width 60 height 11
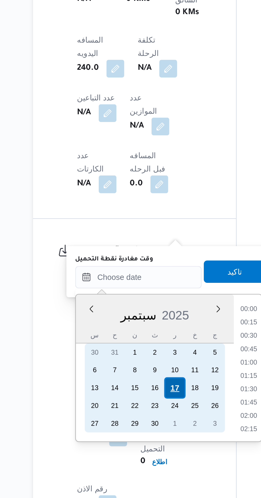
click at [139, 445] on div "17" at bounding box center [137, 445] width 10 height 10
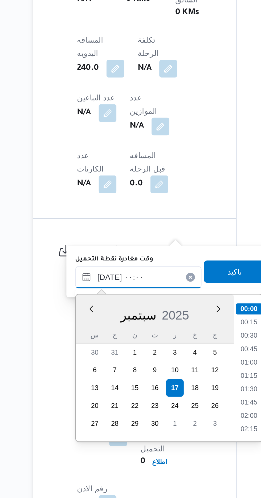
click at [92, 394] on input "[DATE] ٠٠:٠٠" at bounding box center [120, 392] width 60 height 11
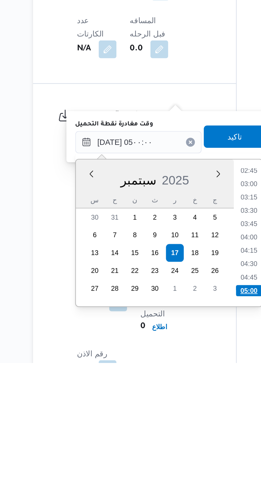
click at [172, 461] on li "05:00" at bounding box center [172, 463] width 13 height 5
type input "[DATE] ٠٥:٠٠"
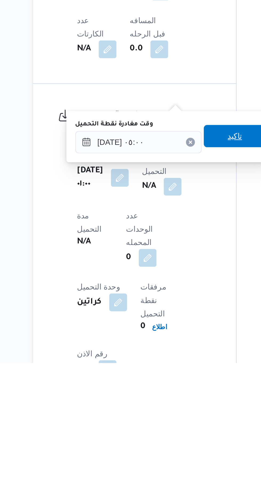
click at [169, 390] on span "تاكيد" at bounding box center [165, 389] width 7 height 6
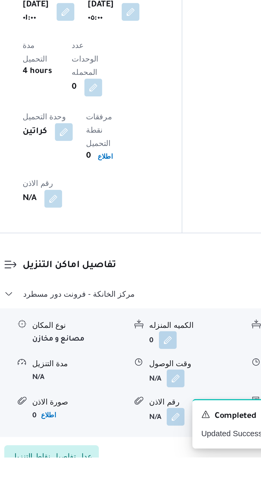
scroll to position [328, 0]
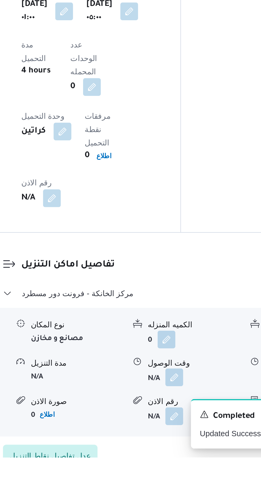
click at [165, 456] on button "button" at bounding box center [163, 460] width 9 height 9
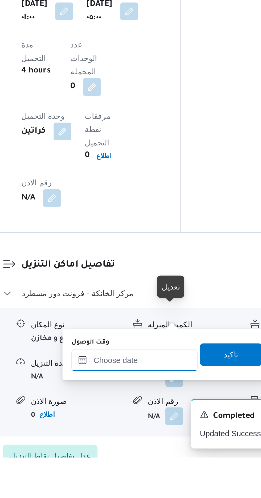
click at [152, 450] on input "وقت الوصول" at bounding box center [144, 451] width 60 height 11
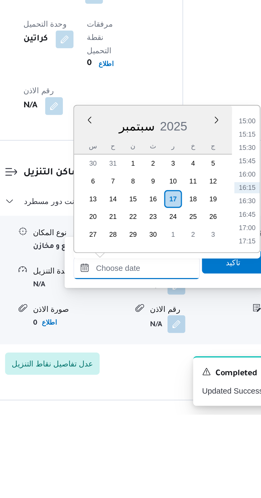
scroll to position [352, 0]
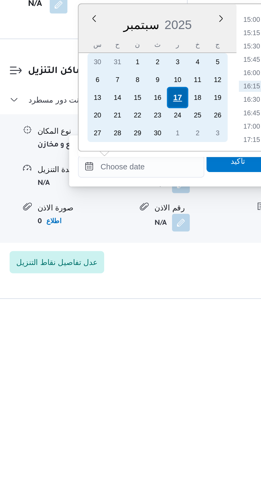
click at [162, 395] on div "17" at bounding box center [162, 395] width 10 height 10
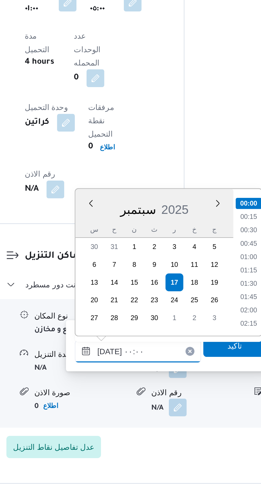
click at [118, 428] on input "[DATE] ٠٠:٠٠" at bounding box center [144, 427] width 60 height 11
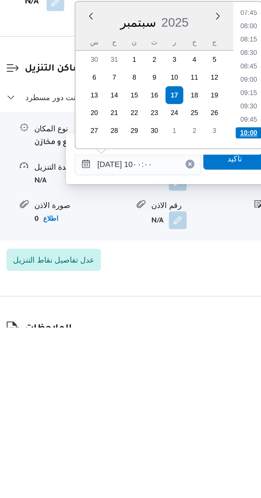
click at [193, 404] on li "10:00" at bounding box center [197, 404] width 13 height 5
type input "[DATE] ١٠:٠٠"
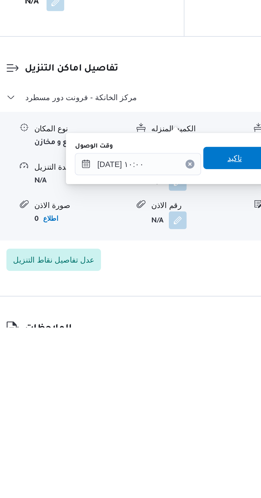
click at [192, 416] on span "تاكيد" at bounding box center [190, 417] width 7 height 6
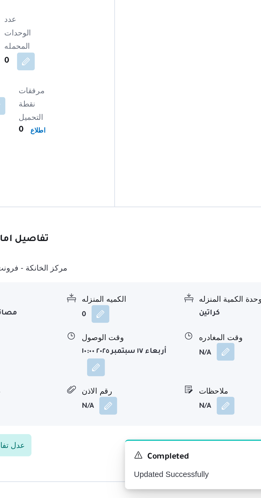
click at [218, 424] on button "button" at bounding box center [220, 428] width 9 height 9
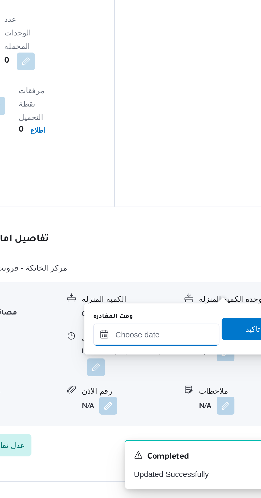
click at [200, 418] on input "وقت المغادره" at bounding box center [186, 419] width 60 height 11
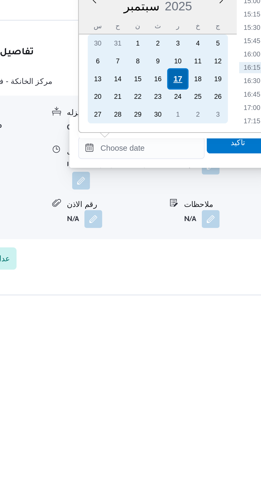
click at [204, 387] on div "17" at bounding box center [204, 387] width 10 height 10
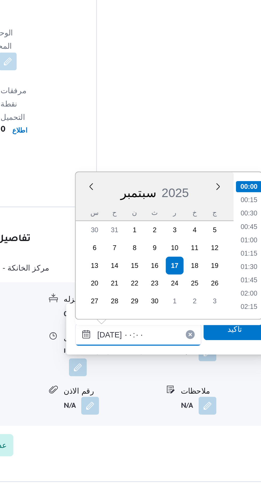
click at [160, 419] on input "[DATE] ٠٠:٠٠" at bounding box center [186, 419] width 60 height 11
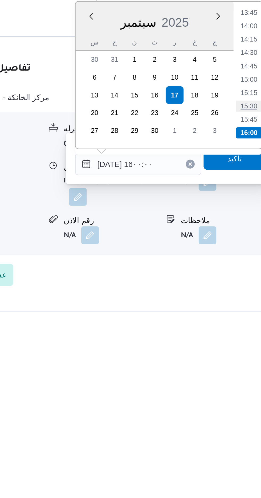
click at [241, 392] on li "15:30" at bounding box center [239, 391] width 12 height 5
type input "[DATE] ١٥:٣٠"
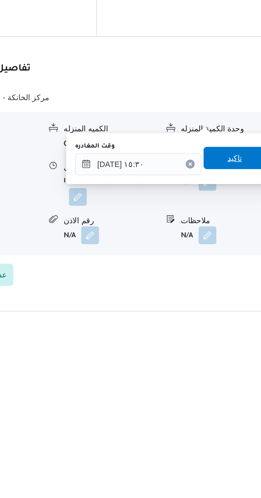
click at [235, 417] on span "تاكيد" at bounding box center [232, 417] width 7 height 6
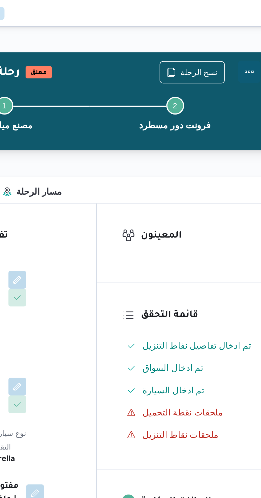
click at [243, 36] on button "Actions" at bounding box center [239, 34] width 11 height 11
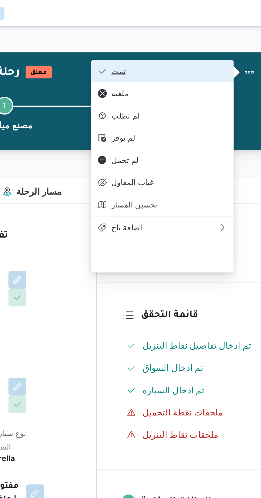
click at [224, 33] on span "تمت" at bounding box center [201, 34] width 55 height 4
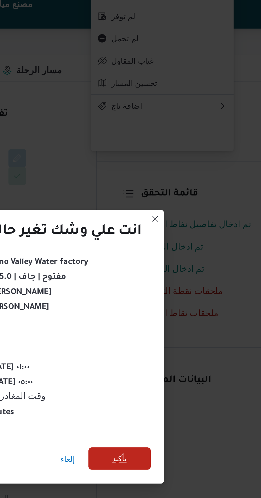
click at [181, 276] on span "تأكيد" at bounding box center [177, 278] width 7 height 6
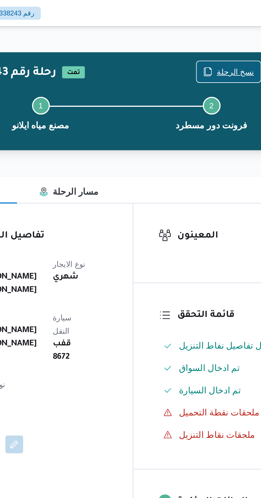
click at [212, 34] on span "نسخ الرحلة" at bounding box center [216, 34] width 18 height 6
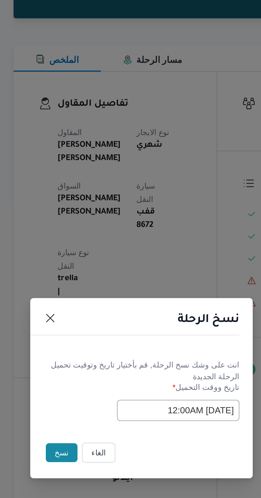
click at [91, 280] on button "نسخ" at bounding box center [92, 279] width 15 height 9
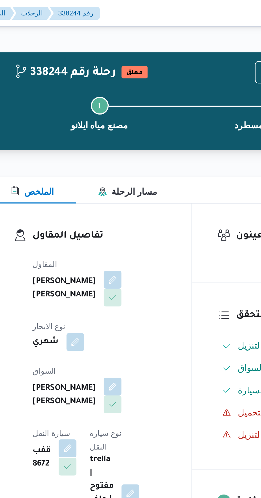
click at [111, 210] on button "button" at bounding box center [107, 214] width 9 height 9
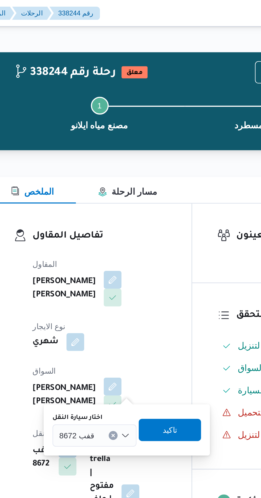
click at [122, 208] on input "اختار سيارة النقل" at bounding box center [122, 208] width 1 height 6
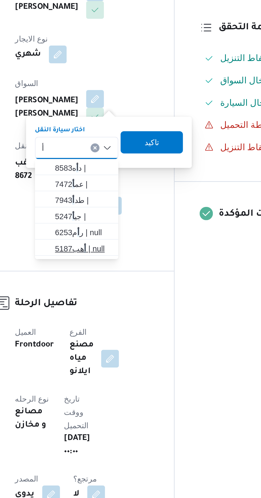
type input "أ"
click at [129, 255] on span "أ هب5187 | null" at bounding box center [122, 257] width 27 height 6
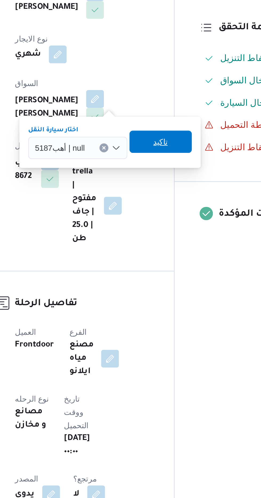
click at [161, 205] on span "تاكيد" at bounding box center [160, 205] width 7 height 6
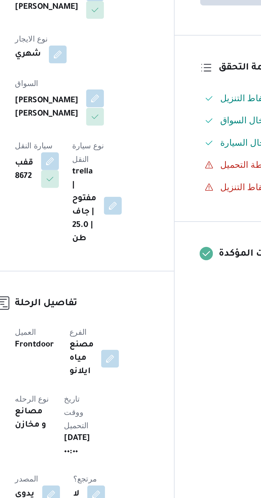
click at [124, 182] on button "button" at bounding box center [128, 185] width 9 height 9
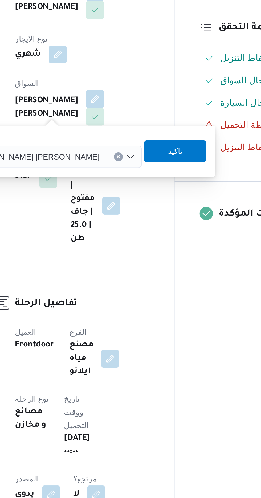
click at [133, 214] on input "اختار السواق" at bounding box center [133, 213] width 1 height 6
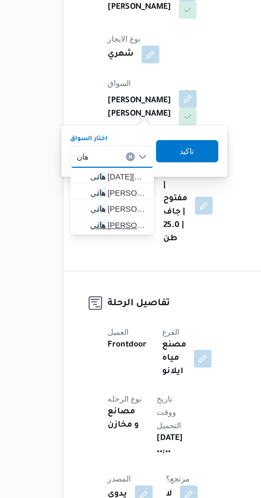
type input "هان"
click at [101, 246] on span "[PERSON_NAME]" at bounding box center [95, 245] width 27 height 6
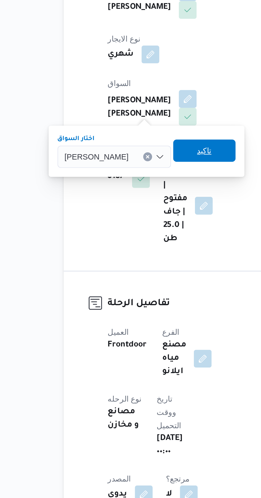
click at [135, 210] on span "تاكيد" at bounding box center [136, 210] width 7 height 6
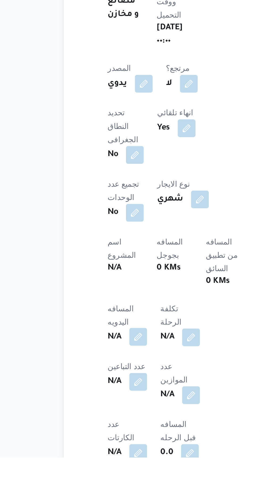
click at [104, 436] on span at bounding box center [103, 440] width 11 height 9
click at [95, 459] on b "N/A" at bounding box center [93, 462] width 7 height 6
click at [105, 436] on button "button" at bounding box center [105, 440] width 9 height 9
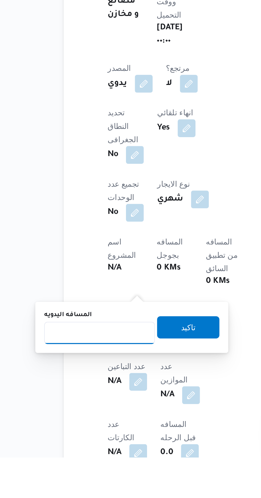
click at [98, 436] on input "المسافه اليدويه" at bounding box center [86, 438] width 53 height 11
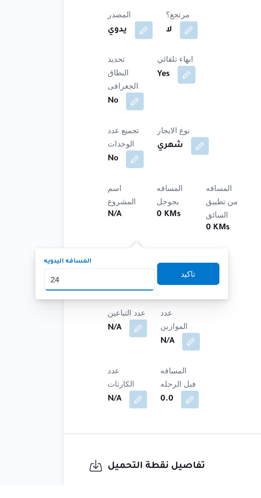
type input "240"
click at [144, 394] on span "تاكيد" at bounding box center [129, 396] width 30 height 11
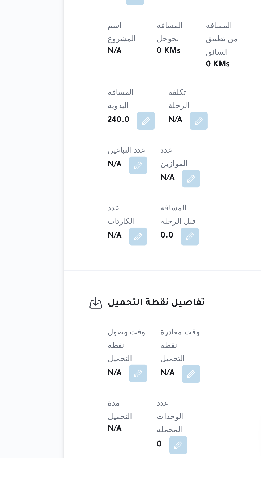
click at [105, 454] on button "button" at bounding box center [105, 458] width 9 height 9
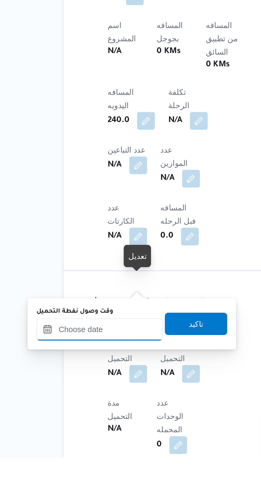
click at [98, 435] on input "وقت وصول نفطة التحميل" at bounding box center [86, 437] width 60 height 11
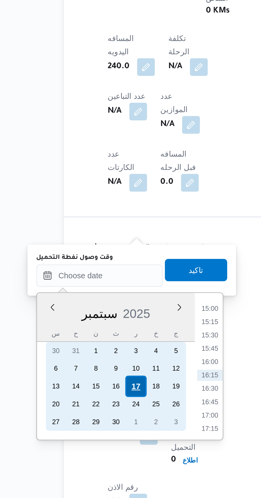
click at [101, 446] on div "17" at bounding box center [104, 445] width 10 height 10
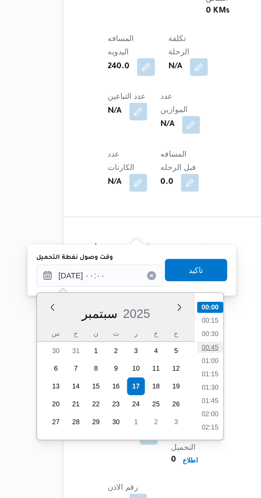
click at [140, 425] on li "00:45" at bounding box center [139, 425] width 12 height 5
type input "[DATE] ٠٠:٤٥"
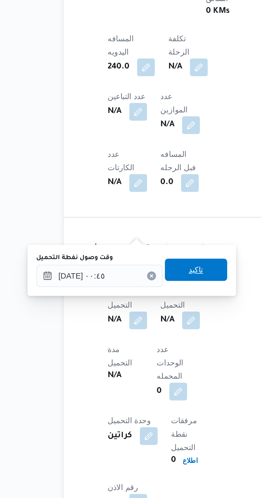
click at [136, 389] on span "تاكيد" at bounding box center [132, 389] width 7 height 6
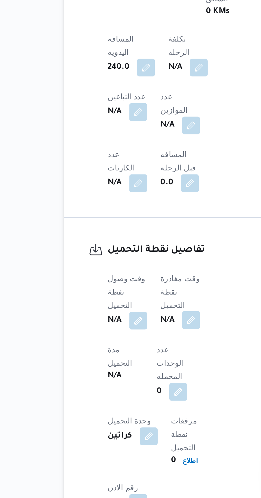
click at [132, 409] on button "button" at bounding box center [130, 413] width 9 height 9
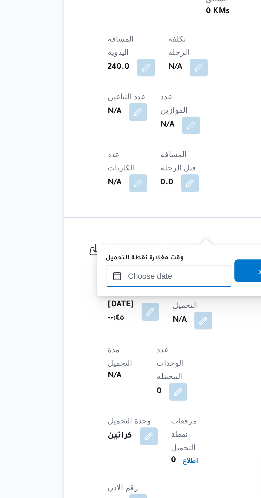
click at [124, 391] on input "وقت مغادرة نقطة التحميل" at bounding box center [120, 392] width 60 height 11
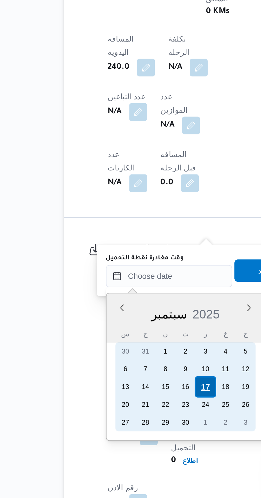
click at [137, 445] on div "17" at bounding box center [137, 445] width 10 height 10
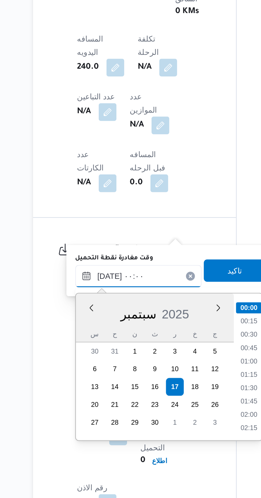
click at [92, 394] on input "[DATE] ٠٠:٠٠" at bounding box center [120, 392] width 60 height 11
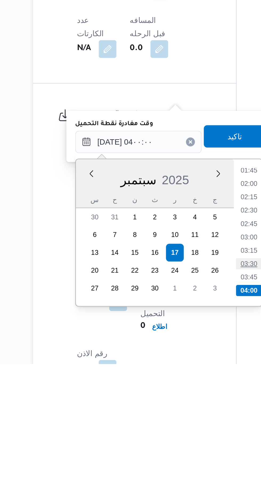
click at [172, 449] on li "03:30" at bounding box center [172, 450] width 12 height 5
type input "[DATE] ٠٣:٣٠"
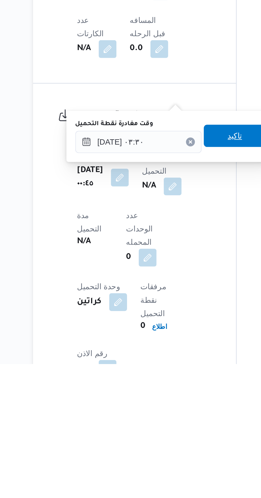
click at [169, 390] on span "تاكيد" at bounding box center [165, 389] width 7 height 6
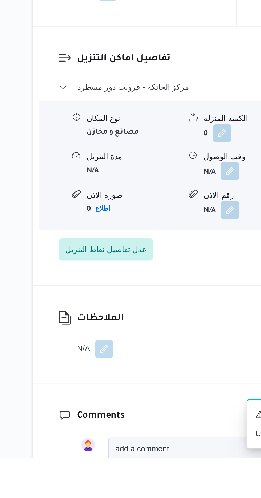
click at [165, 357] on button "button" at bounding box center [163, 361] width 9 height 9
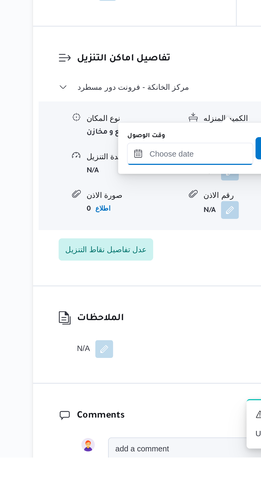
click at [148, 351] on input "وقت الوصول" at bounding box center [144, 352] width 60 height 11
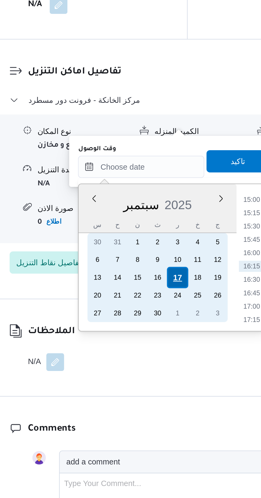
click at [163, 364] on div "17" at bounding box center [162, 365] width 10 height 10
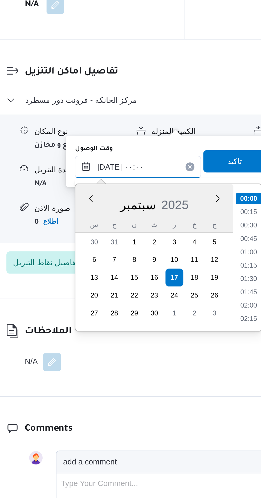
click at [119, 313] on input "[DATE] ٠٠:٠٠" at bounding box center [144, 312] width 60 height 11
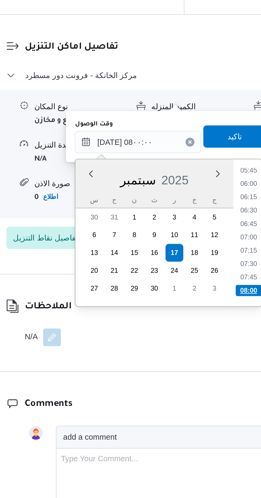
click at [198, 382] on li "08:00" at bounding box center [197, 383] width 13 height 5
type input "[DATE] ٠٨:٠٠"
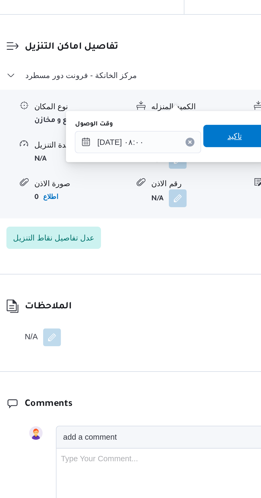
click at [193, 306] on span "تاكيد" at bounding box center [191, 309] width 30 height 11
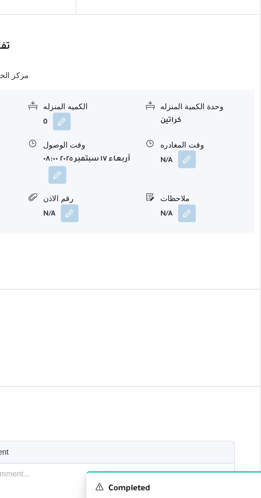
click at [218, 316] on button "button" at bounding box center [220, 320] width 9 height 9
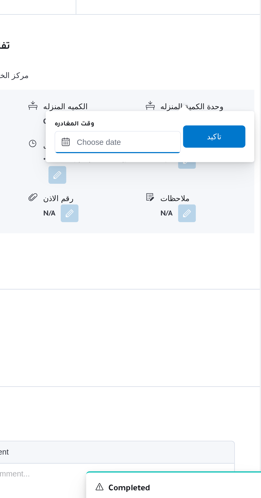
click at [200, 311] on input "وقت المغادره" at bounding box center [186, 312] width 60 height 11
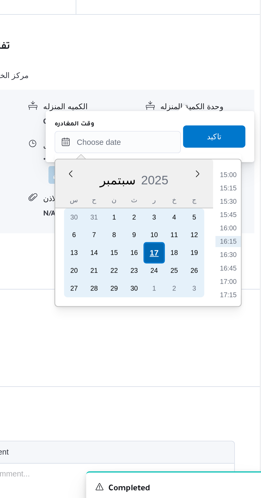
click at [203, 365] on div "17" at bounding box center [204, 365] width 10 height 10
type input "[DATE] ٠٠:٠٠"
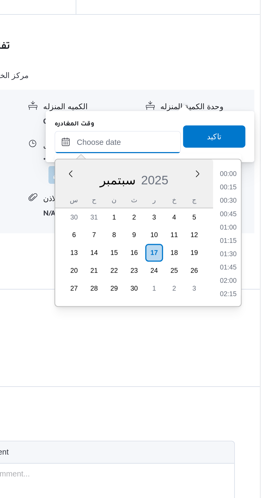
click at [168, 312] on input "وقت المغادره" at bounding box center [186, 312] width 60 height 11
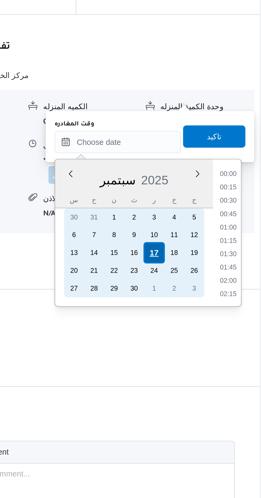
click at [204, 365] on div "17" at bounding box center [204, 365] width 10 height 10
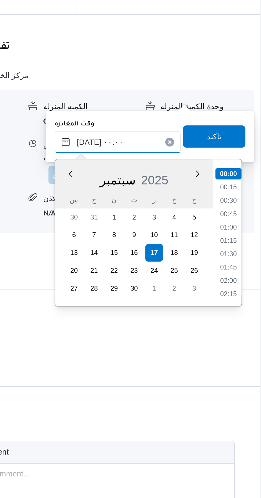
click at [163, 313] on input "[DATE] ٠٠:٠٠" at bounding box center [186, 312] width 60 height 11
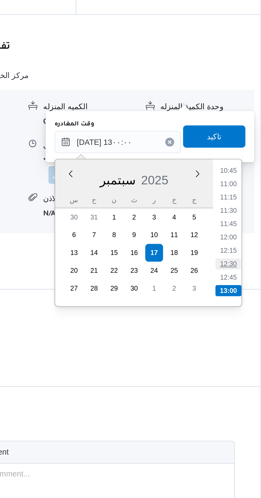
click at [240, 372] on li "12:30" at bounding box center [239, 370] width 12 height 5
type input "[DATE] ١٢:٣٠"
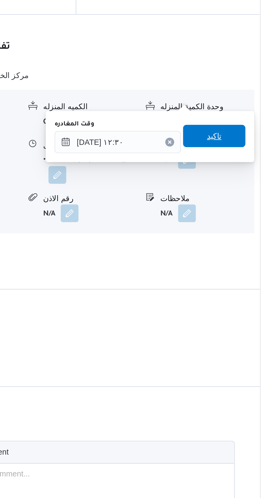
click at [238, 313] on span "تاكيد" at bounding box center [233, 309] width 30 height 11
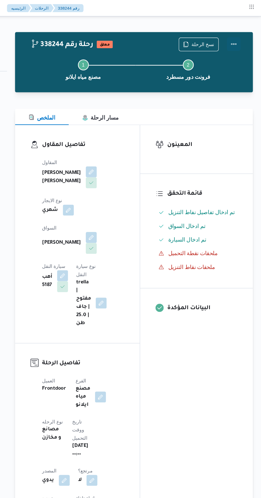
click at [240, 32] on button "Actions" at bounding box center [239, 34] width 11 height 11
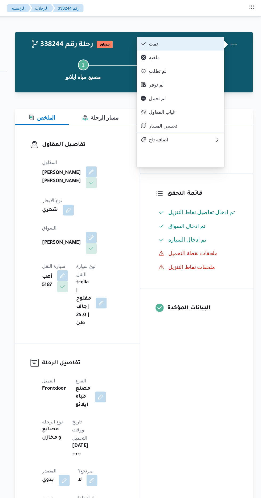
click at [223, 35] on span "تمت" at bounding box center [201, 34] width 55 height 4
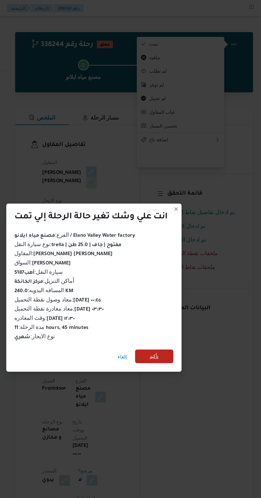
click at [177, 280] on span "تأكيد" at bounding box center [178, 278] width 30 height 11
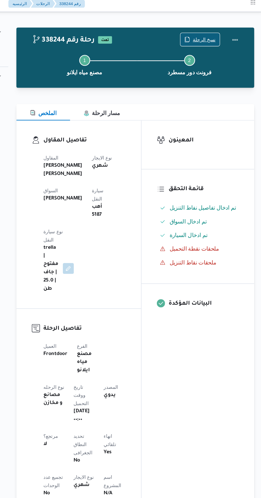
click at [213, 34] on span "نسخ الرحلة" at bounding box center [216, 34] width 18 height 6
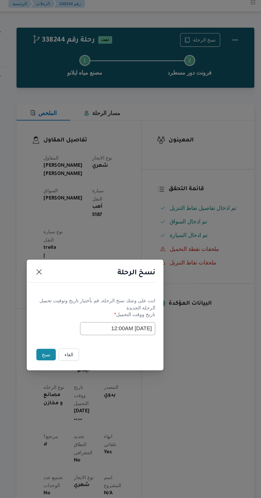
click at [89, 284] on button "نسخ" at bounding box center [92, 279] width 15 height 9
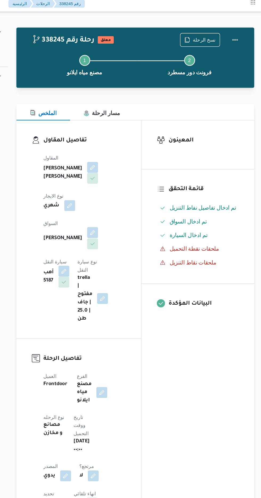
click at [124, 181] on button "button" at bounding box center [128, 185] width 9 height 9
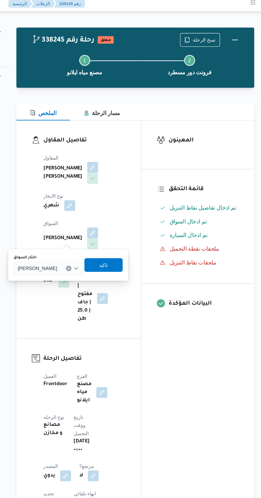
click at [103, 213] on input "اختار السواق" at bounding box center [103, 213] width 1 height 6
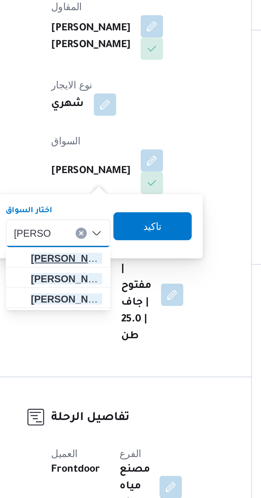
type input "[PERSON_NAME]"
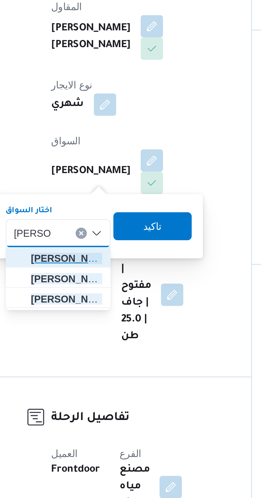
click at [101, 223] on span "[PERSON_NAME] يد [PERSON_NAME]" at bounding box center [96, 222] width 27 height 6
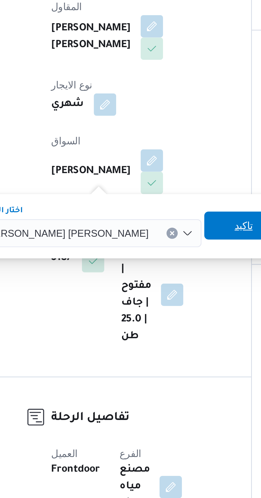
click at [149, 212] on span "تاكيد" at bounding box center [164, 210] width 30 height 11
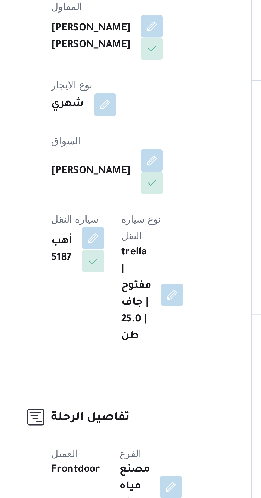
click at [111, 210] on button "button" at bounding box center [106, 214] width 9 height 9
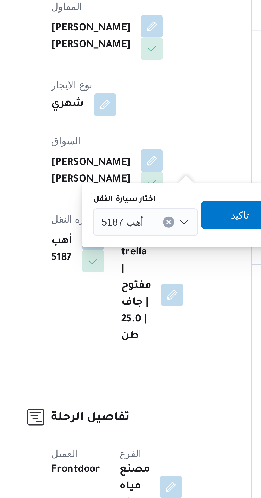
click at [121, 209] on span "أهب 5187" at bounding box center [117, 208] width 16 height 6
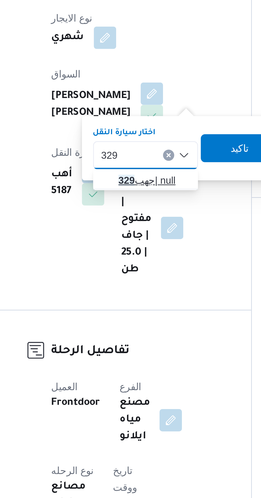
type input "329"
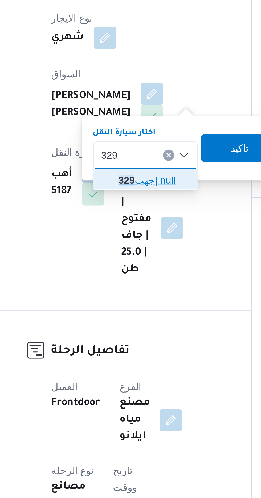
click at [132, 219] on span "جهب 329 | null" at bounding box center [129, 218] width 27 height 6
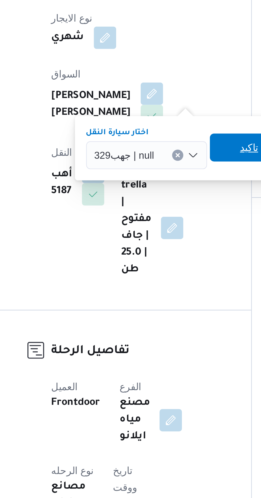
click at [161, 208] on span "تاكيد" at bounding box center [166, 205] width 30 height 11
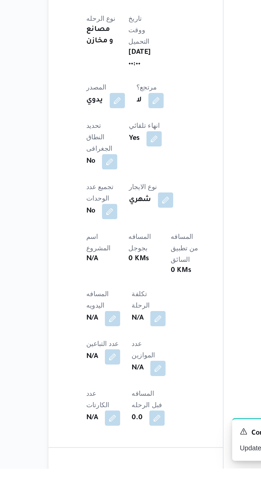
scroll to position [83, 0]
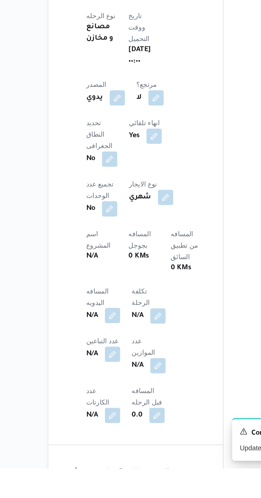
click at [107, 409] on button "button" at bounding box center [105, 413] width 9 height 9
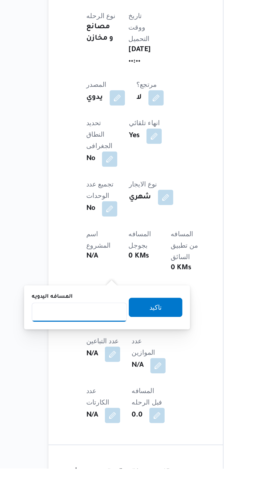
click at [106, 411] on input "المسافه اليدويه" at bounding box center [86, 411] width 53 height 11
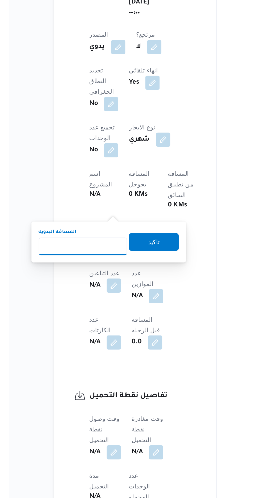
scroll to position [128, 0]
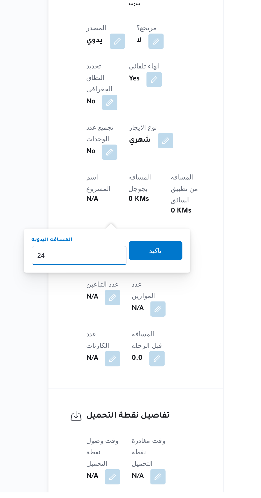
type input "240"
click at [134, 367] on span "تاكيد" at bounding box center [129, 363] width 30 height 11
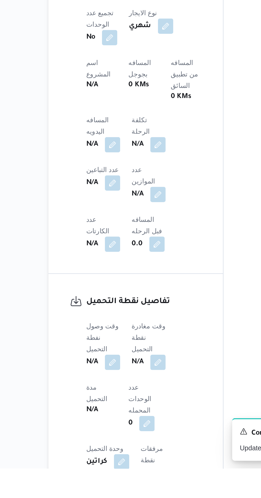
scroll to position [180, 0]
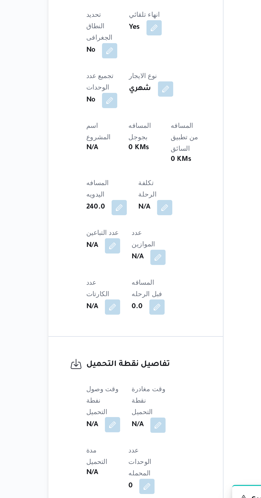
click at [108, 432] on button "button" at bounding box center [105, 436] width 9 height 9
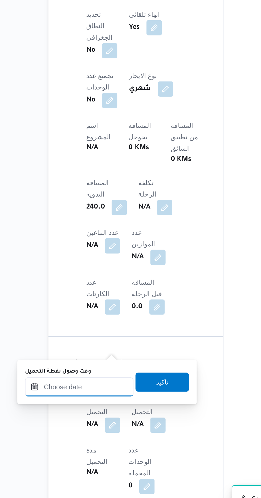
click at [104, 415] on input "وقت وصول نفطة التحميل" at bounding box center [86, 415] width 60 height 11
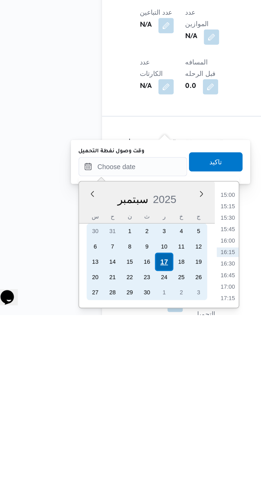
click at [104, 469] on div "17" at bounding box center [104, 469] width 10 height 10
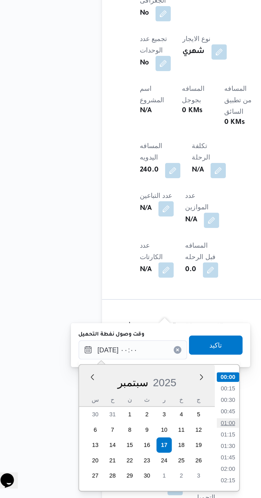
click at [138, 455] on li "01:00" at bounding box center [139, 456] width 12 height 5
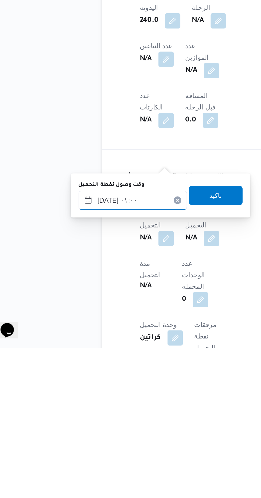
scroll to position [189, 0]
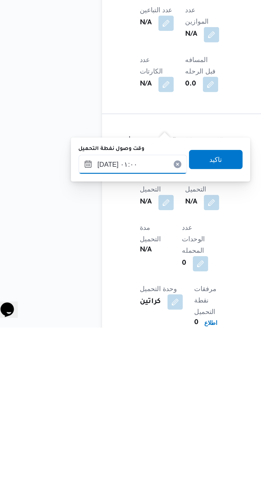
click at [102, 406] on input "[DATE] ٠١:٠٠" at bounding box center [86, 407] width 60 height 11
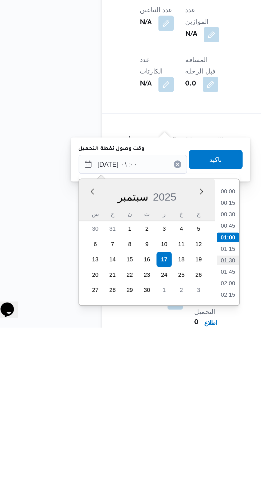
click at [140, 462] on li "01:30" at bounding box center [139, 460] width 12 height 5
type input "[DATE] ٠١:٣٠"
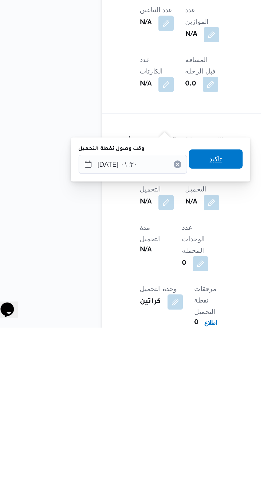
click at [136, 406] on span "تاكيد" at bounding box center [132, 404] width 7 height 6
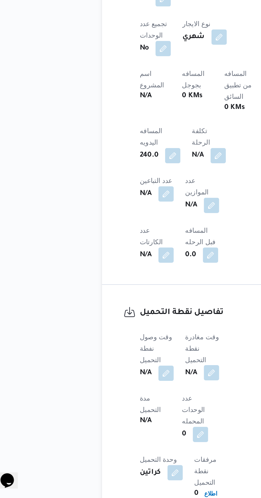
click at [135, 424] on button "button" at bounding box center [130, 428] width 9 height 9
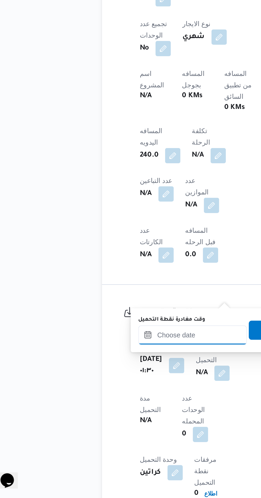
click at [123, 407] on input "وقت مغادرة نقطة التحميل" at bounding box center [120, 407] width 60 height 11
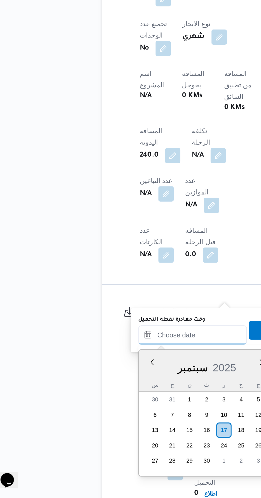
scroll to position [383, 0]
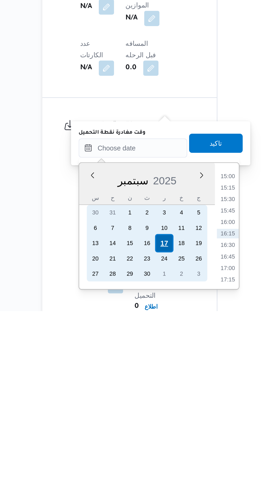
click at [137, 460] on div "17" at bounding box center [137, 460] width 10 height 10
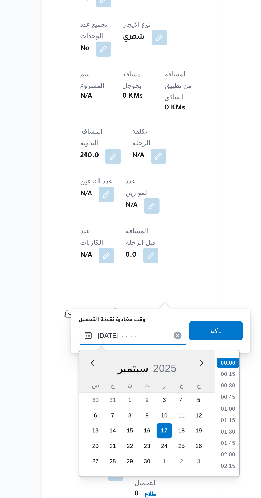
click at [92, 408] on input "[DATE] ٠٠:٠٠" at bounding box center [120, 407] width 60 height 11
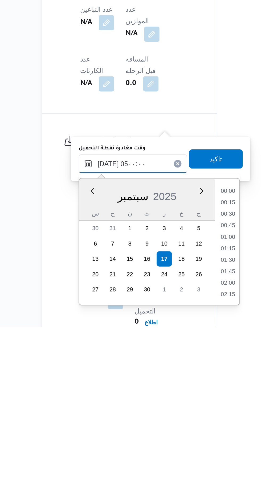
scroll to position [72, 0]
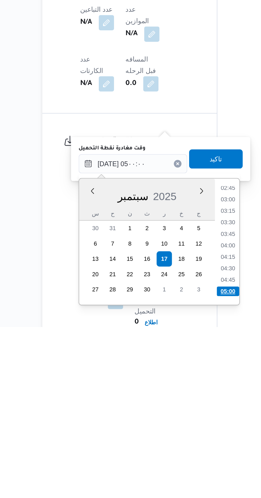
click at [173, 476] on li "05:00" at bounding box center [172, 478] width 13 height 5
type input "[DATE] ٠٥:٠٠"
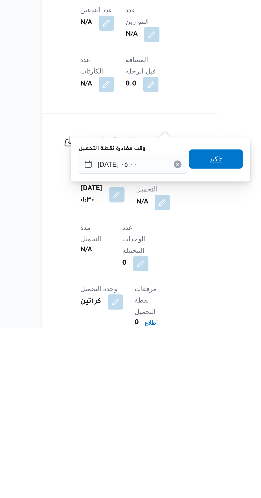
click at [169, 402] on span "تاكيد" at bounding box center [165, 404] width 7 height 6
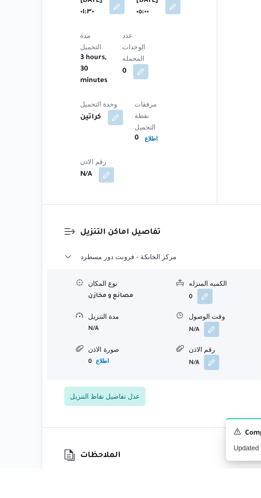
scroll to position [372, 0]
click at [165, 416] on button "button" at bounding box center [163, 420] width 9 height 9
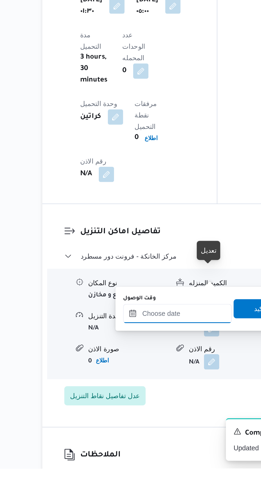
click at [153, 412] on input "وقت الوصول" at bounding box center [144, 412] width 60 height 11
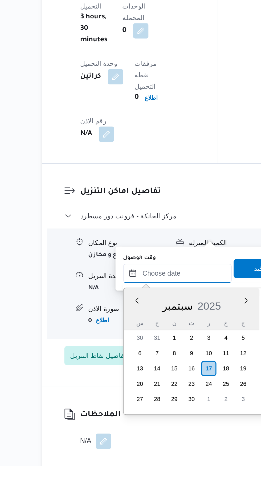
scroll to position [393, 0]
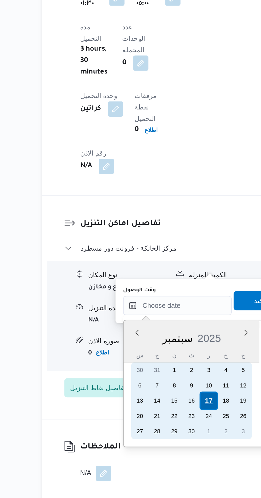
click at [162, 442] on div "17" at bounding box center [162, 444] width 10 height 10
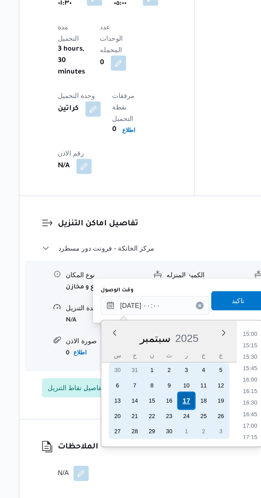
scroll to position [0, 0]
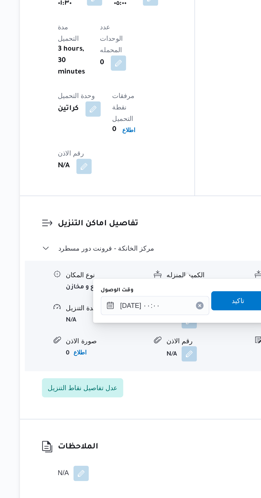
click at [112, 393] on div "You are in a dialog. To close this dialog, hit escape. وقت الوصول [DATE] ٠٠:٠٠ …" at bounding box center [160, 388] width 100 height 25
click at [120, 388] on input "[DATE] ٠٠:٠٠" at bounding box center [144, 390] width 60 height 11
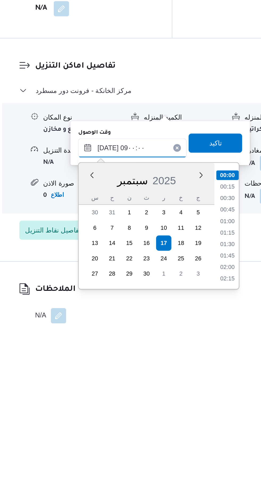
scroll to position [174, 0]
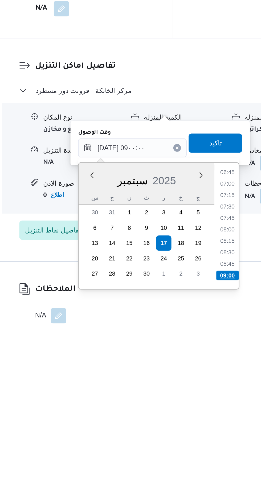
click at [196, 463] on li "09:00" at bounding box center [197, 461] width 13 height 5
type input "[DATE] ٠٩:٠٠"
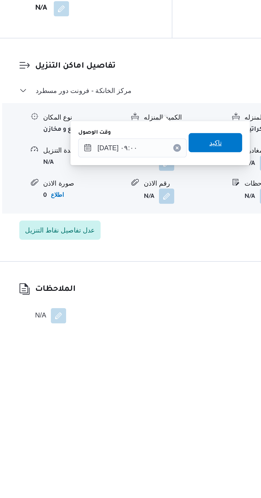
click at [194, 388] on span "تاكيد" at bounding box center [190, 388] width 7 height 6
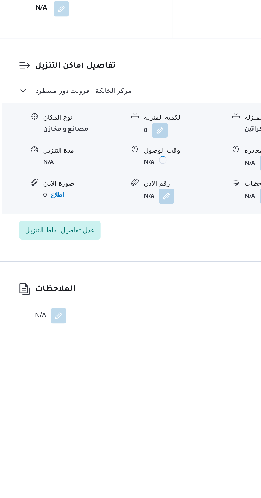
scroll to position [393, 0]
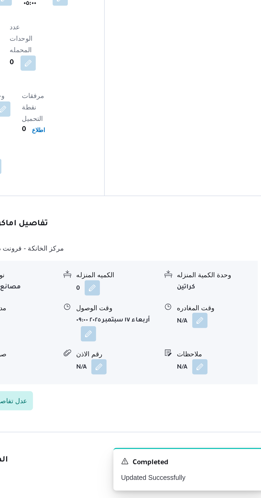
click at [223, 395] on button "button" at bounding box center [220, 399] width 9 height 9
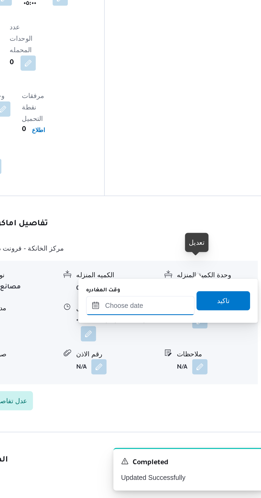
click at [200, 390] on input "وقت المغادره" at bounding box center [186, 390] width 60 height 11
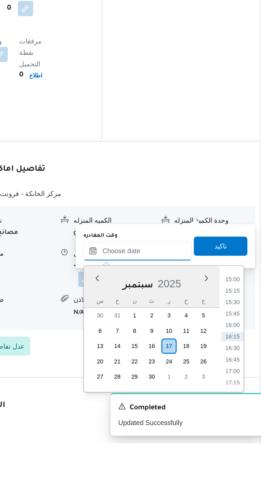
scroll to position [393, 0]
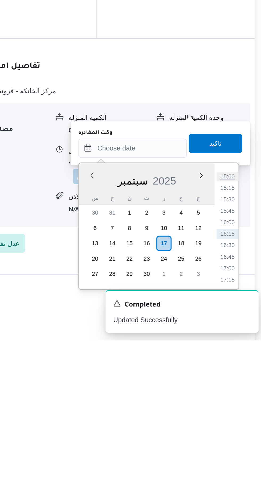
click at [241, 409] on li "15:00" at bounding box center [239, 406] width 12 height 5
type input "[DATE] ١٥:٠٠"
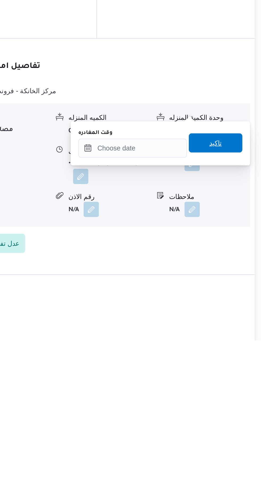
click at [239, 391] on span "تاكيد" at bounding box center [233, 388] width 30 height 11
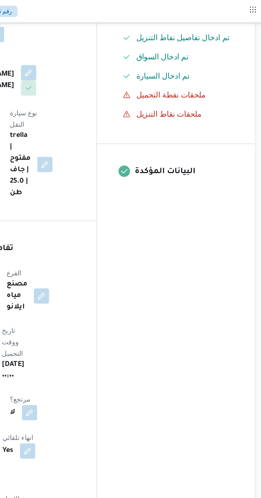
scroll to position [5, 0]
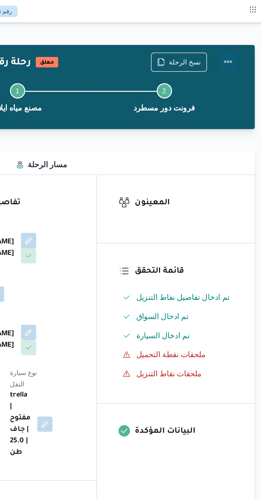
click at [242, 34] on button "Actions" at bounding box center [239, 34] width 11 height 11
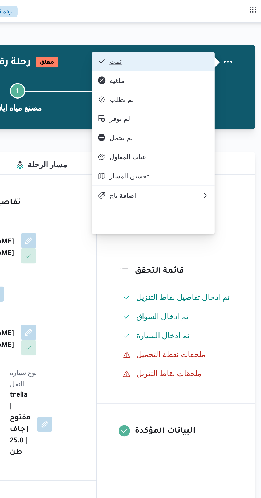
click at [224, 33] on span "تمت" at bounding box center [201, 34] width 55 height 4
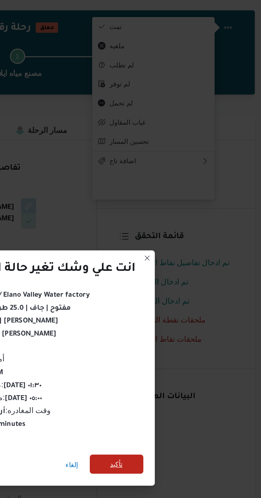
click at [176, 275] on span "تأكيد" at bounding box center [177, 278] width 7 height 6
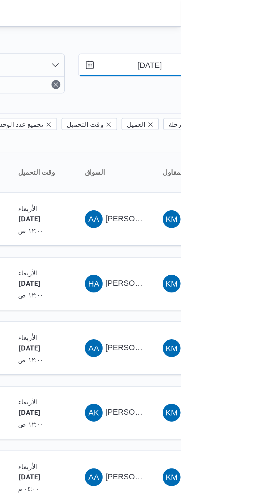
click at [249, 32] on input "[DATE]" at bounding box center [242, 31] width 60 height 11
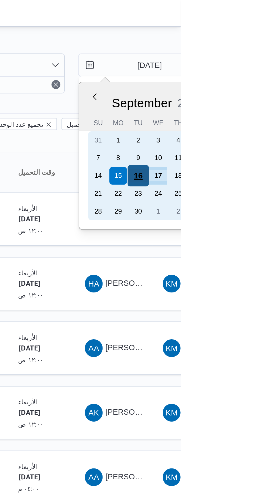
click at [241, 84] on div "16" at bounding box center [241, 84] width 10 height 10
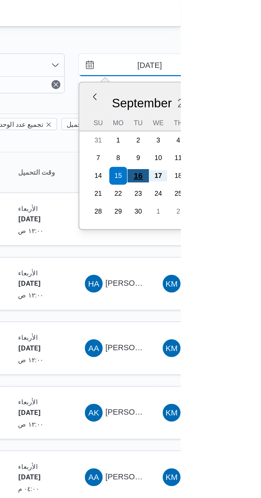
type input "[DATE]"
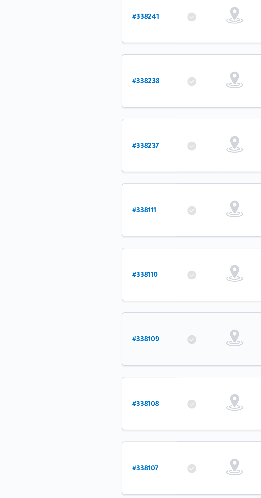
click at [81, 351] on b "# 338109" at bounding box center [80, 353] width 13 height 4
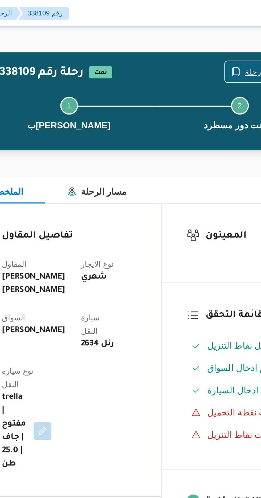
click at [205, 33] on icon "button" at bounding box center [202, 34] width 4 height 4
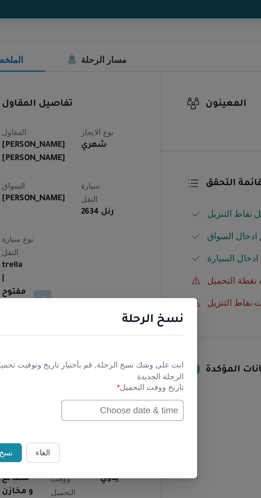
click at [137, 260] on input "text" at bounding box center [148, 260] width 59 height 10
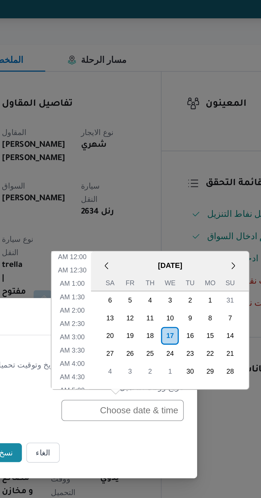
scroll to position [174, 0]
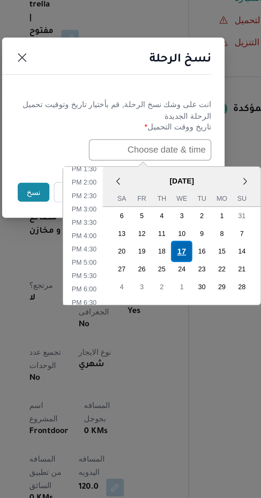
click at [163, 308] on div "17" at bounding box center [163, 308] width 10 height 10
type input "[DATE] 12:00AM"
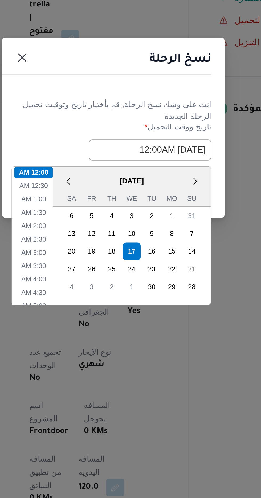
click at [160, 222] on header "نسخ الرحلة" at bounding box center [124, 217] width 107 height 11
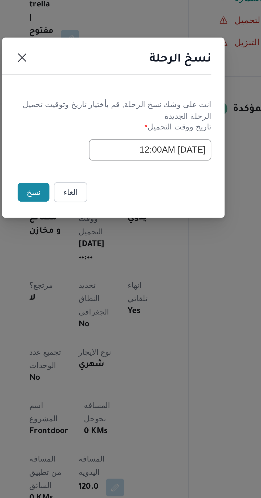
click at [90, 281] on button "نسخ" at bounding box center [92, 279] width 15 height 9
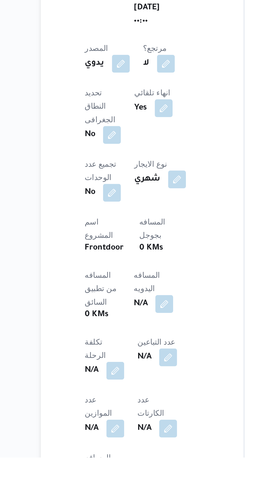
scroll to position [100, 0]
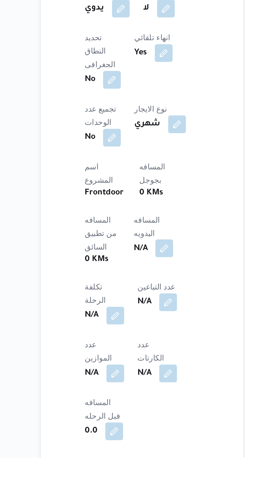
click at [124, 394] on button "button" at bounding box center [128, 398] width 9 height 9
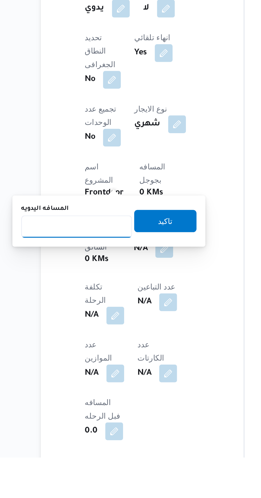
click at [100, 387] on input "المسافه اليدويه" at bounding box center [86, 387] width 53 height 11
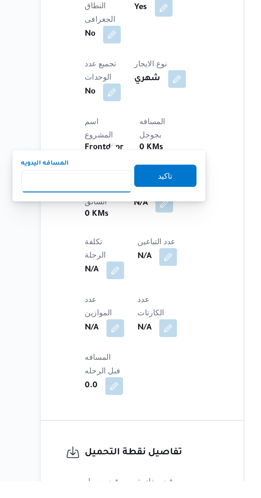
scroll to position [148, 0]
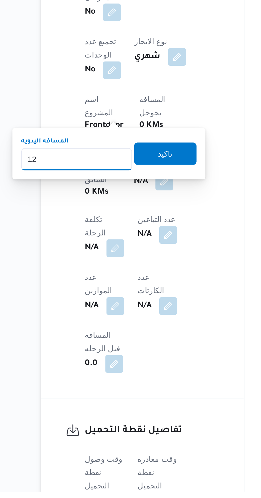
type input "120"
click at [132, 338] on span "تاكيد" at bounding box center [128, 336] width 7 height 6
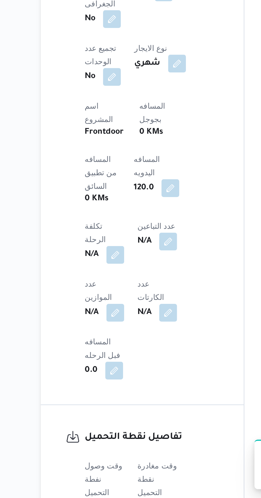
click at [103, 498] on button "button" at bounding box center [105, 502] width 9 height 9
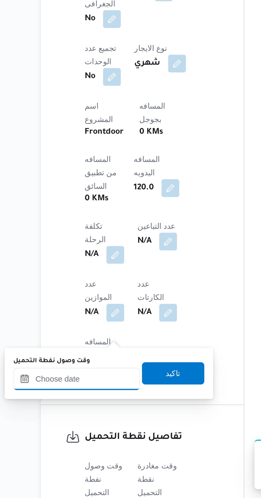
click at [91, 440] on input "وقت وصول نفطة التحميل" at bounding box center [86, 441] width 60 height 11
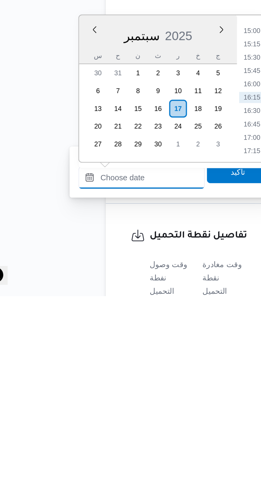
scroll to position [162, 0]
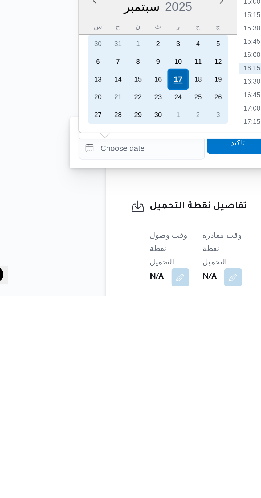
click at [105, 392] on div "17" at bounding box center [104, 394] width 10 height 10
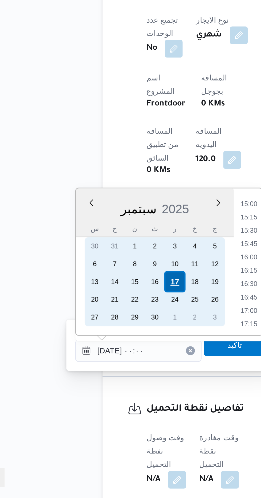
scroll to position [0, 0]
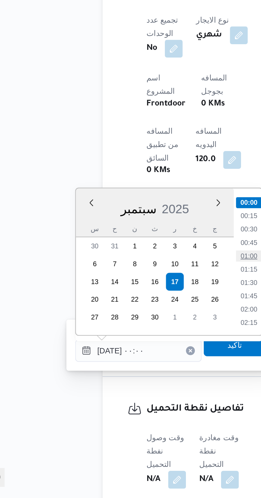
click at [139, 381] on li "01:00" at bounding box center [139, 382] width 12 height 5
type input "[DATE] ٠١:٠٠"
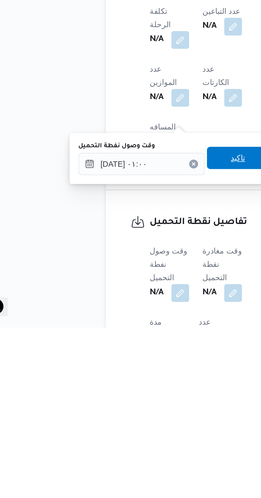
click at [136, 418] on span "تاكيد" at bounding box center [132, 417] width 7 height 6
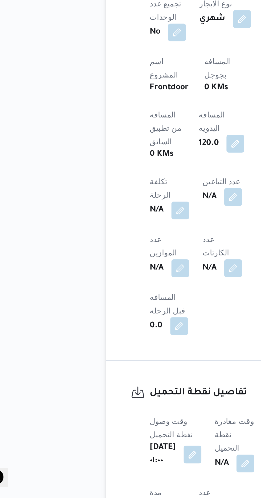
click at [131, 477] on div "N/A" at bounding box center [131, 482] width 20 height 10
click at [139, 477] on button "button" at bounding box center [136, 481] width 9 height 9
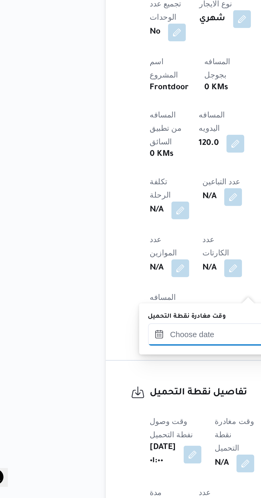
click at [121, 418] on input "وقت مغادرة نقطة التحميل" at bounding box center [120, 419] width 60 height 11
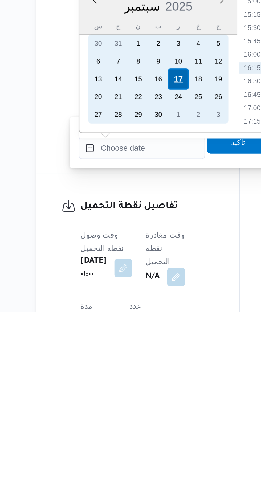
click at [138, 387] on div "17" at bounding box center [137, 387] width 10 height 10
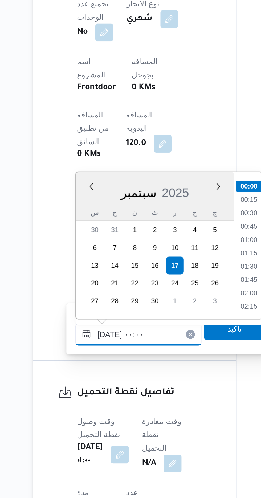
click at [92, 423] on input "[DATE] ٠٠:٠٠" at bounding box center [120, 419] width 60 height 11
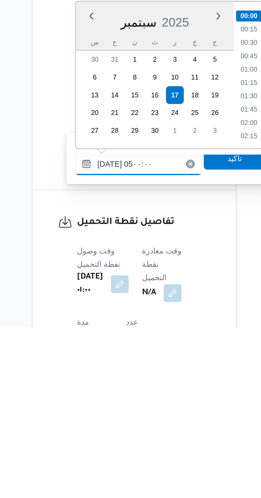
scroll to position [72, 0]
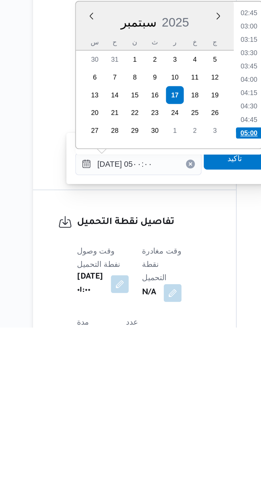
click at [168, 404] on li "05:00" at bounding box center [172, 404] width 13 height 5
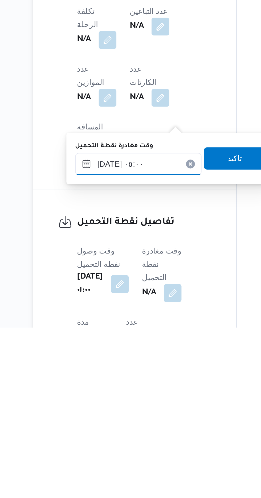
click at [132, 419] on input "[DATE] ٠٥:٠٠" at bounding box center [120, 419] width 60 height 11
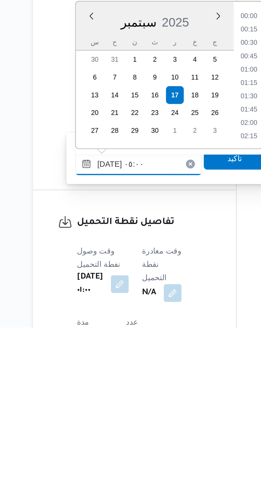
scroll to position [95, 0]
click at [175, 363] on li "04:15" at bounding box center [172, 362] width 12 height 5
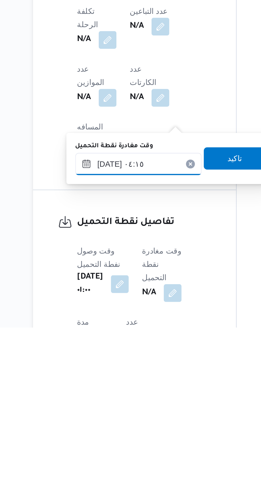
click at [137, 420] on input "[DATE] ٠٤:١٥" at bounding box center [120, 419] width 60 height 11
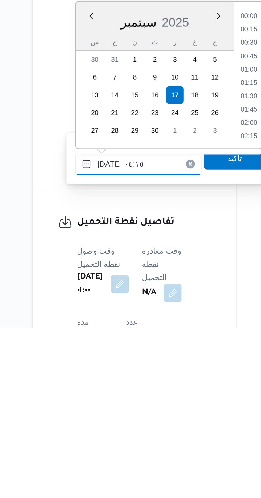
scroll to position [76, 0]
click at [172, 375] on li "04:00" at bounding box center [172, 374] width 12 height 5
type input "[DATE] ٠٤:٠٠"
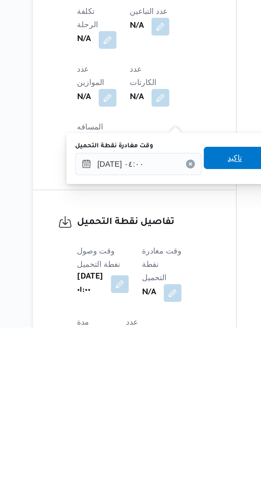
click at [168, 416] on span "تاكيد" at bounding box center [165, 417] width 7 height 6
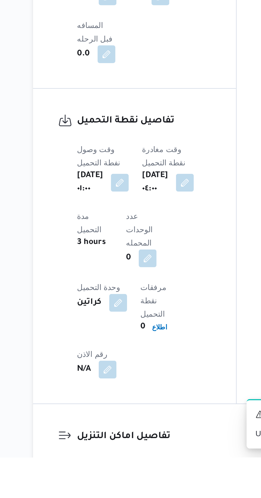
scroll to position [308, 0]
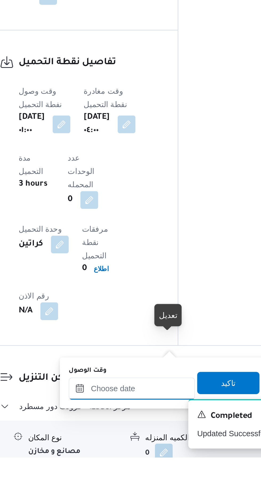
click at [148, 464] on input "وقت الوصول" at bounding box center [144, 465] width 60 height 11
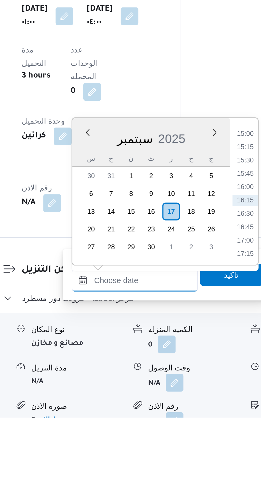
scroll to position [346, 0]
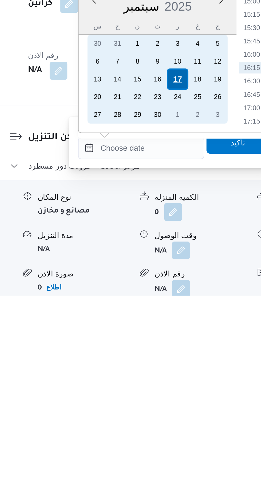
click at [165, 394] on div "17" at bounding box center [162, 394] width 10 height 10
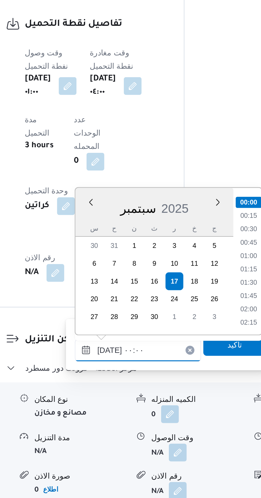
click at [115, 429] on input "[DATE] ٠٠:٠٠" at bounding box center [144, 427] width 60 height 11
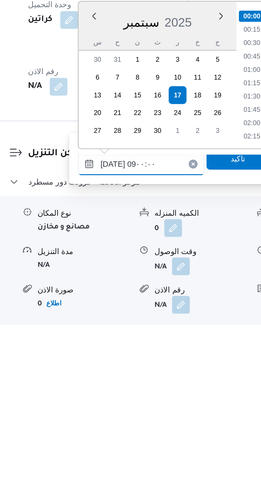
scroll to position [174, 0]
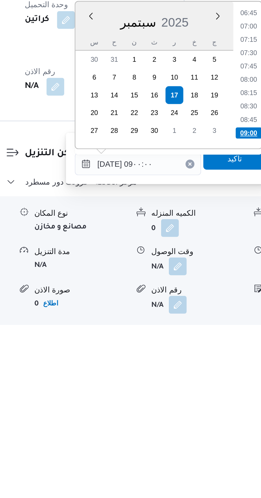
click at [199, 404] on li "09:00" at bounding box center [197, 404] width 13 height 5
type input "[DATE] ٠٩:٠٠"
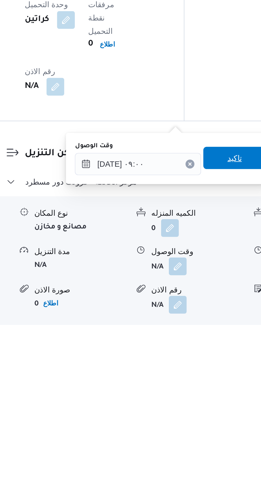
click at [192, 417] on span "تاكيد" at bounding box center [190, 417] width 7 height 6
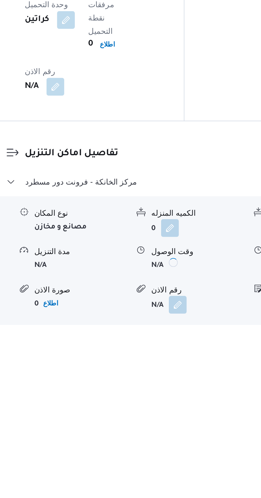
scroll to position [354, 0]
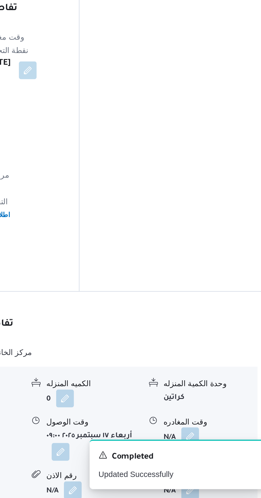
click at [222, 464] on button "button" at bounding box center [220, 468] width 9 height 9
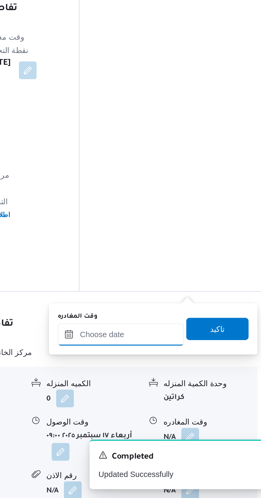
click at [194, 420] on input "وقت المغادره" at bounding box center [186, 419] width 60 height 11
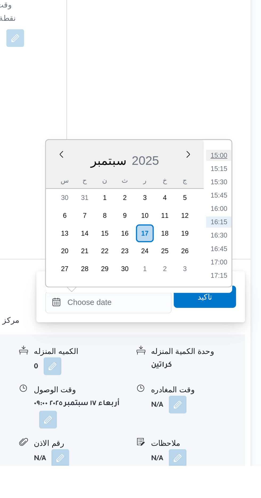
click at [241, 350] on li "15:00" at bounding box center [239, 349] width 12 height 5
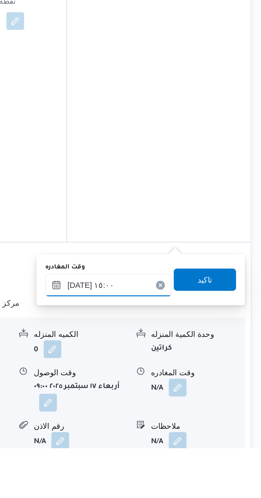
click at [207, 419] on input "[DATE] ١٥:٠٠" at bounding box center [186, 420] width 60 height 11
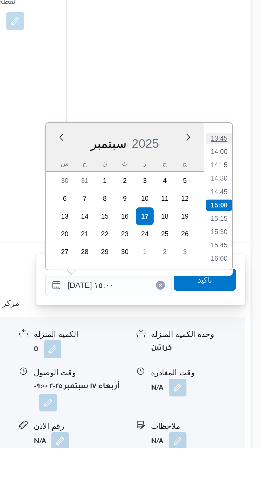
click at [241, 350] on li "13:45" at bounding box center [239, 349] width 12 height 5
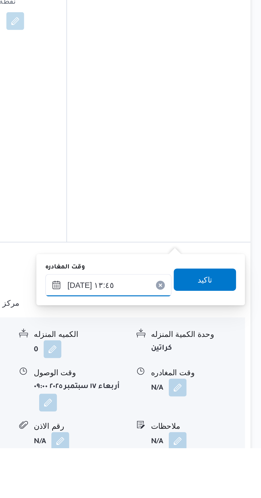
click at [205, 417] on input "[DATE] ١٣:٤٥" at bounding box center [186, 420] width 60 height 11
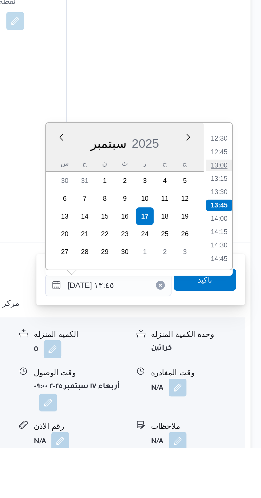
click at [241, 363] on li "13:00" at bounding box center [239, 362] width 12 height 5
type input "[DATE] ١٣:٠٠"
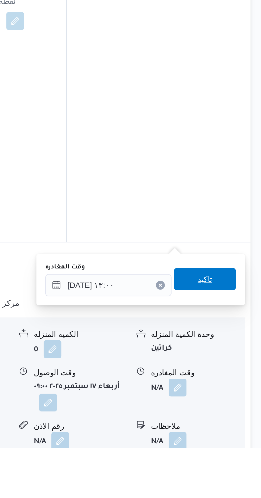
click at [236, 416] on span "تاكيد" at bounding box center [232, 417] width 7 height 6
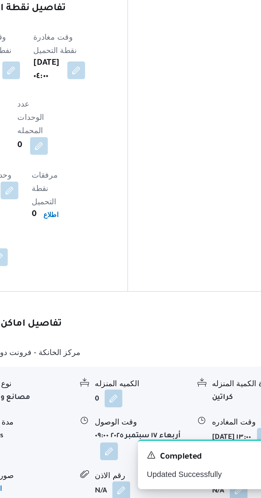
click at [153, 472] on button "button" at bounding box center [157, 476] width 9 height 9
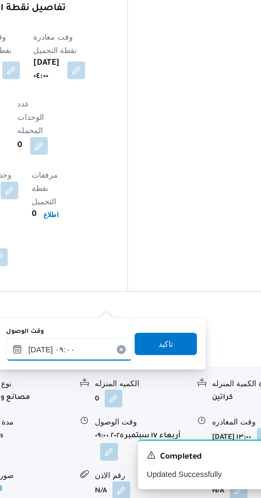
click at [136, 427] on input "[DATE] ٠٩:٠٠" at bounding box center [138, 427] width 60 height 11
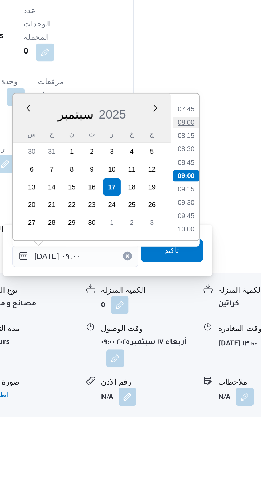
click at [194, 353] on li "08:00" at bounding box center [191, 355] width 12 height 5
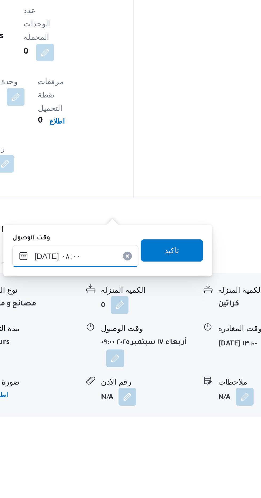
click at [156, 418] on input "[DATE] ٠٨:٠٠" at bounding box center [138, 420] width 60 height 11
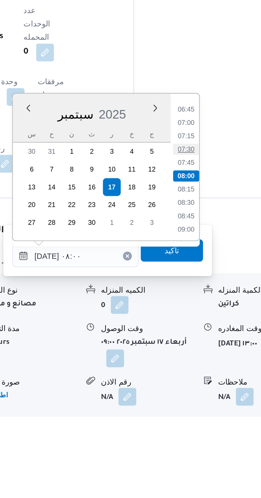
click at [193, 369] on li "07:30" at bounding box center [191, 368] width 12 height 5
type input "[DATE] ٠٧:٣٠"
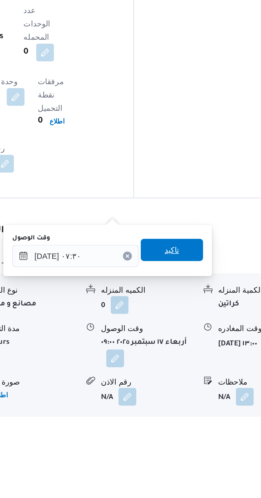
click at [193, 420] on span "تاكيد" at bounding box center [185, 417] width 30 height 11
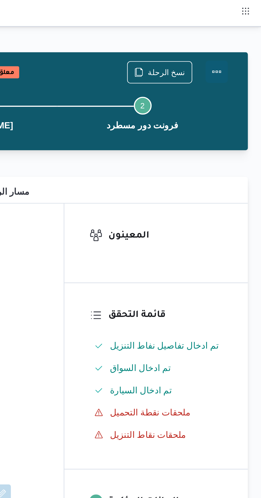
click at [240, 32] on button "Actions" at bounding box center [239, 34] width 11 height 11
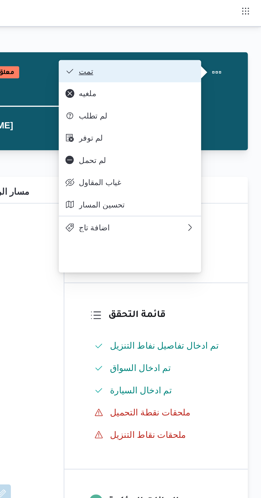
click at [225, 36] on span "تمت" at bounding box center [201, 34] width 55 height 4
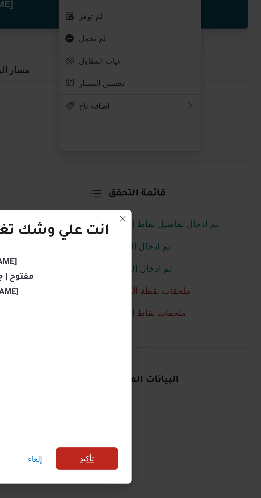
click at [182, 275] on span "تأكيد" at bounding box center [178, 278] width 30 height 11
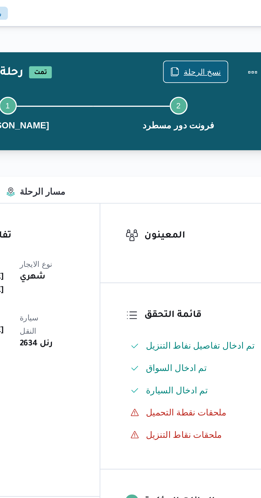
click at [219, 30] on span "نسخ الرحلة" at bounding box center [212, 34] width 31 height 10
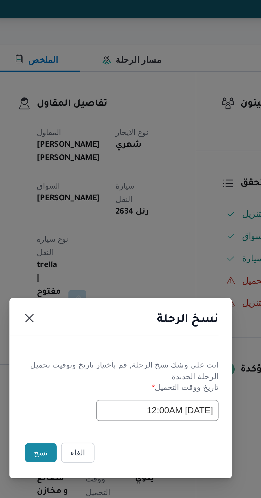
click at [92, 279] on button "نسخ" at bounding box center [92, 279] width 15 height 9
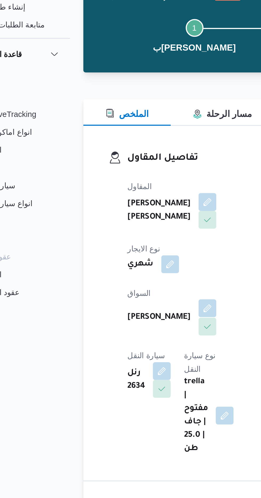
click at [124, 184] on button "button" at bounding box center [128, 185] width 9 height 9
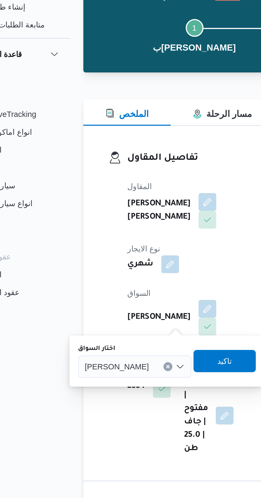
click at [88, 217] on div "[PERSON_NAME]" at bounding box center [94, 213] width 54 height 11
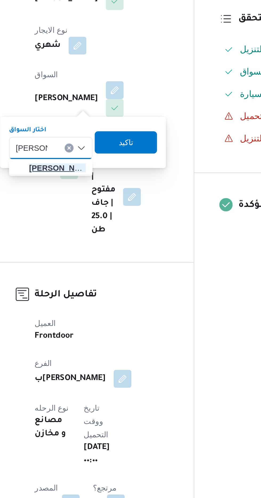
type input "[PERSON_NAME]"
click at [106, 223] on span "[PERSON_NAME] لى [PERSON_NAME]" at bounding box center [101, 222] width 27 height 6
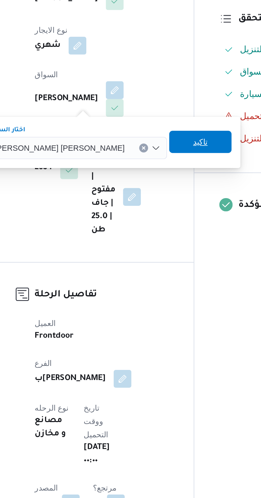
click at [166, 211] on span "تاكيد" at bounding box center [169, 210] width 7 height 6
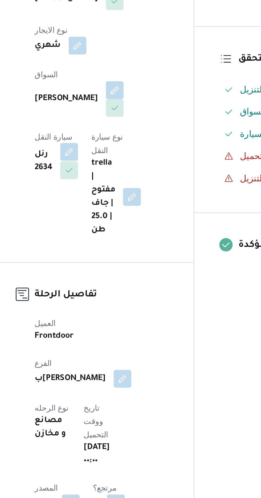
click at [111, 210] on button "button" at bounding box center [107, 214] width 9 height 9
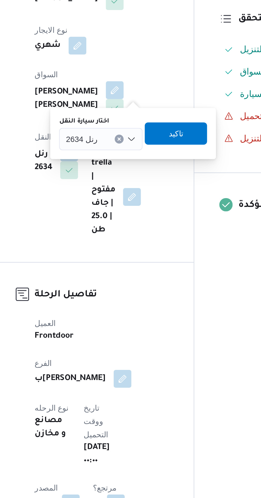
click at [127, 208] on div "رنل 2634" at bounding box center [122, 208] width 40 height 11
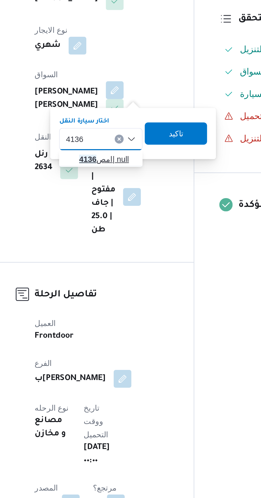
type input "4136"
click at [125, 218] on span "امص 4136 | null" at bounding box center [125, 218] width 27 height 6
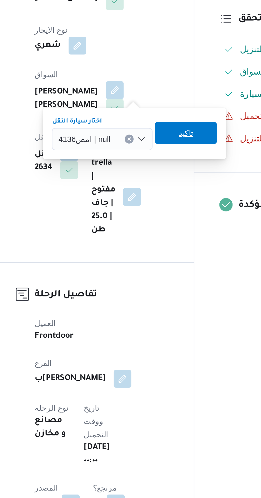
click at [165, 206] on span "تاكيد" at bounding box center [163, 205] width 30 height 11
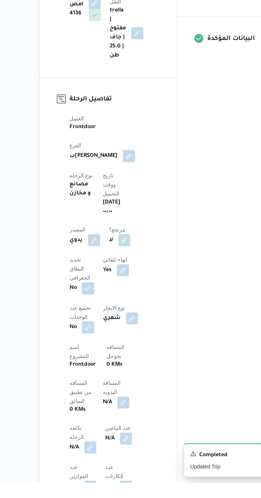
scroll to position [66, 0]
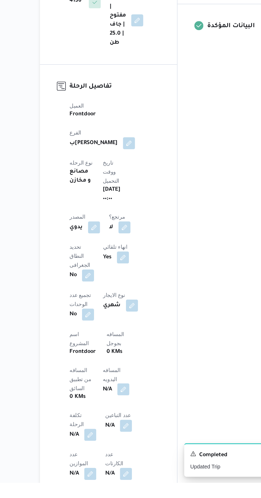
click at [124, 428] on button "button" at bounding box center [128, 432] width 9 height 9
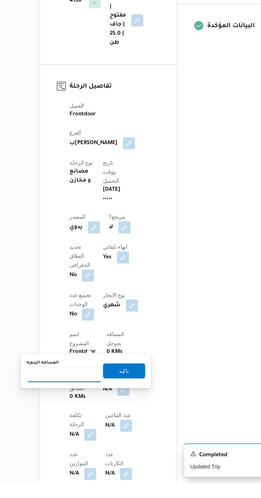
click at [88, 421] on input "المسافه اليدويه" at bounding box center [86, 421] width 53 height 11
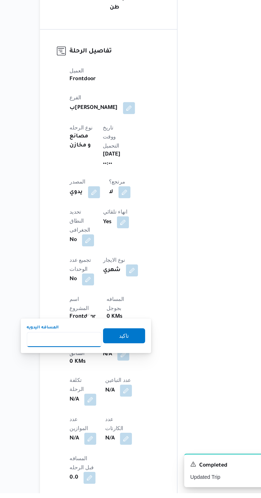
scroll to position [108, 0]
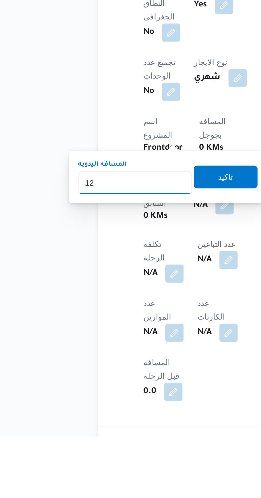
type input "120"
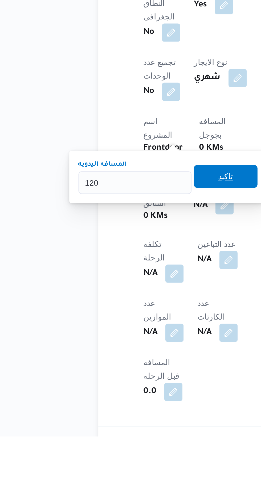
click at [132, 375] on span "تاكيد" at bounding box center [128, 376] width 7 height 6
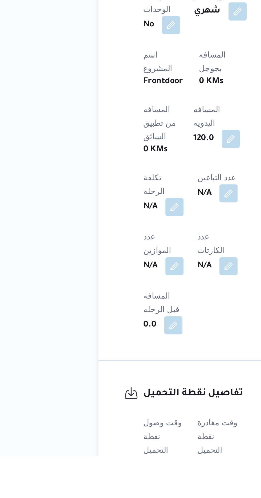
scroll to position [149, 0]
click at [107, 498] on button "button" at bounding box center [105, 502] width 9 height 9
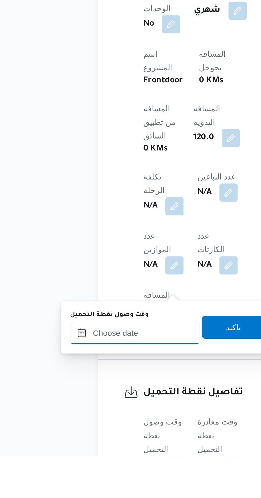
click at [99, 442] on input "وقت وصول نفطة التحميل" at bounding box center [86, 440] width 60 height 11
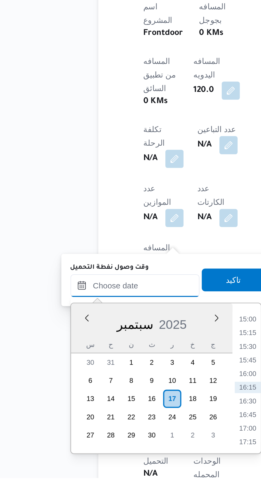
scroll to position [181, 0]
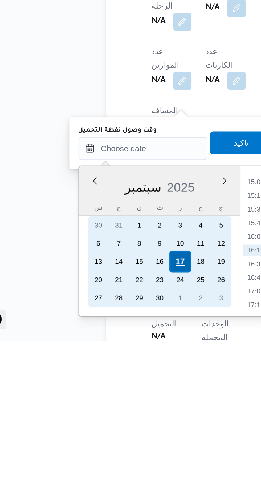
click at [104, 461] on div "17" at bounding box center [104, 461] width 10 height 10
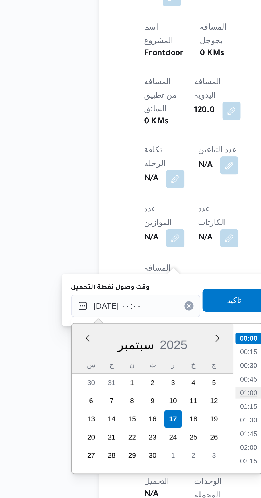
click at [143, 446] on li "01:00" at bounding box center [139, 448] width 12 height 5
type input "[DATE] ٠١:٠٠"
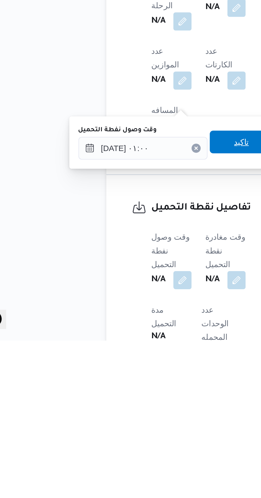
click at [135, 409] on span "تاكيد" at bounding box center [133, 405] width 30 height 11
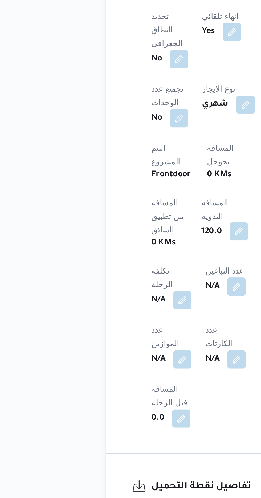
click at [127, 312] on button "button" at bounding box center [131, 316] width 9 height 9
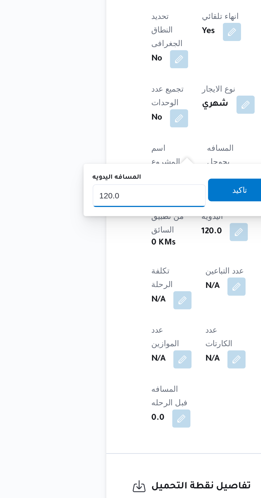
click at [96, 301] on input "120.0" at bounding box center [89, 299] width 53 height 11
type input "1"
type input "70"
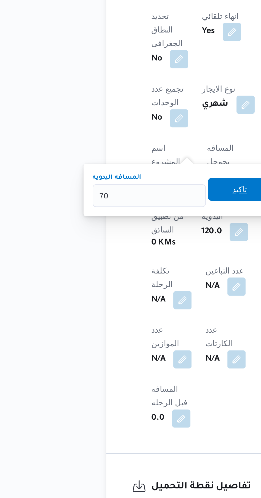
click at [131, 298] on span "تاكيد" at bounding box center [132, 296] width 30 height 11
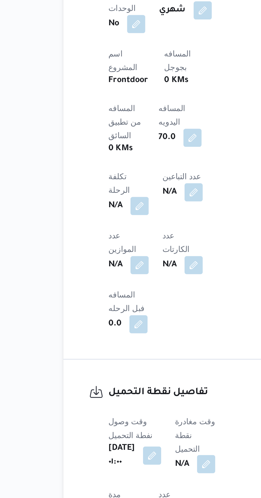
click at [137, 465] on button "button" at bounding box center [136, 469] width 9 height 9
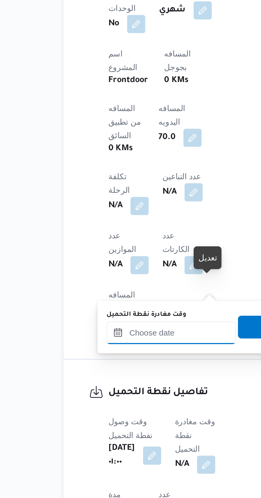
click at [126, 409] on input "وقت مغادرة نقطة التحميل" at bounding box center [120, 408] width 60 height 11
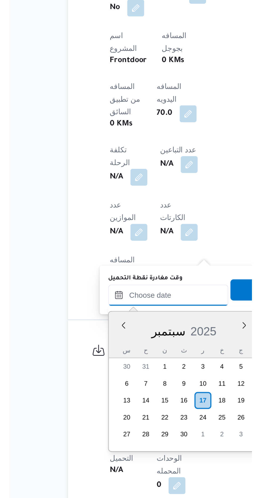
scroll to position [383, 0]
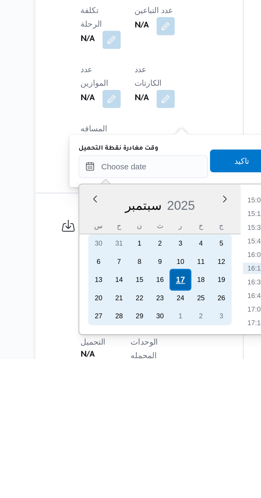
click at [138, 461] on div "17" at bounding box center [137, 461] width 10 height 10
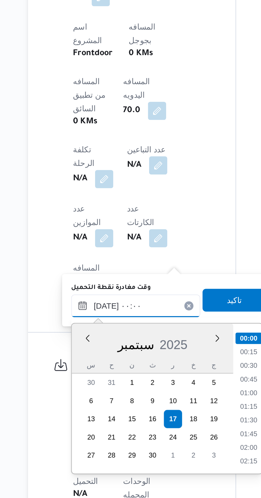
click at [94, 410] on input "[DATE] ٠٠:٠٠" at bounding box center [120, 408] width 60 height 11
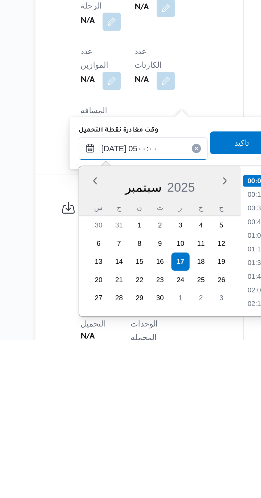
scroll to position [72, 0]
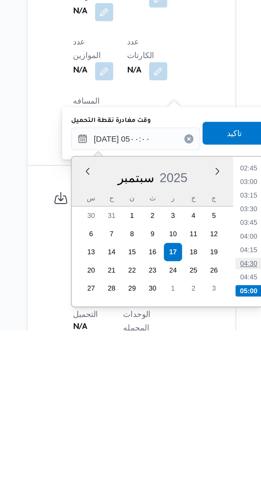
click at [174, 467] on li "04:30" at bounding box center [172, 466] width 12 height 5
type input "[DATE] ٠٤:٣٠"
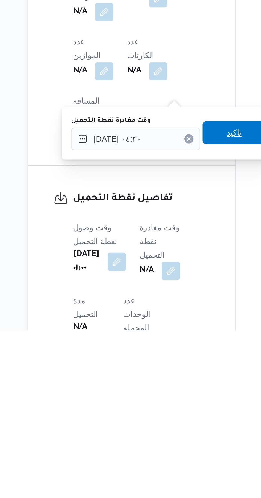
click at [169, 406] on span "تاكيد" at bounding box center [165, 405] width 7 height 6
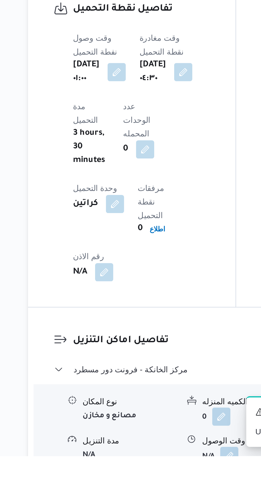
scroll to position [331, 0]
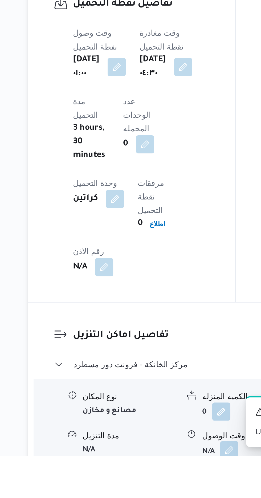
click at [165, 491] on button "button" at bounding box center [163, 495] width 9 height 9
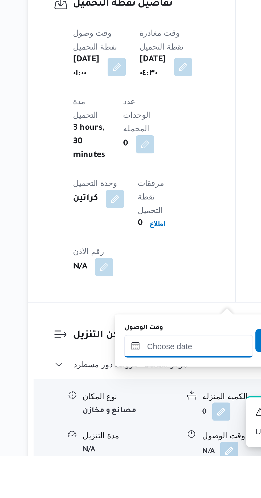
click at [145, 445] on input "وقت الوصول" at bounding box center [144, 446] width 60 height 11
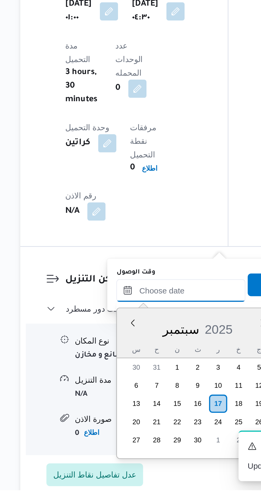
scroll to position [383, 0]
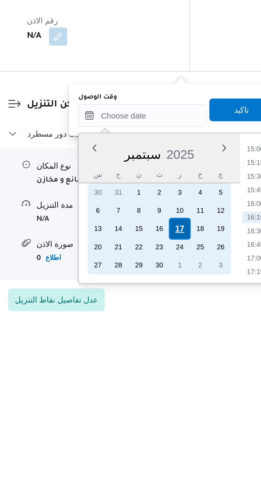
click at [162, 458] on div "17" at bounding box center [162, 458] width 10 height 10
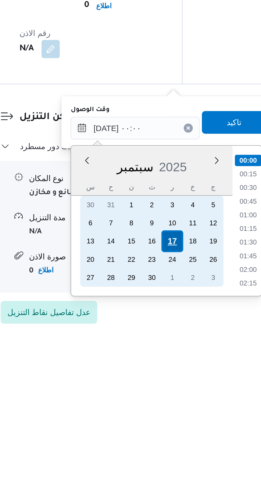
scroll to position [373, 0]
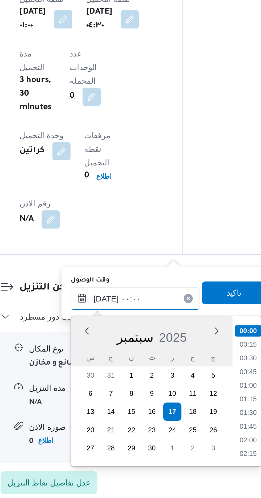
click at [115, 408] on input "[DATE] ٠٠:٠٠" at bounding box center [144, 404] width 60 height 11
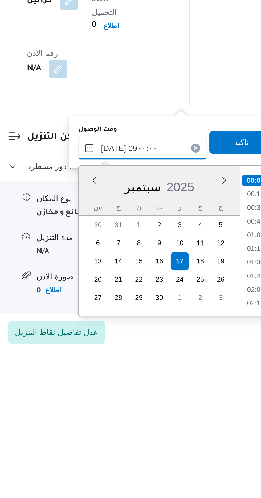
scroll to position [174, 0]
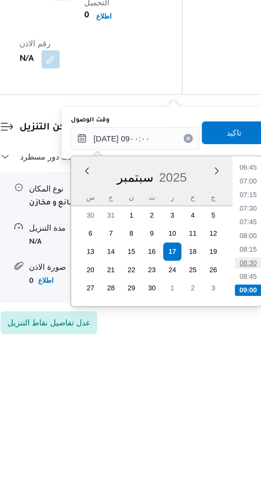
click at [196, 461] on li "08:30" at bounding box center [198, 462] width 12 height 5
type input "[DATE] ٠٨:٣٠"
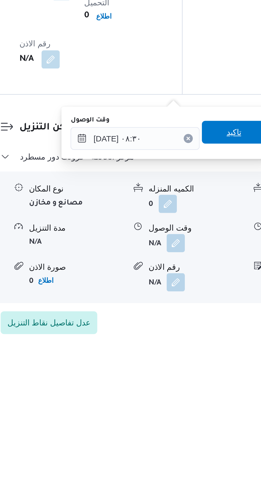
click at [192, 398] on span "تاكيد" at bounding box center [191, 401] width 30 height 11
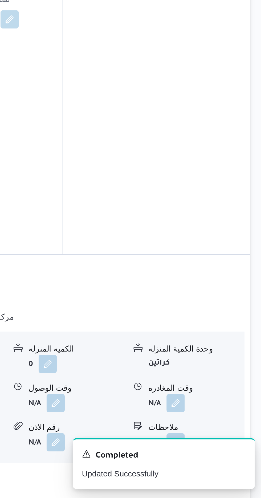
scroll to position [373, 0]
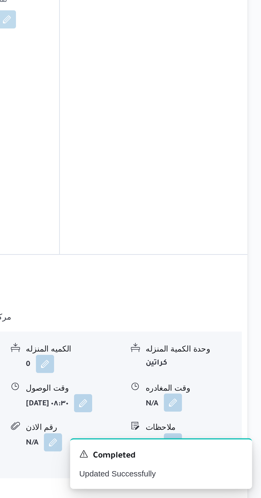
click at [217, 449] on button "button" at bounding box center [220, 453] width 9 height 9
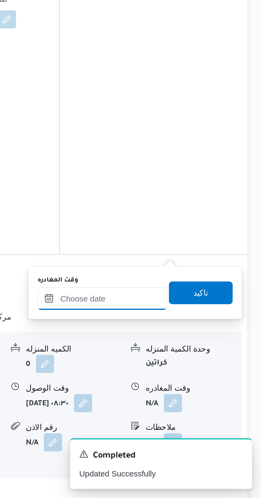
click at [194, 403] on input "وقت المغادره" at bounding box center [186, 404] width 60 height 11
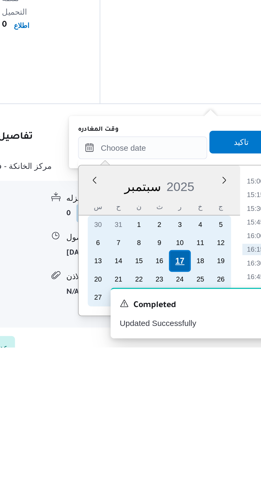
click at [202, 459] on div "17" at bounding box center [204, 458] width 10 height 10
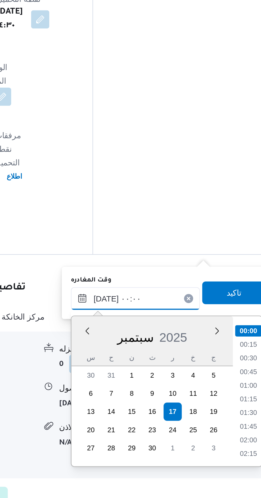
click at [163, 407] on input "[DATE] ٠٠:٠٠" at bounding box center [186, 404] width 60 height 11
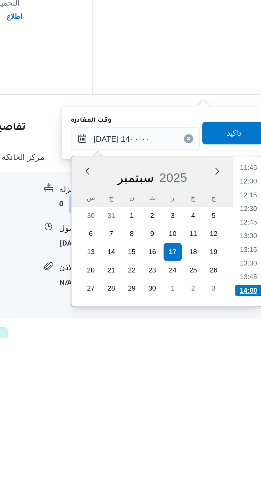
click at [238, 476] on li "14:00" at bounding box center [239, 475] width 13 height 5
type input "[DATE] ١٤:٠٠"
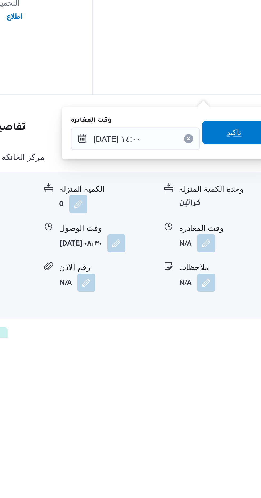
click at [234, 402] on span "تاكيد" at bounding box center [233, 402] width 30 height 11
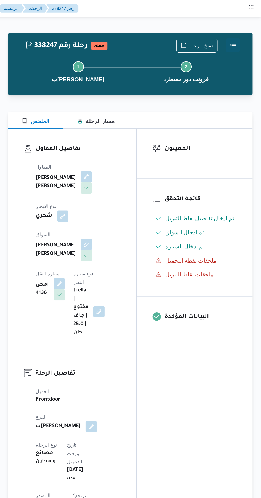
click at [242, 34] on button "Actions" at bounding box center [239, 34] width 11 height 11
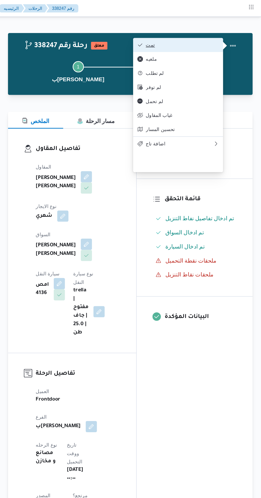
click at [225, 33] on span "تمت" at bounding box center [201, 34] width 55 height 4
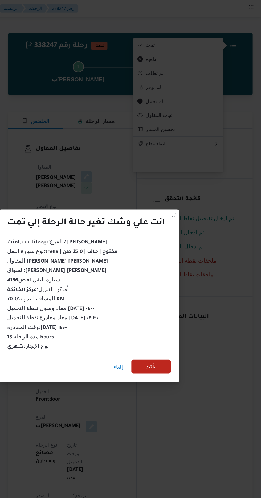
click at [177, 277] on span "تأكيد" at bounding box center [177, 278] width 7 height 6
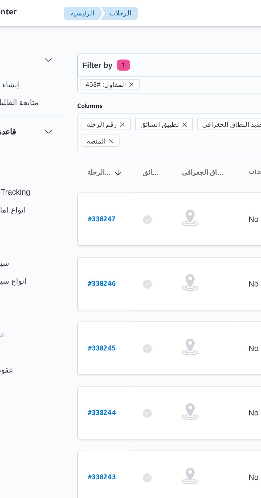
click at [94, 40] on icon "remove selected entity" at bounding box center [95, 40] width 2 height 2
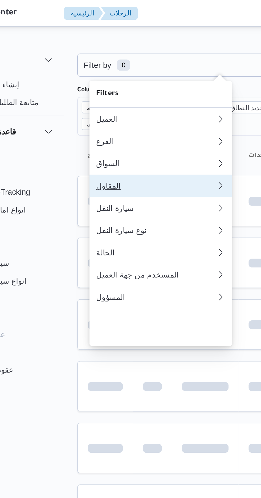
click at [104, 91] on div "المقاول" at bounding box center [105, 89] width 55 height 4
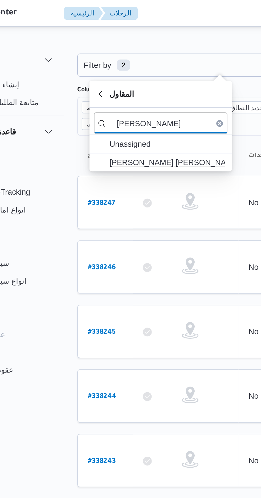
type input "[PERSON_NAME]"
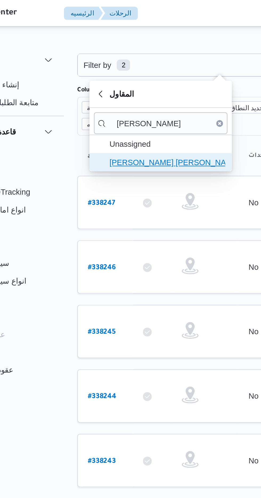
click at [117, 80] on span "[PERSON_NAME] [PERSON_NAME]" at bounding box center [112, 78] width 55 height 6
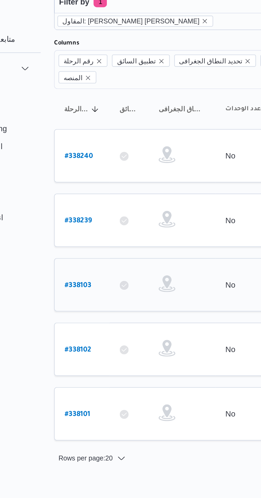
click at [83, 165] on b "# 338103" at bounding box center [80, 167] width 13 height 4
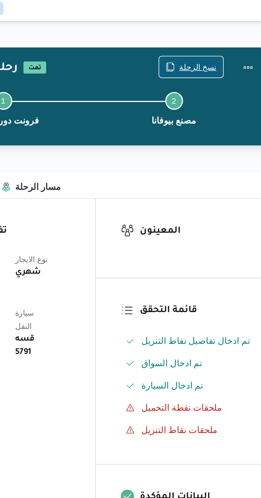
click at [213, 35] on span "نسخ الرحلة" at bounding box center [216, 34] width 18 height 6
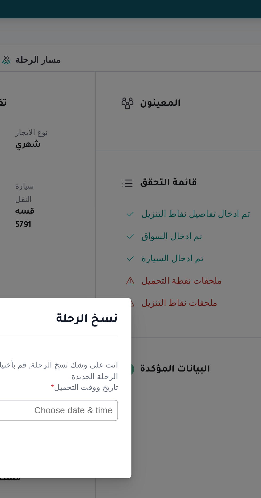
click at [152, 258] on input "text" at bounding box center [148, 260] width 59 height 10
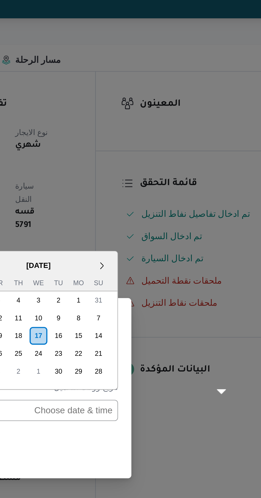
scroll to position [174, 0]
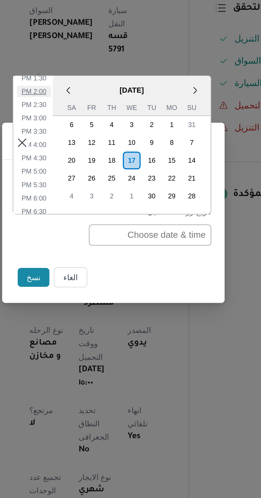
click at [94, 192] on li "2:00 PM" at bounding box center [92, 190] width 16 height 5
type input "[DATE] 2:00PM"
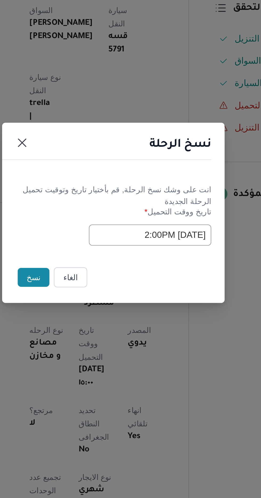
click at [91, 278] on button "نسخ" at bounding box center [92, 279] width 15 height 9
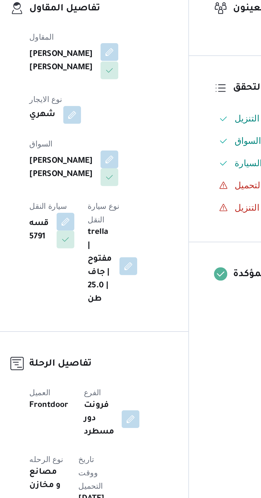
click at [124, 138] on button "button" at bounding box center [128, 133] width 9 height 9
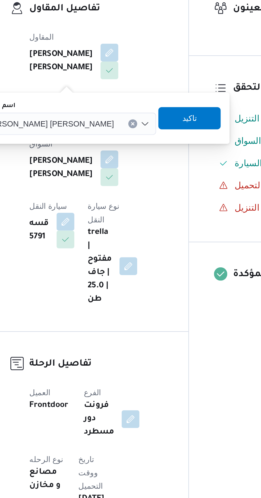
click at [94, 170] on span "[PERSON_NAME] [PERSON_NAME]" at bounding box center [99, 168] width 62 height 6
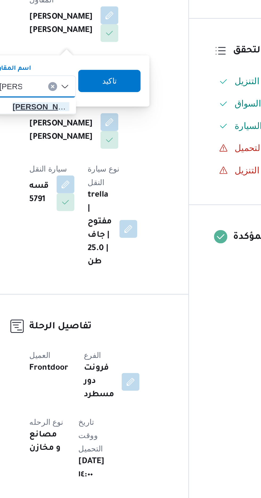
type input "[PERSON_NAME]"
click at [100, 180] on span "[PERSON_NAME] دوح [PERSON_NAME]" at bounding box center [95, 177] width 27 height 6
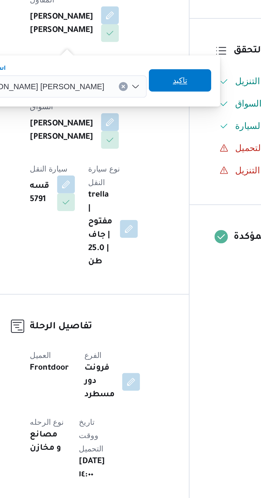
click at [159, 168] on span "تاكيد" at bounding box center [162, 165] width 7 height 6
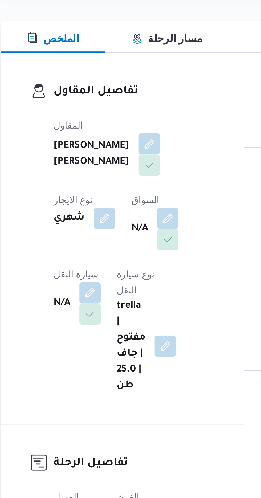
click at [70, 157] on div "تفاصيل المقاول المقاول [PERSON_NAME] [PERSON_NAME] نوع الايجار شهري السواق N/A …" at bounding box center [117, 171] width 97 height 149
click at [132, 168] on button "button" at bounding box center [136, 163] width 9 height 9
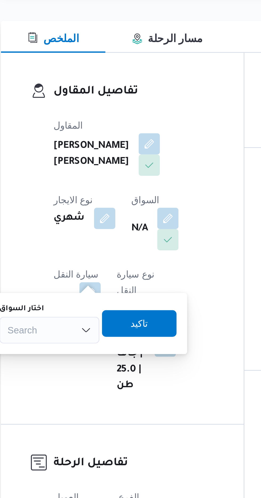
click at [101, 206] on icon "Open list of options" at bounding box center [103, 208] width 4 height 4
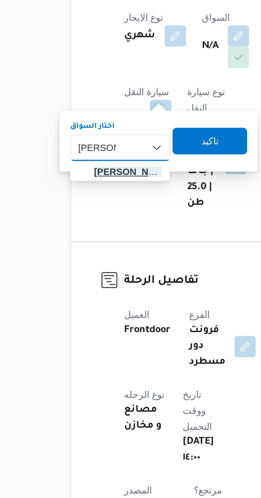
type input "[PERSON_NAME]"
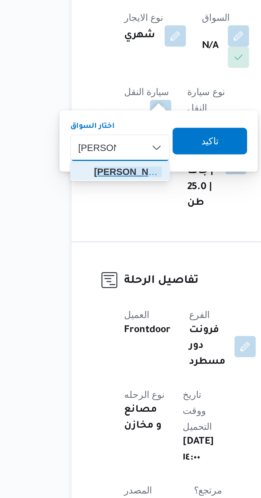
click at [99, 220] on span "[PERSON_NAME] ولى [PERSON_NAME]" at bounding box center [91, 218] width 27 height 6
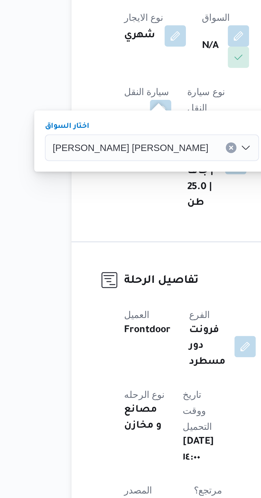
click at [157, 206] on span "تاكيد" at bounding box center [160, 205] width 7 height 6
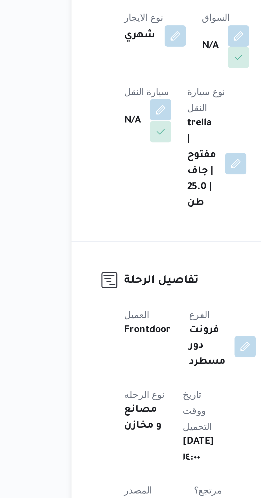
click at [109, 189] on button "button" at bounding box center [105, 193] width 9 height 9
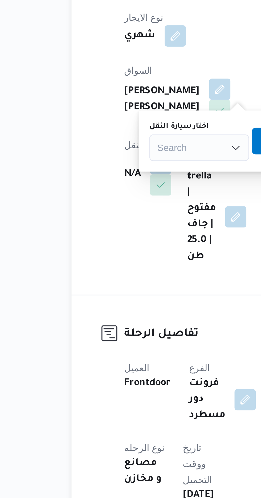
click at [111, 207] on div "Search" at bounding box center [120, 208] width 40 height 11
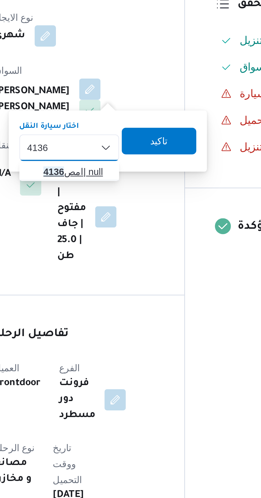
type input "4136"
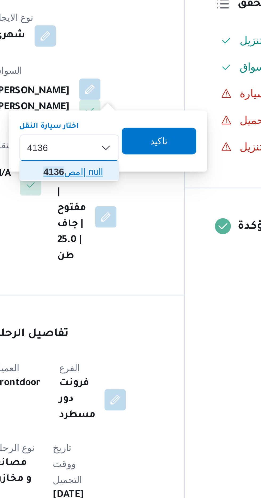
click at [127, 218] on span "امص 4136 | null" at bounding box center [123, 218] width 27 height 6
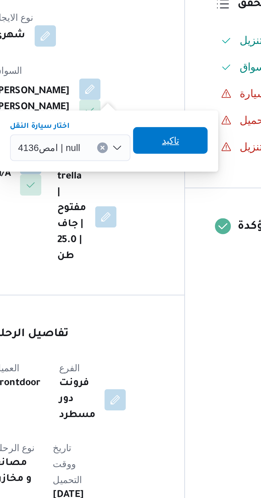
click at [164, 206] on span "تاكيد" at bounding box center [161, 205] width 30 height 11
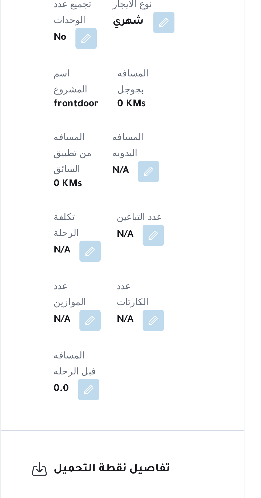
scroll to position [123, 0]
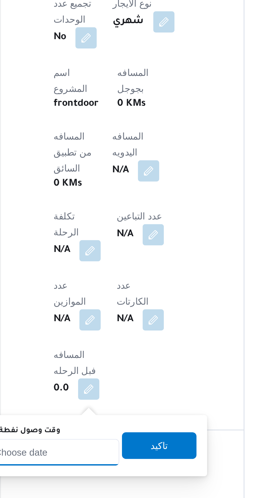
click at [101, 478] on input "وقت وصول نفطة التحميل" at bounding box center [86, 479] width 60 height 11
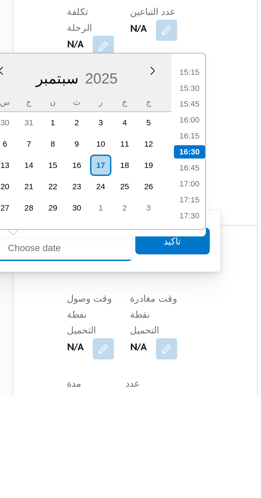
scroll to position [163, 0]
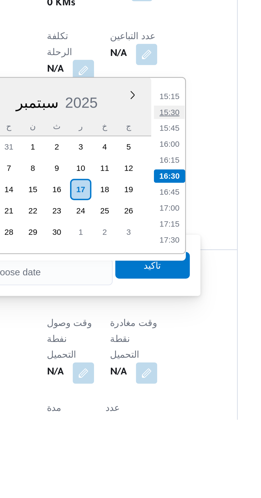
click at [139, 375] on li "15:30" at bounding box center [139, 374] width 12 height 5
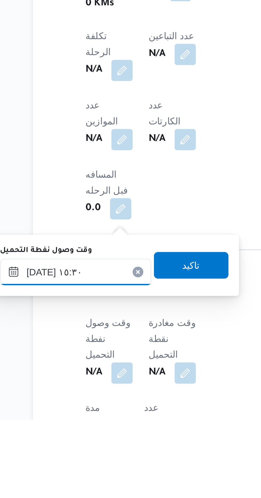
click at [97, 436] on input "[DATE] ١٥:٣٠" at bounding box center [86, 439] width 60 height 11
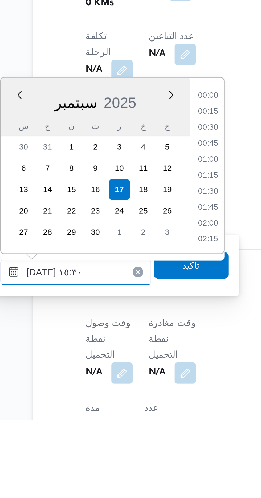
scroll to position [364, 0]
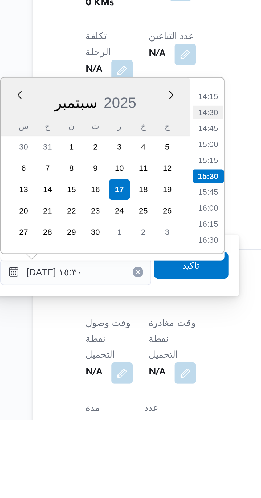
click at [139, 375] on li "14:30" at bounding box center [139, 374] width 12 height 5
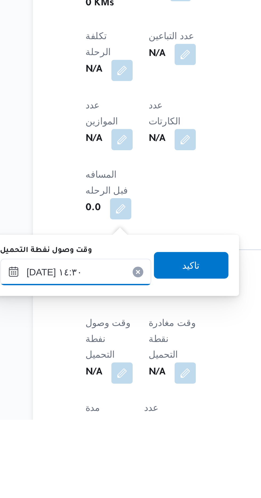
click at [102, 437] on input "[DATE] ١٤:٣٠" at bounding box center [86, 439] width 60 height 11
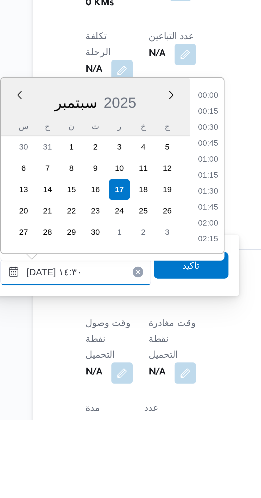
scroll to position [338, 0]
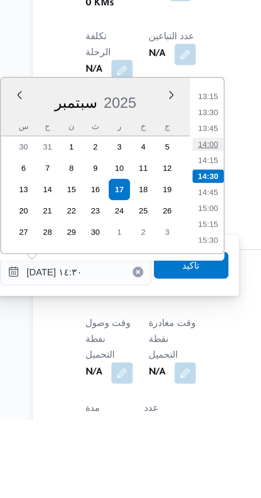
click at [139, 386] on li "14:00" at bounding box center [139, 387] width 12 height 5
type input "[DATE] ١٤:٠٠"
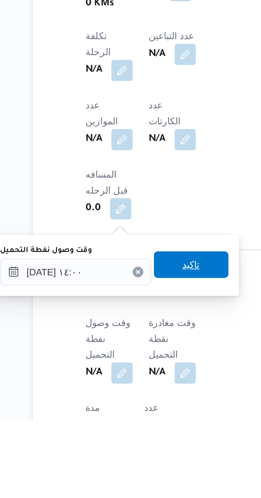
click at [136, 433] on span "تاكيد" at bounding box center [132, 436] width 7 height 6
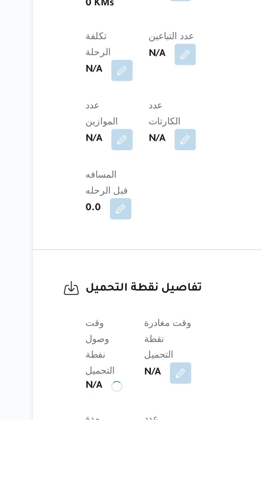
scroll to position [163, 0]
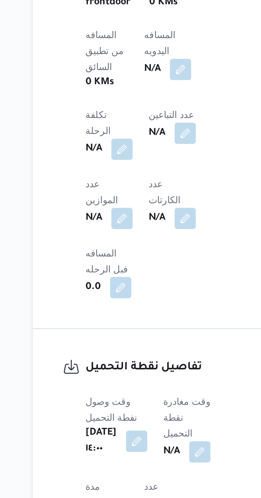
click at [134, 475] on span at bounding box center [134, 479] width 11 height 9
click at [140, 475] on button "button" at bounding box center [136, 479] width 9 height 9
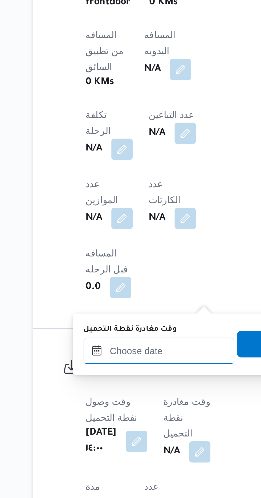
click at [127, 438] on input "وقت مغادرة نقطة التحميل" at bounding box center [120, 439] width 60 height 11
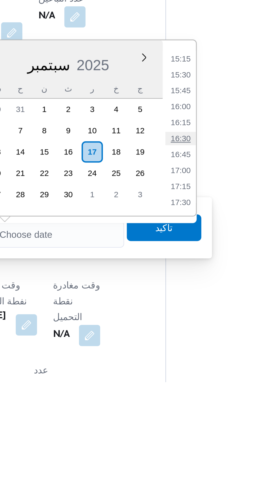
click at [174, 401] on li "16:30" at bounding box center [172, 400] width 12 height 5
type input "[DATE] ١٦:٣٠"
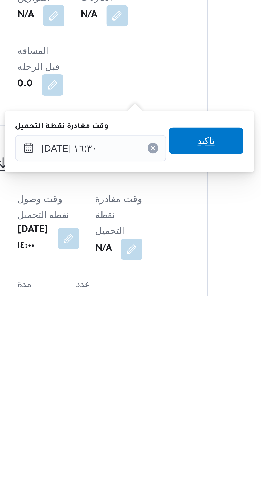
click at [169, 438] on span "تاكيد" at bounding box center [165, 436] width 7 height 6
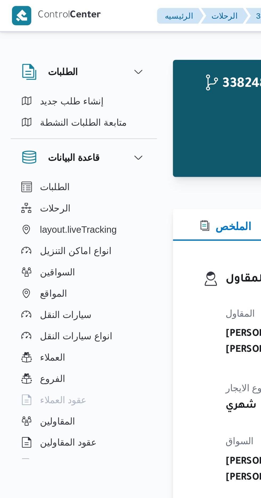
scroll to position [0, 0]
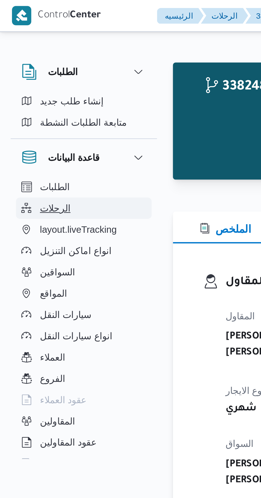
click at [29, 82] on button "الرحلات" at bounding box center [33, 83] width 54 height 9
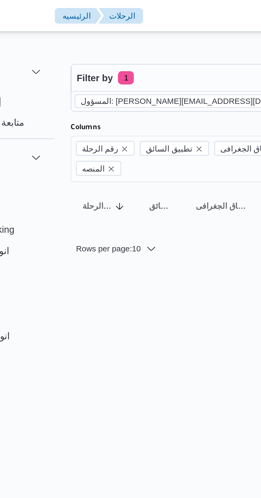
click at [169, 40] on icon "remove selected entity" at bounding box center [170, 40] width 2 height 2
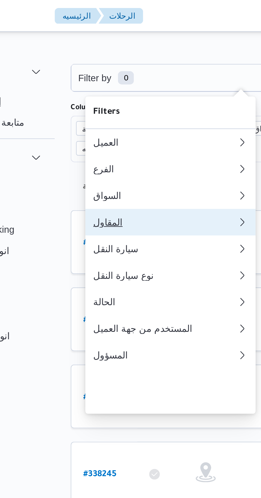
click at [108, 91] on div "المقاول" at bounding box center [107, 89] width 58 height 4
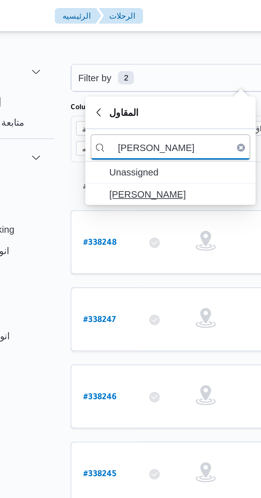
type input "[PERSON_NAME]"
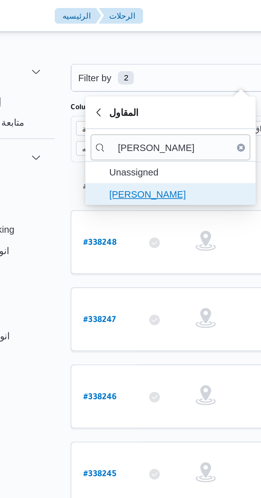
click at [118, 79] on span "[PERSON_NAME]" at bounding box center [112, 78] width 55 height 6
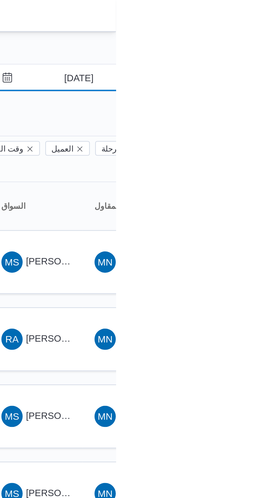
click at [249, 30] on input "[DATE]" at bounding box center [242, 31] width 60 height 11
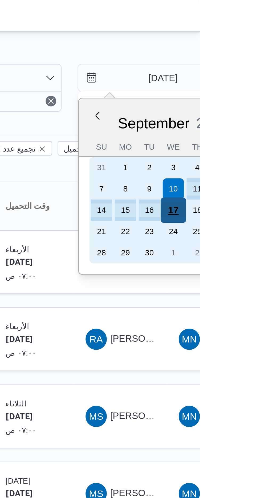
click at [251, 84] on div "17" at bounding box center [250, 84] width 10 height 10
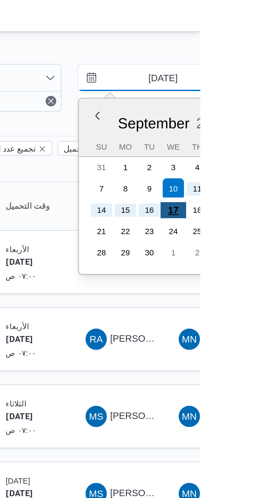
type input "[DATE]"
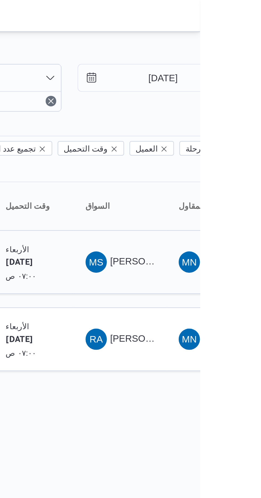
click at [229, 103] on span "[PERSON_NAME] [PERSON_NAME]" at bounding box center [256, 105] width 62 height 4
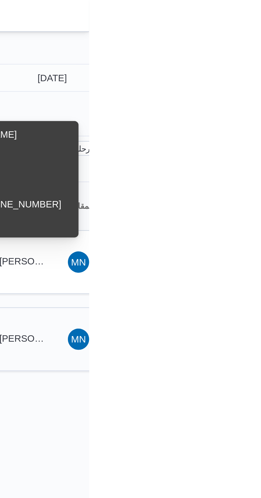
click at [234, 133] on span "[PERSON_NAME] [PERSON_NAME]" at bounding box center [256, 135] width 62 height 4
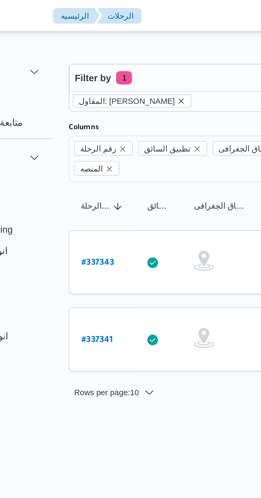
click at [113, 41] on icon "remove selected entity" at bounding box center [114, 40] width 3 height 3
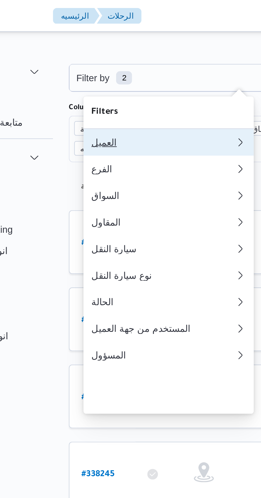
click at [102, 58] on div "العميل" at bounding box center [107, 57] width 58 height 4
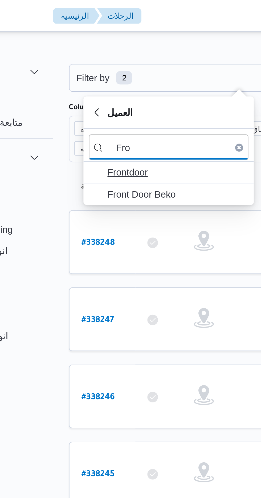
type input "Fro"
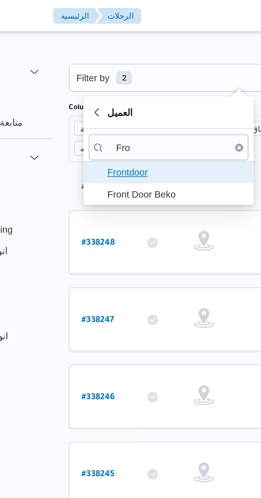
click at [110, 68] on span "Frontdoor" at bounding box center [112, 69] width 55 height 6
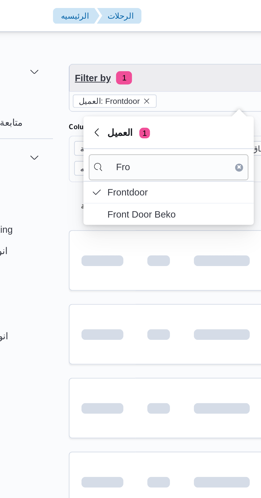
click at [109, 30] on span "Filter by 1" at bounding box center [138, 31] width 136 height 11
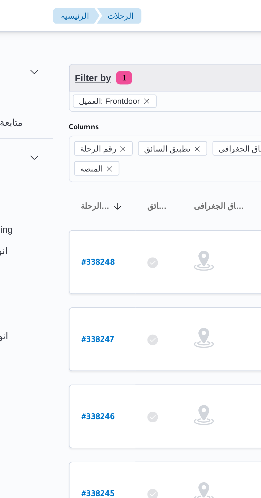
click at [111, 30] on span "Filter by 1" at bounding box center [138, 31] width 136 height 11
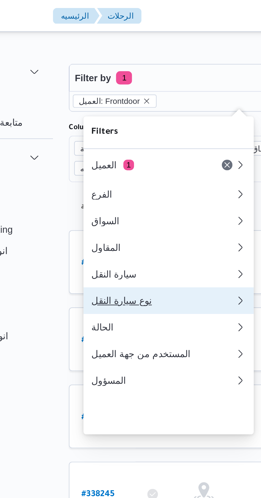
click at [106, 123] on div "نوع سيارة النقل" at bounding box center [107, 120] width 58 height 4
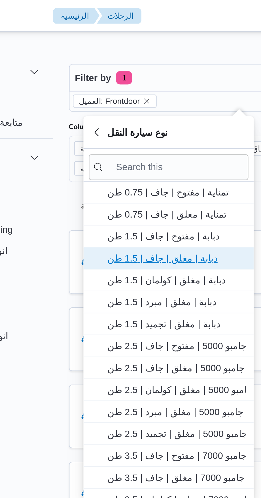
click at [116, 101] on span "دبابة | مغلق | جاف | 1.5 طن" at bounding box center [112, 103] width 55 height 6
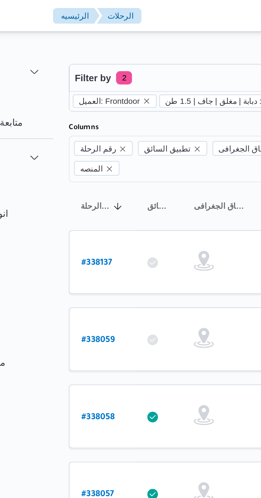
scroll to position [52, 0]
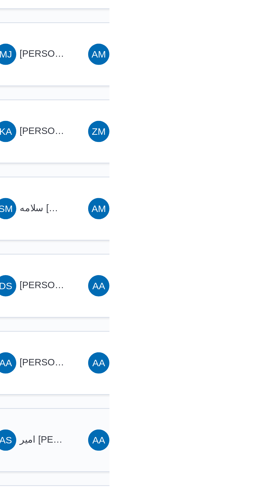
click at [238, 288] on span "امير [PERSON_NAME]" at bounding box center [244, 290] width 38 height 4
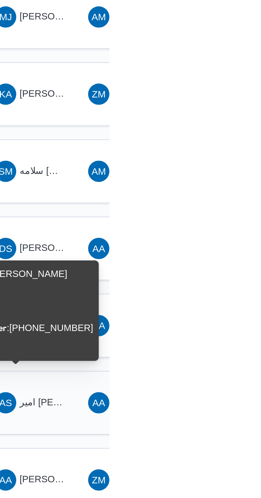
click at [261, 287] on div "AA [PERSON_NAME] [PERSON_NAME]" at bounding box center [266, 290] width 32 height 13
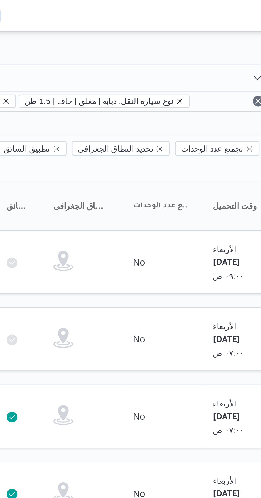
click at [168, 41] on icon "remove selected entity" at bounding box center [169, 40] width 3 height 3
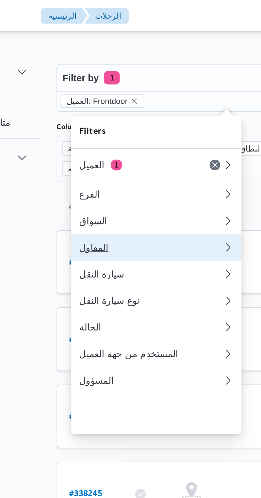
click at [115, 101] on div "المقاول" at bounding box center [105, 99] width 55 height 4
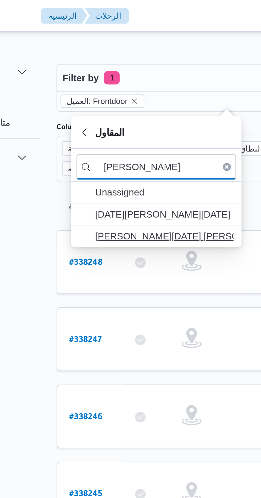
type input "[PERSON_NAME]"
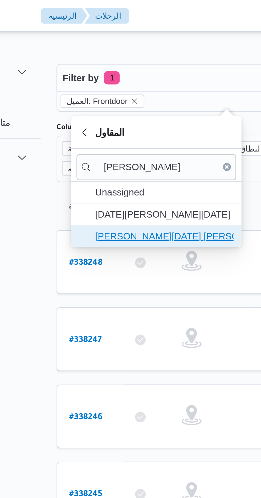
click at [124, 96] on span "[PERSON_NAME][DATE] [PERSON_NAME]" at bounding box center [112, 94] width 55 height 6
